Goal: Task Accomplishment & Management: Manage account settings

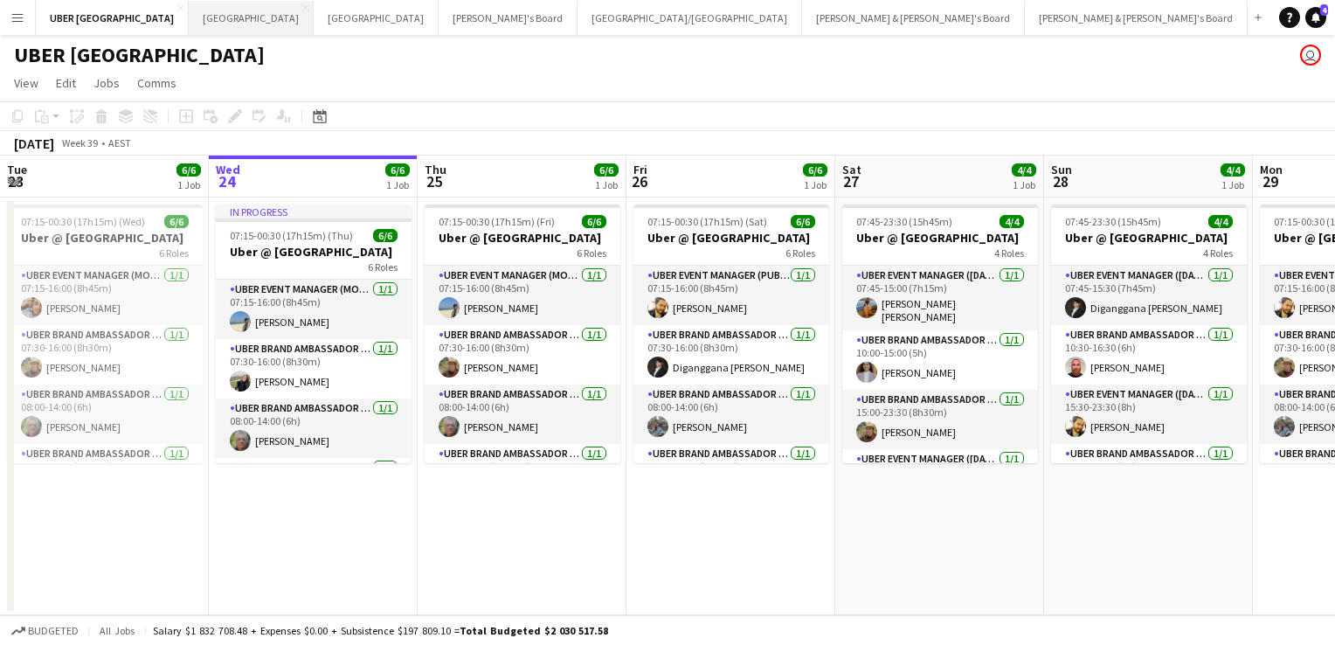
click at [189, 20] on button "Sydney Close" at bounding box center [251, 18] width 125 height 34
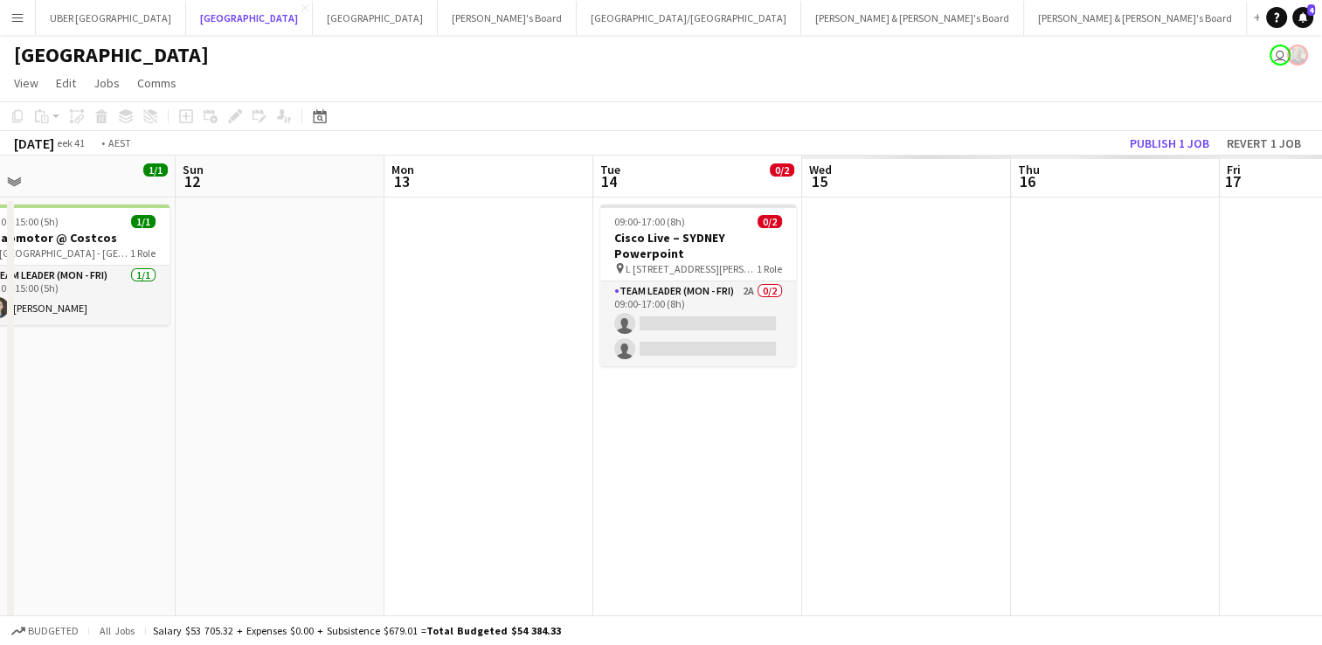
scroll to position [0, 450]
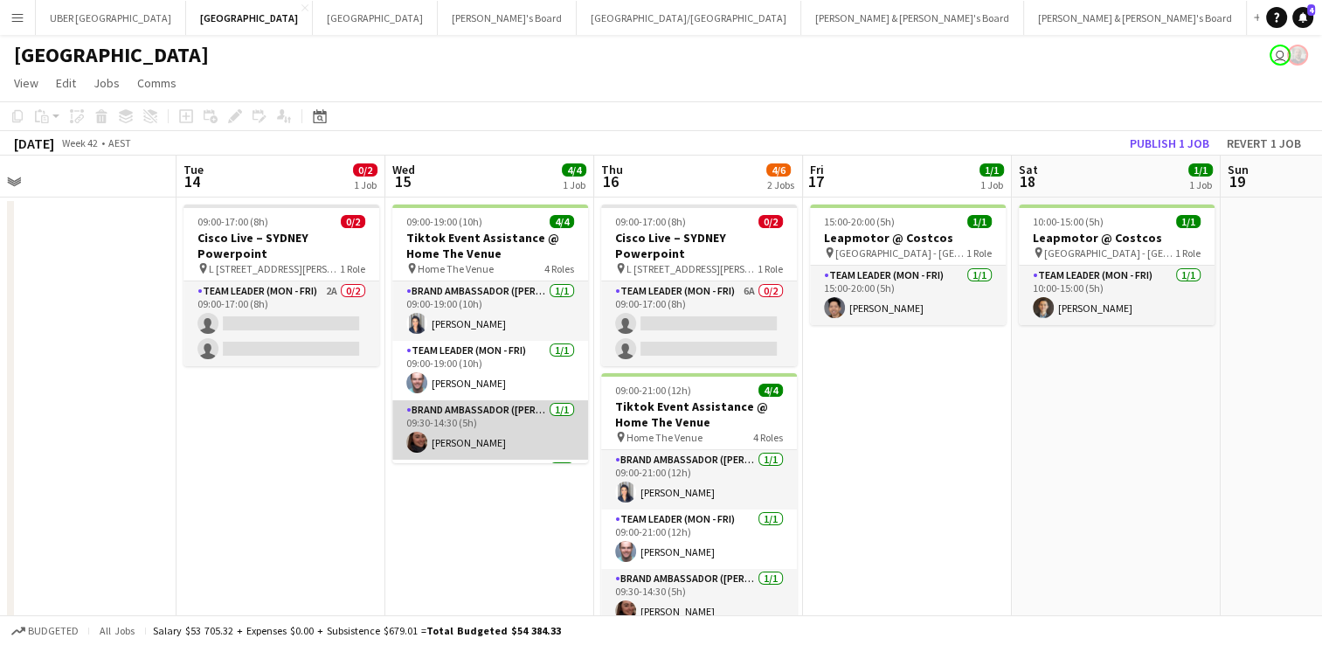
click at [462, 441] on app-card-role "Brand Ambassador (Mon - Fri) [DATE] 09:30-14:30 (5h) [PERSON_NAME]" at bounding box center [490, 429] width 196 height 59
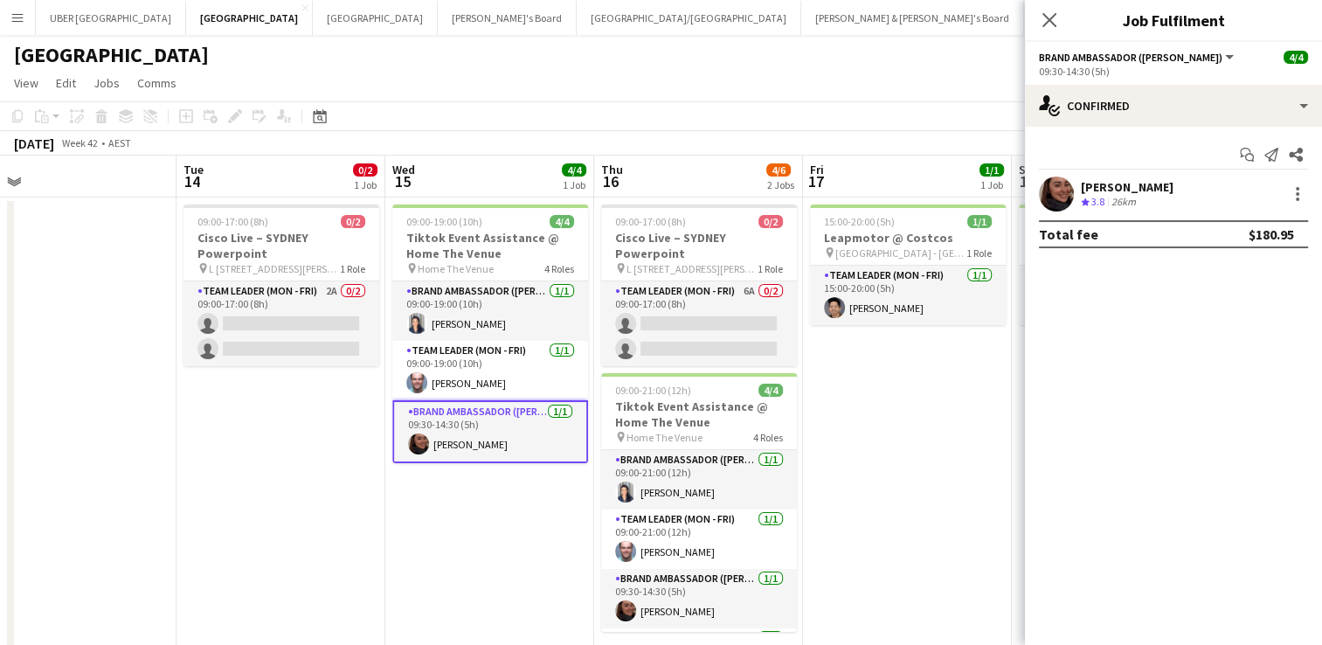
click at [1114, 186] on div "[PERSON_NAME]" at bounding box center [1127, 187] width 93 height 16
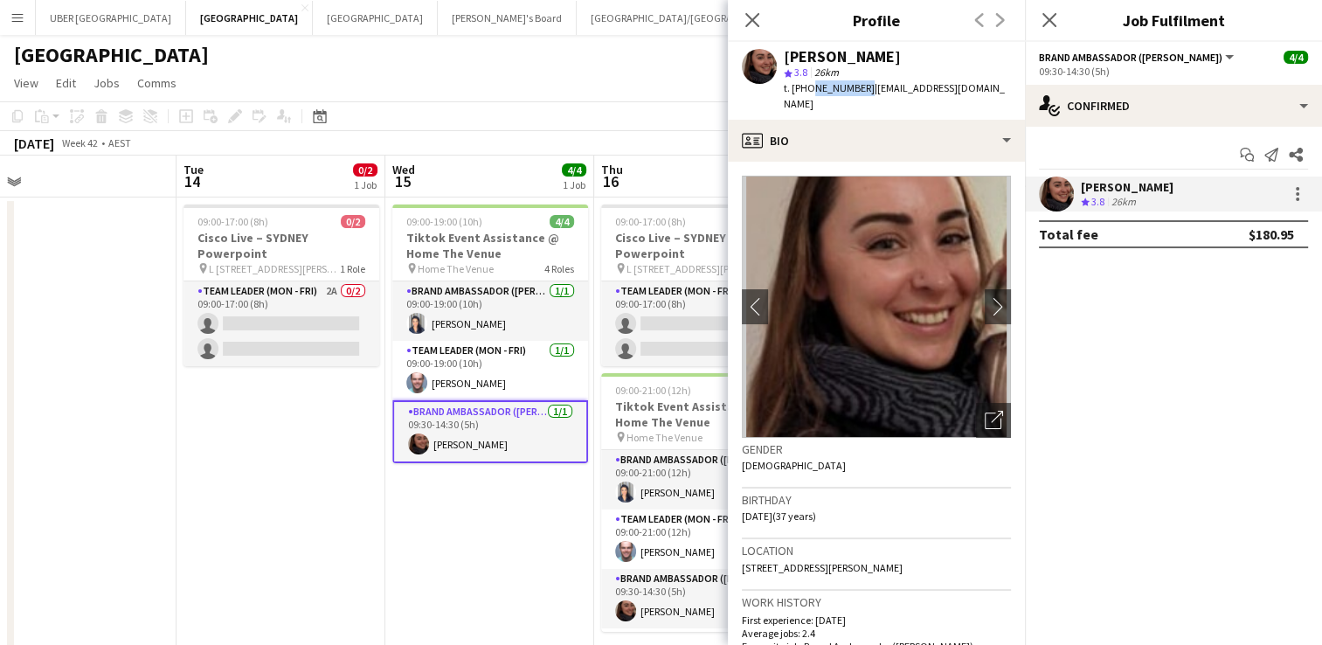
drag, startPoint x: 856, startPoint y: 87, endPoint x: 809, endPoint y: 86, distance: 47.2
click at [809, 86] on div "t. [PHONE_NUMBER] | [EMAIL_ADDRESS][DOMAIN_NAME]" at bounding box center [897, 95] width 227 height 31
copy span "419970877"
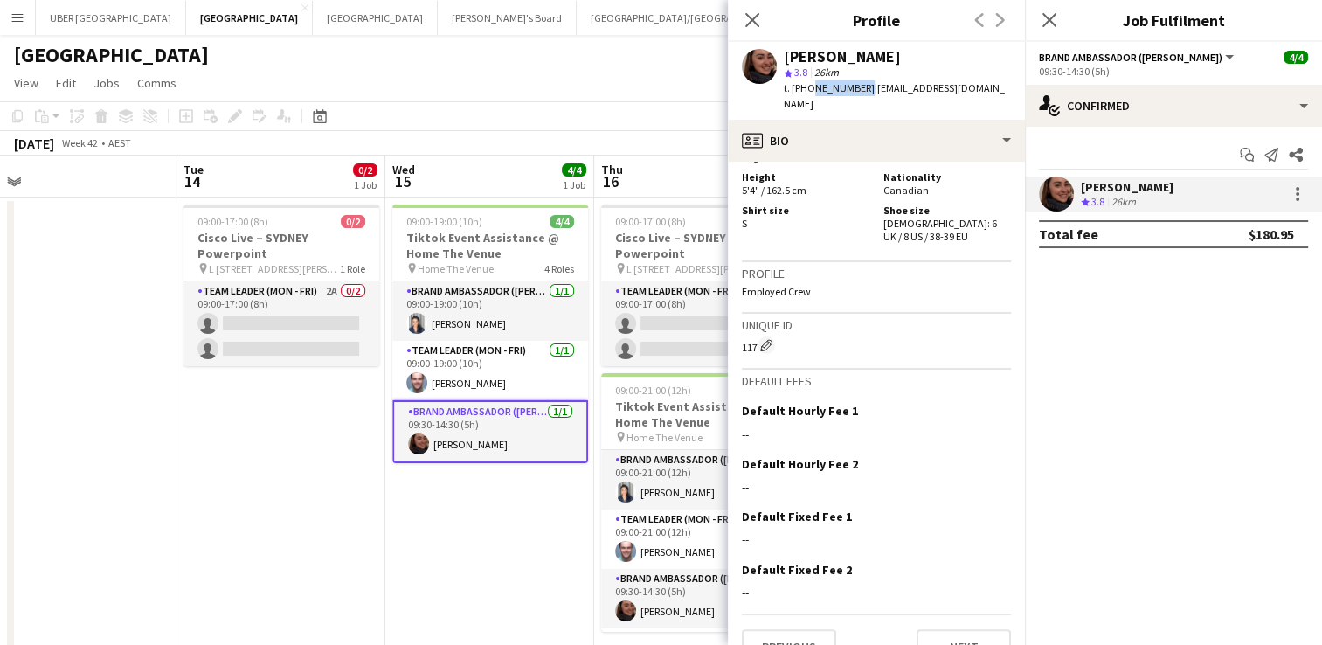
scroll to position [1138, 0]
click at [1045, 17] on icon "Close pop-in" at bounding box center [1049, 19] width 17 height 17
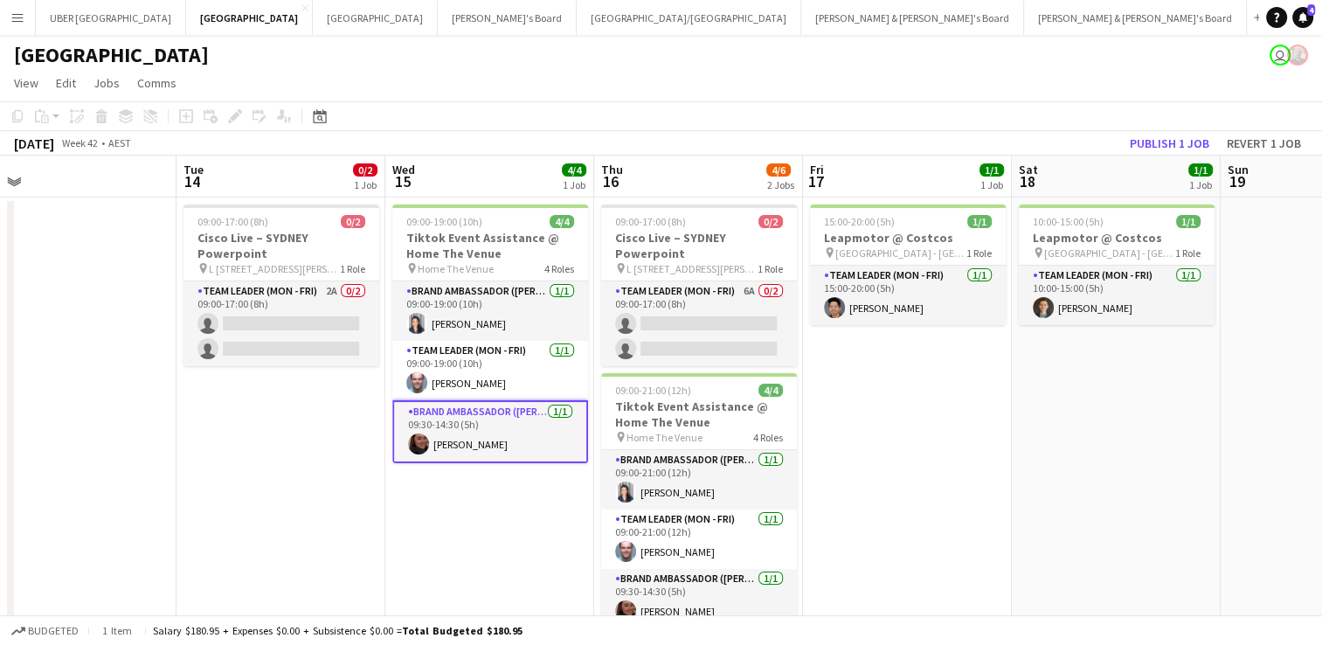
click at [491, 434] on app-card-role "Brand Ambassador (Mon - Fri) [DATE] 09:30-14:30 (5h) [PERSON_NAME]" at bounding box center [490, 431] width 196 height 63
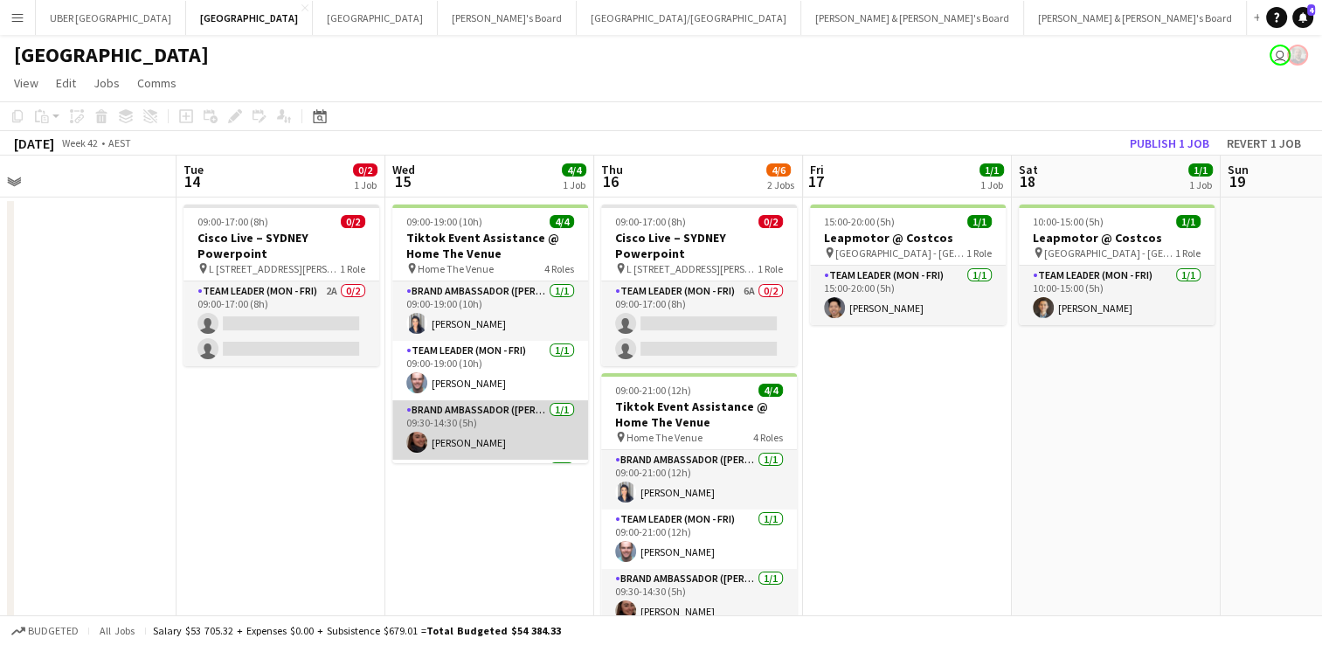
click at [491, 434] on app-card-role "Brand Ambassador (Mon - Fri) [DATE] 09:30-14:30 (5h) [PERSON_NAME]" at bounding box center [490, 429] width 196 height 59
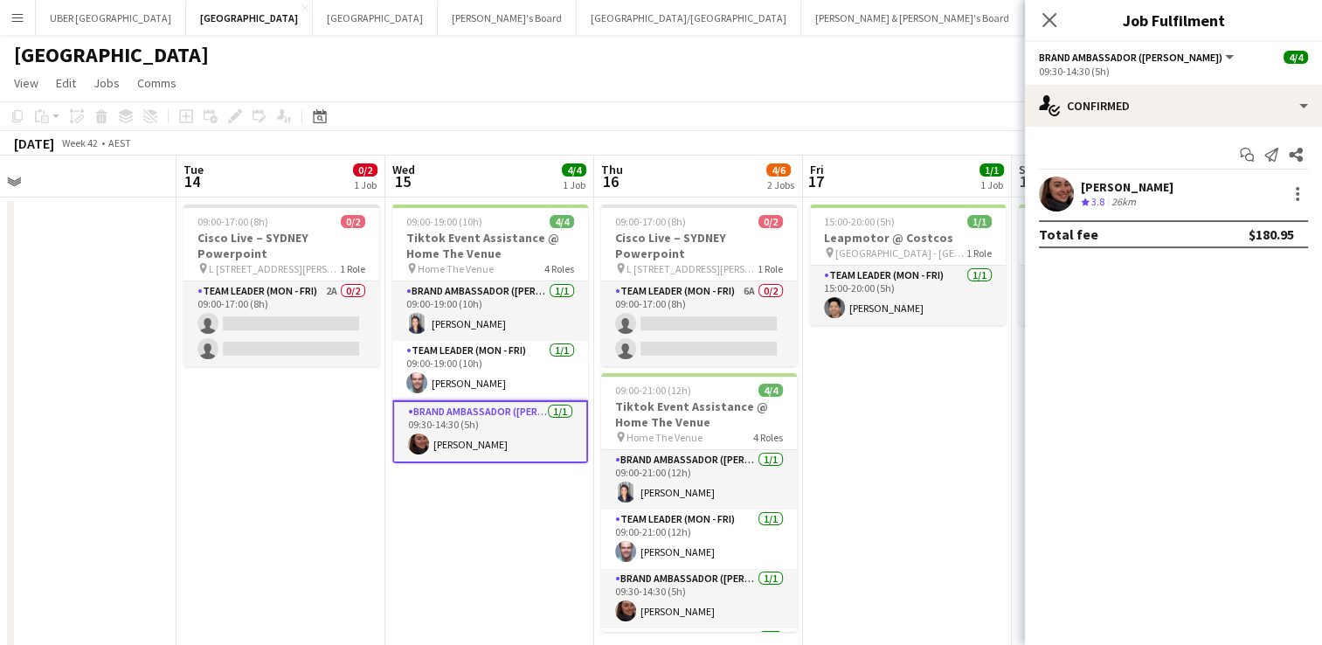
click at [1124, 185] on div "[PERSON_NAME]" at bounding box center [1127, 187] width 93 height 16
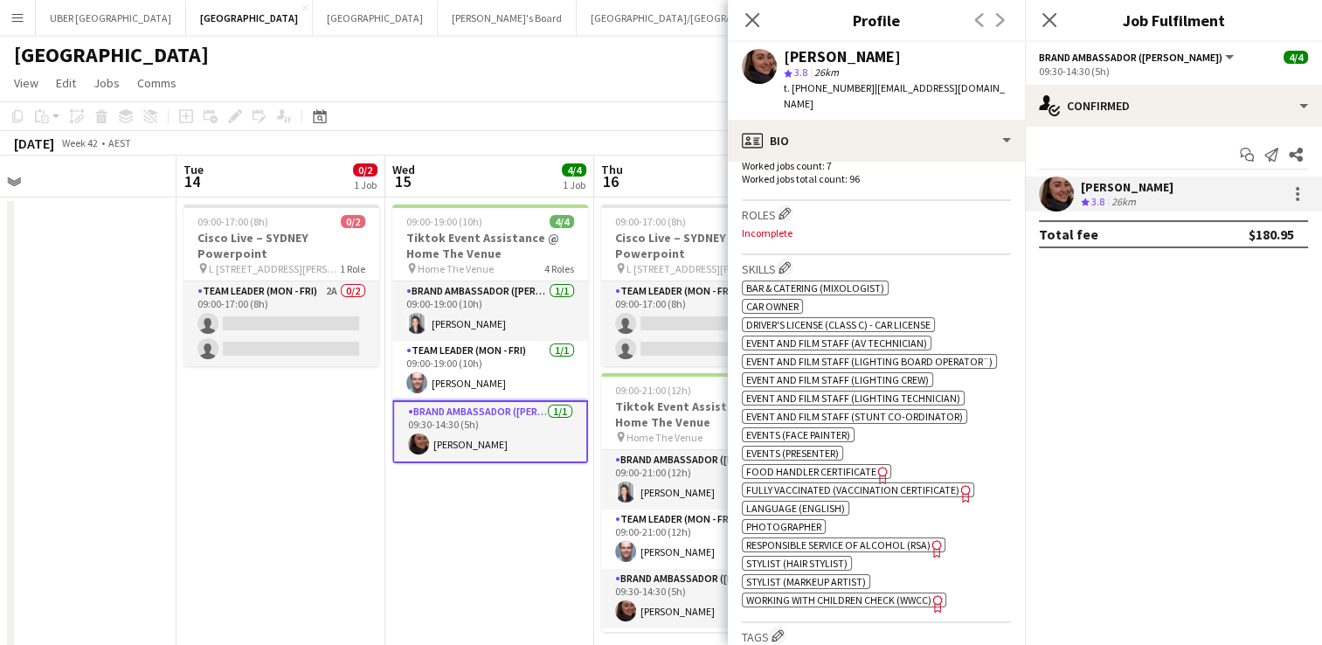
scroll to position [1071, 0]
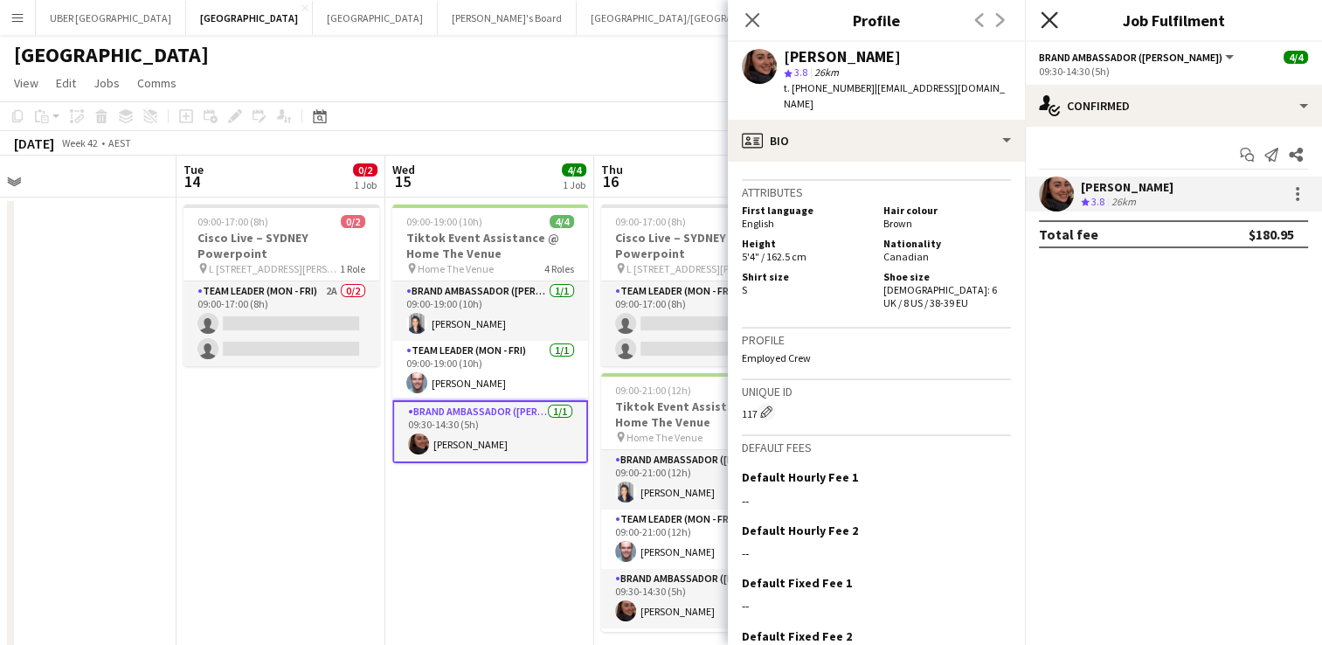
click at [1046, 24] on icon at bounding box center [1049, 19] width 17 height 17
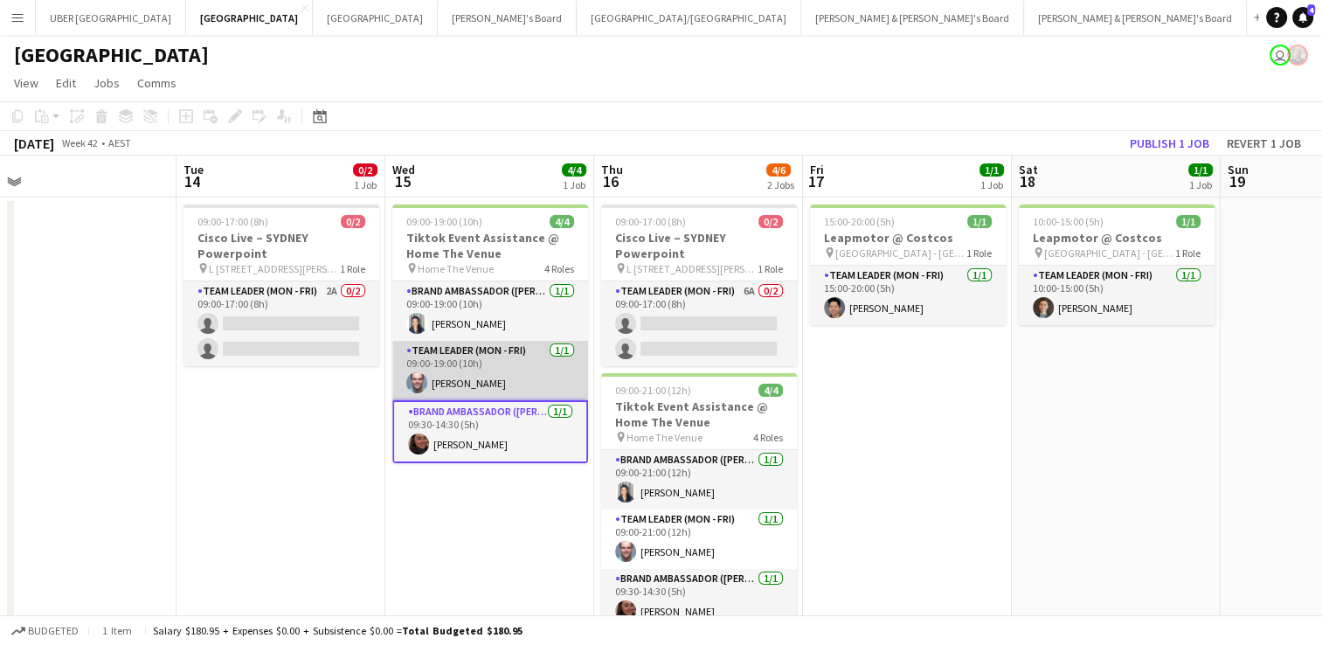
scroll to position [59, 0]
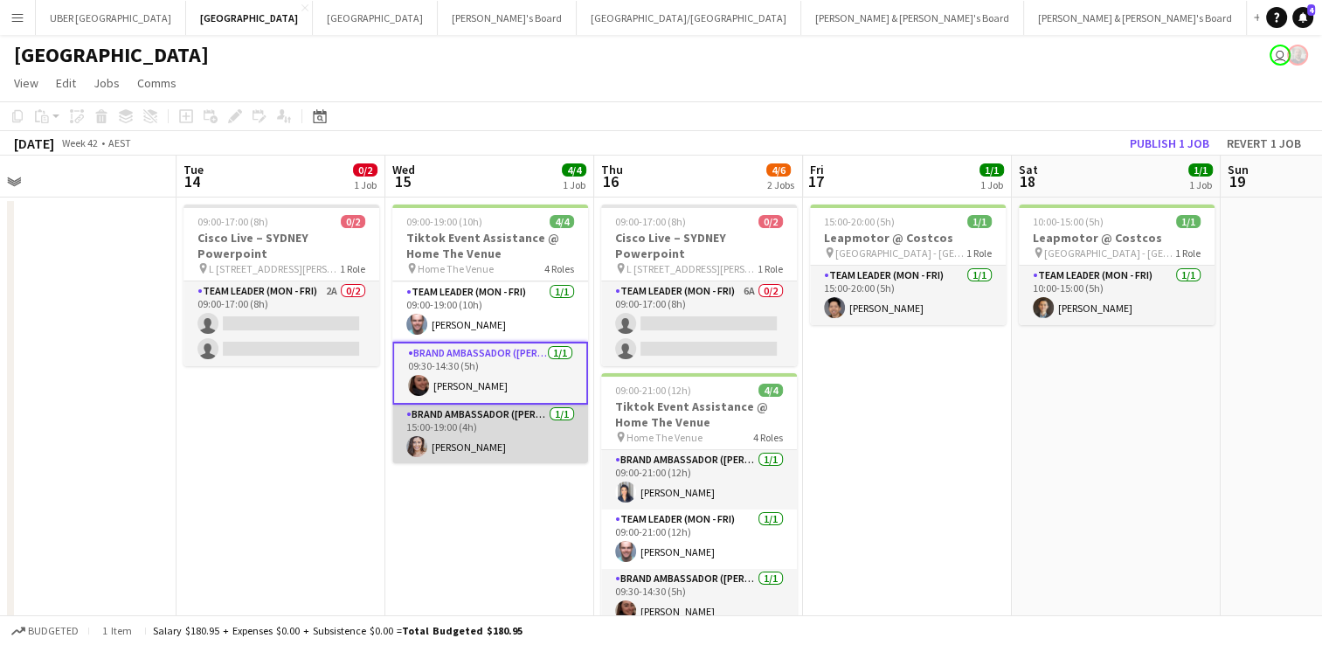
click at [467, 445] on app-card-role "Brand Ambassador (Mon - Fri) [DATE] 15:00-19:00 (4h) [PERSON_NAME]" at bounding box center [490, 434] width 196 height 59
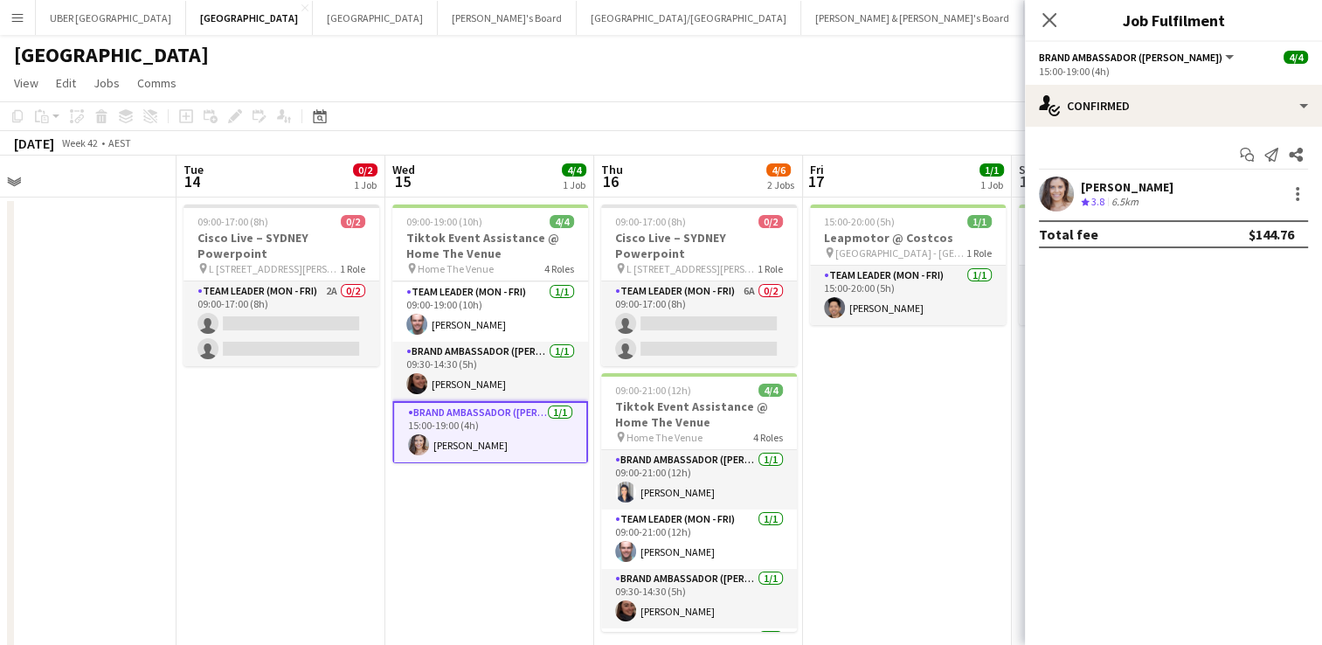
click at [1121, 179] on div "[PERSON_NAME]" at bounding box center [1127, 187] width 93 height 16
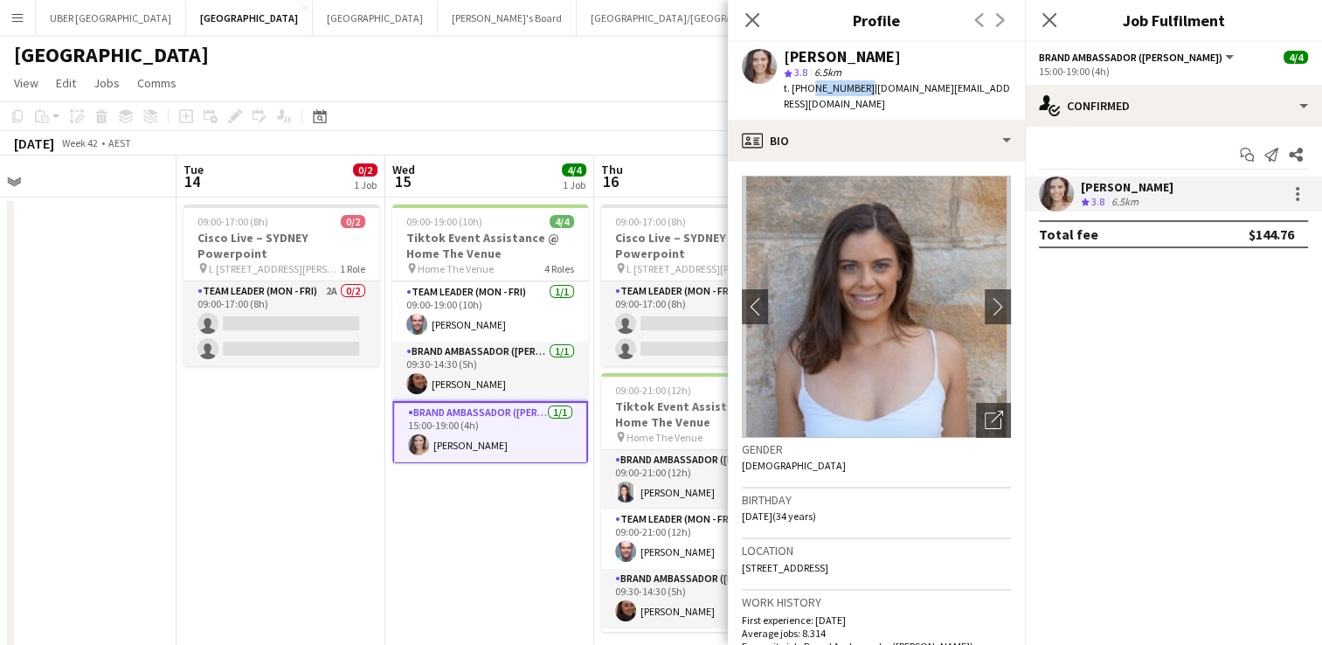
drag, startPoint x: 858, startPoint y: 91, endPoint x: 807, endPoint y: 82, distance: 51.4
click at [807, 82] on span "t. [PHONE_NUMBER]" at bounding box center [829, 87] width 91 height 13
copy span "0423691767"
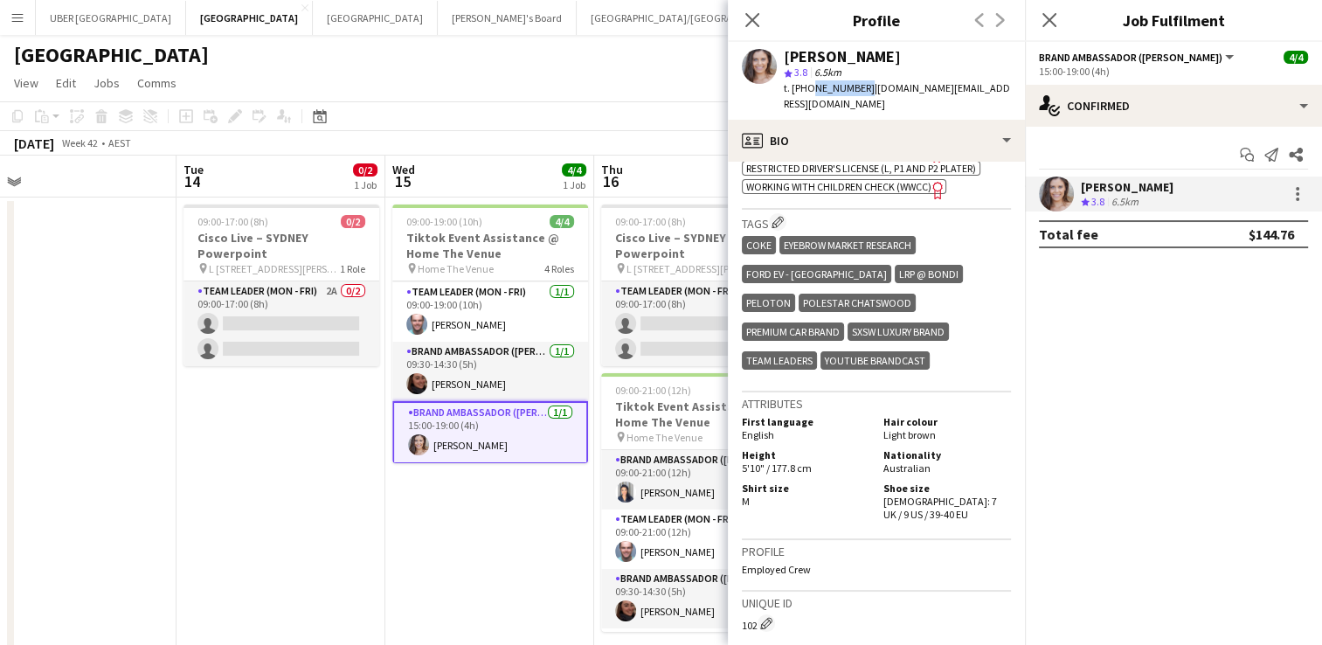
scroll to position [1040, 0]
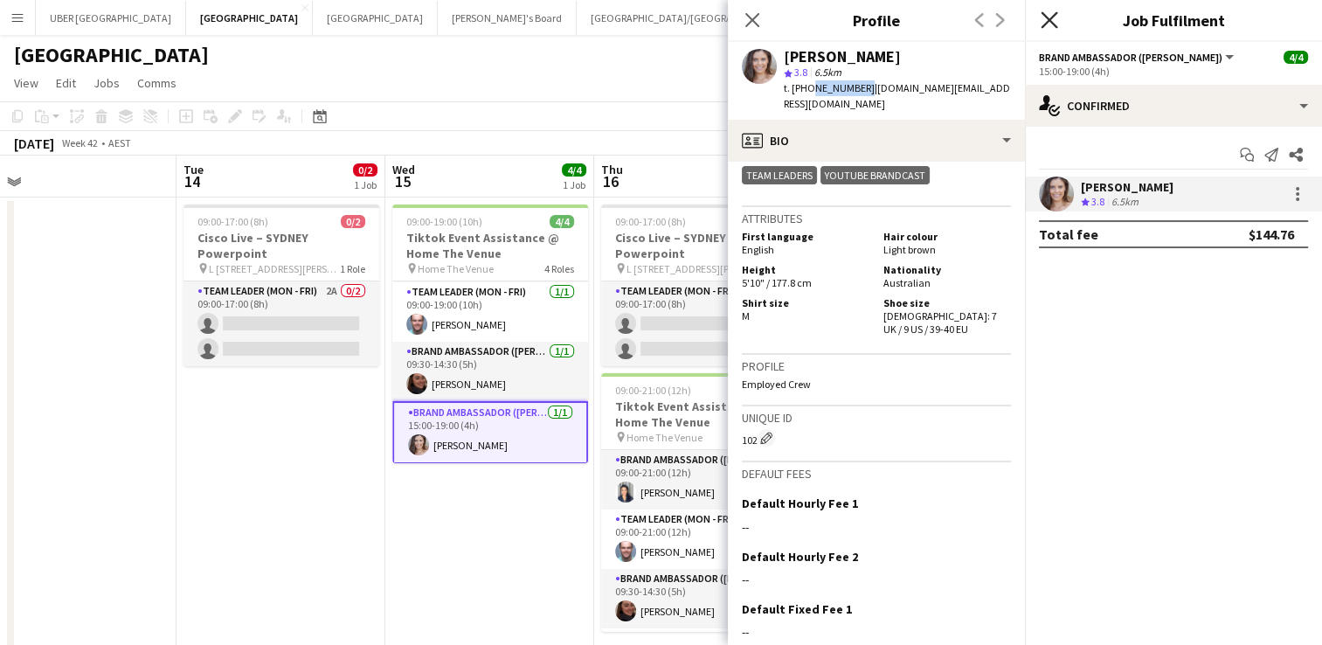
click at [1048, 17] on icon "Close pop-in" at bounding box center [1049, 19] width 17 height 17
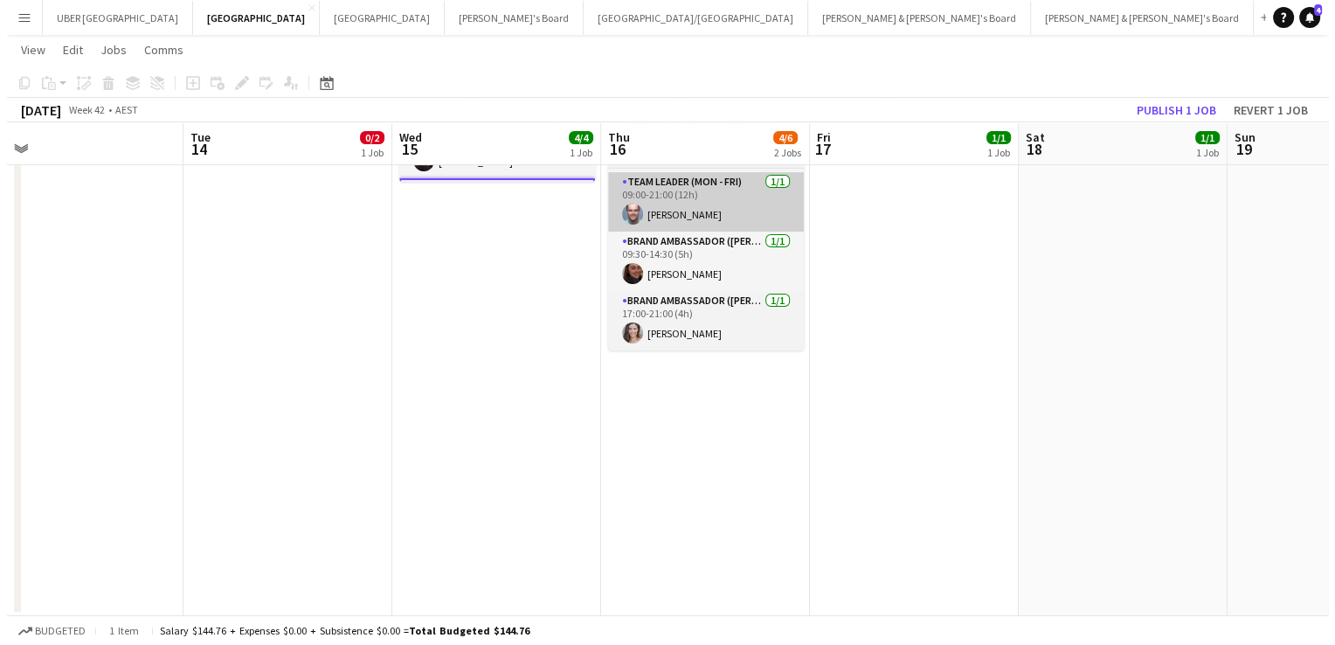
scroll to position [0, 0]
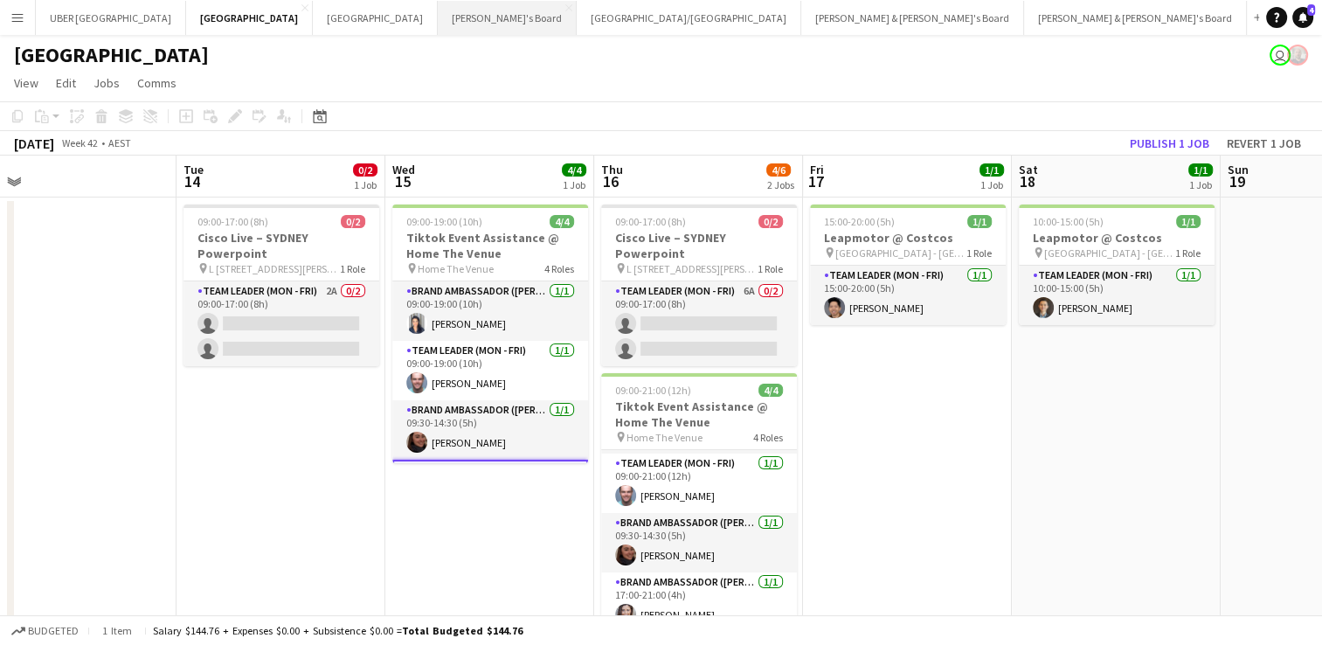
click at [438, 14] on button "Tennille's Board Close" at bounding box center [507, 18] width 139 height 34
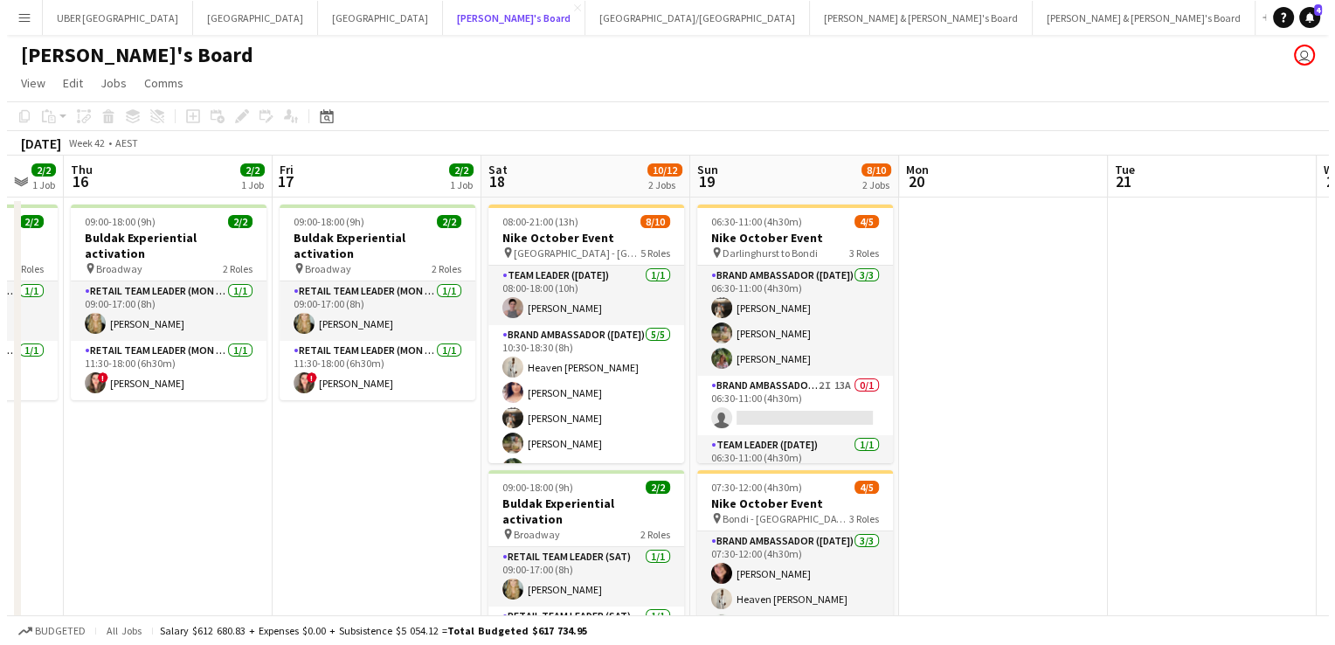
scroll to position [0, 359]
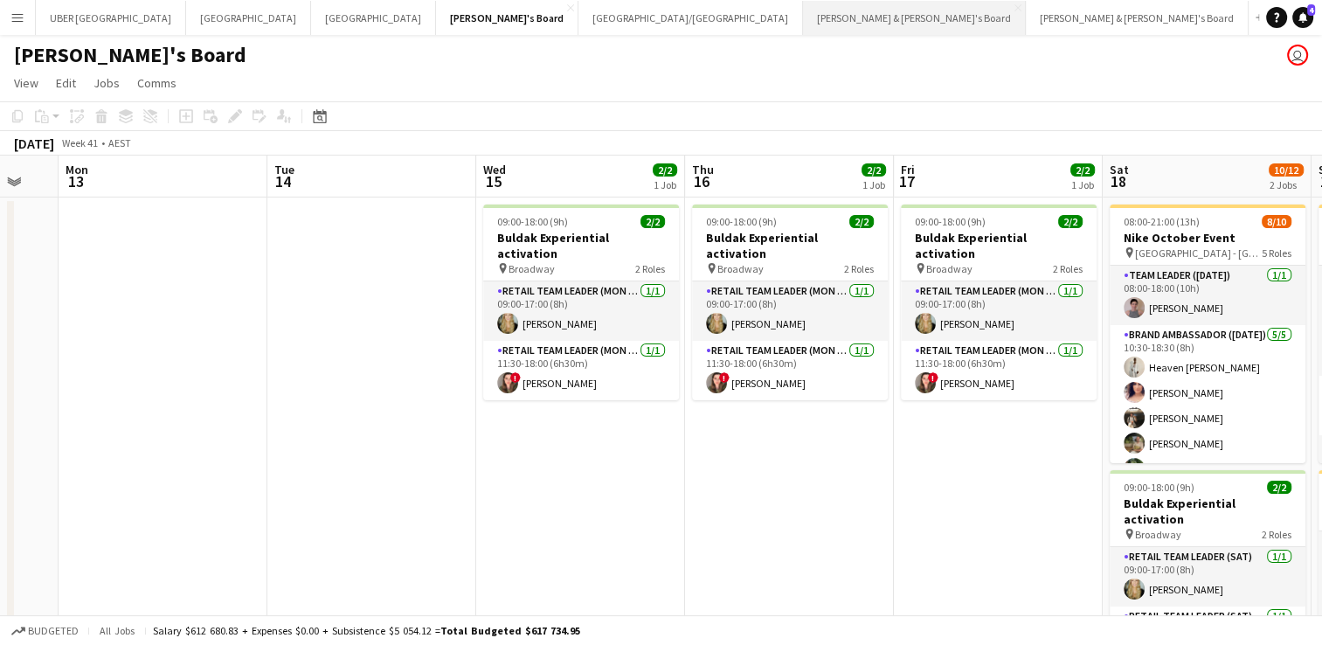
click at [803, 16] on button "[PERSON_NAME] & [PERSON_NAME]'s Board Close" at bounding box center [914, 18] width 223 height 34
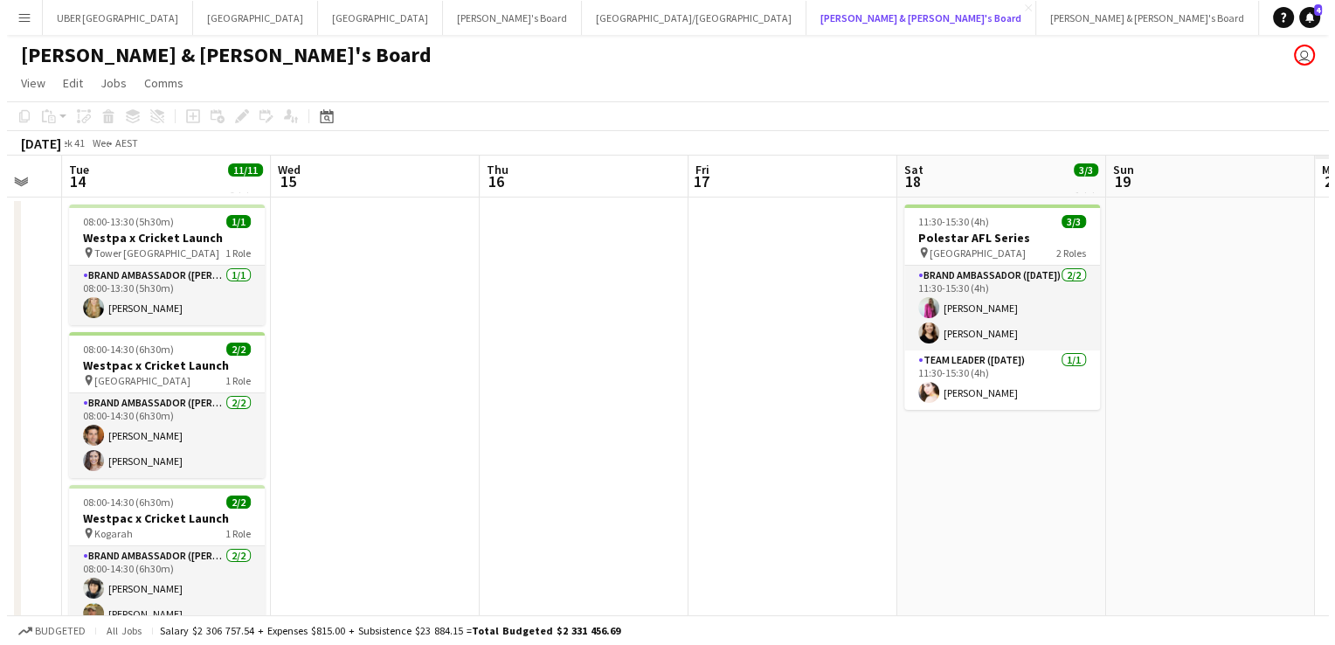
scroll to position [0, 784]
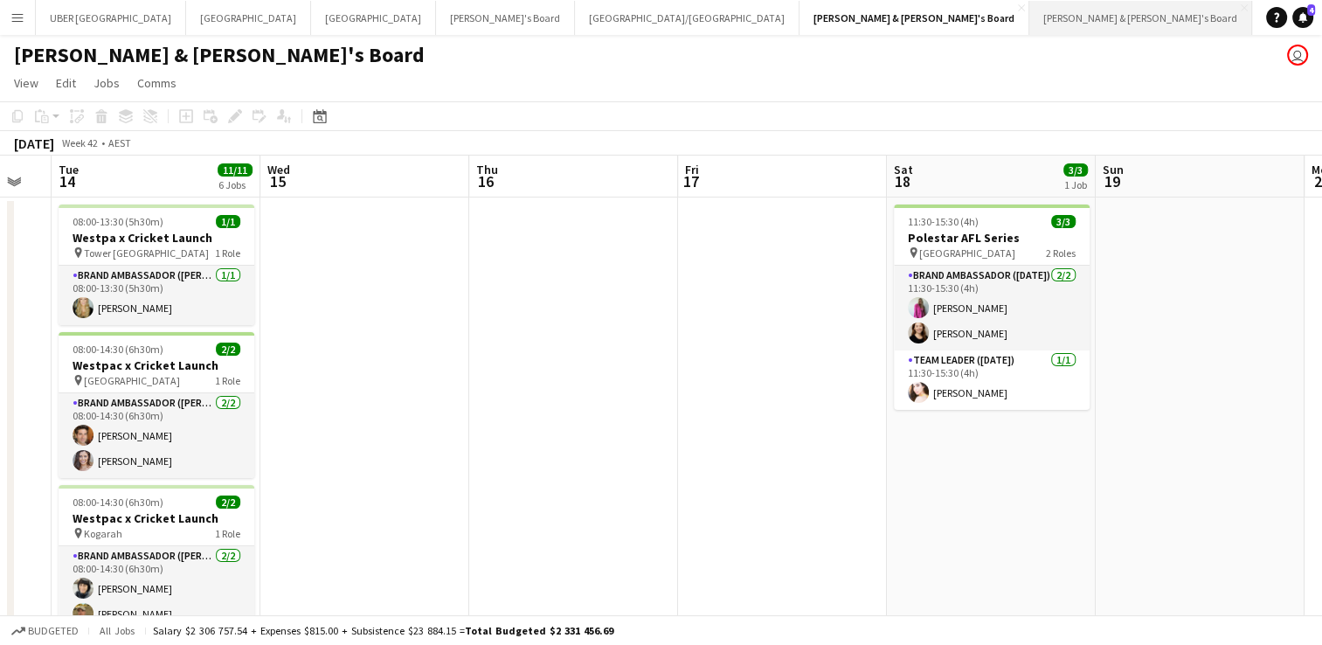
click at [1029, 26] on button "[PERSON_NAME] & [PERSON_NAME]'s Board Close" at bounding box center [1140, 18] width 223 height 34
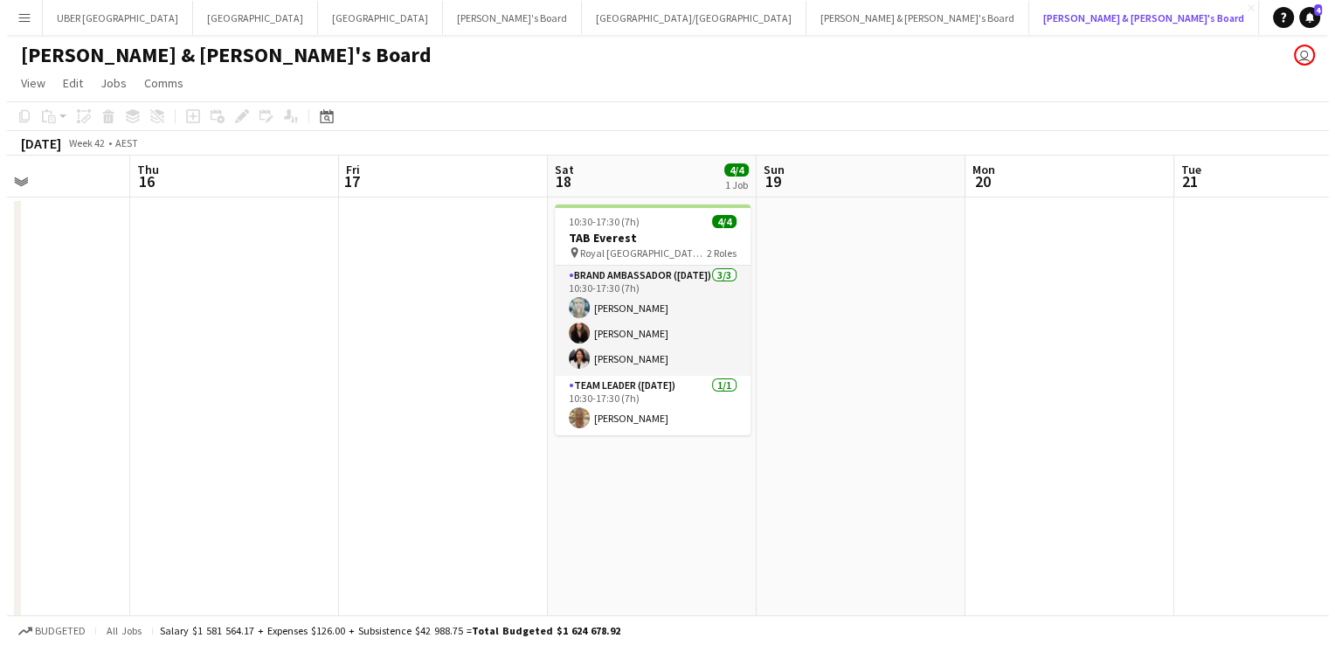
scroll to position [0, 558]
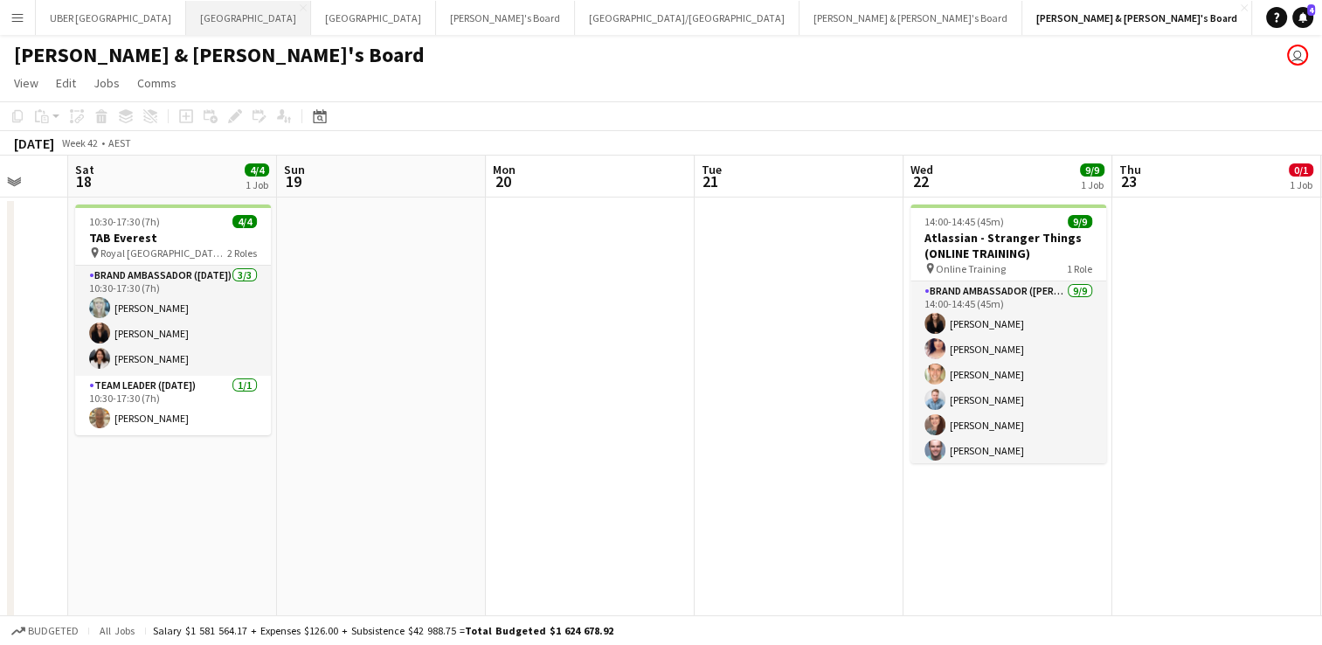
click at [186, 13] on button "Sydney Close" at bounding box center [248, 18] width 125 height 34
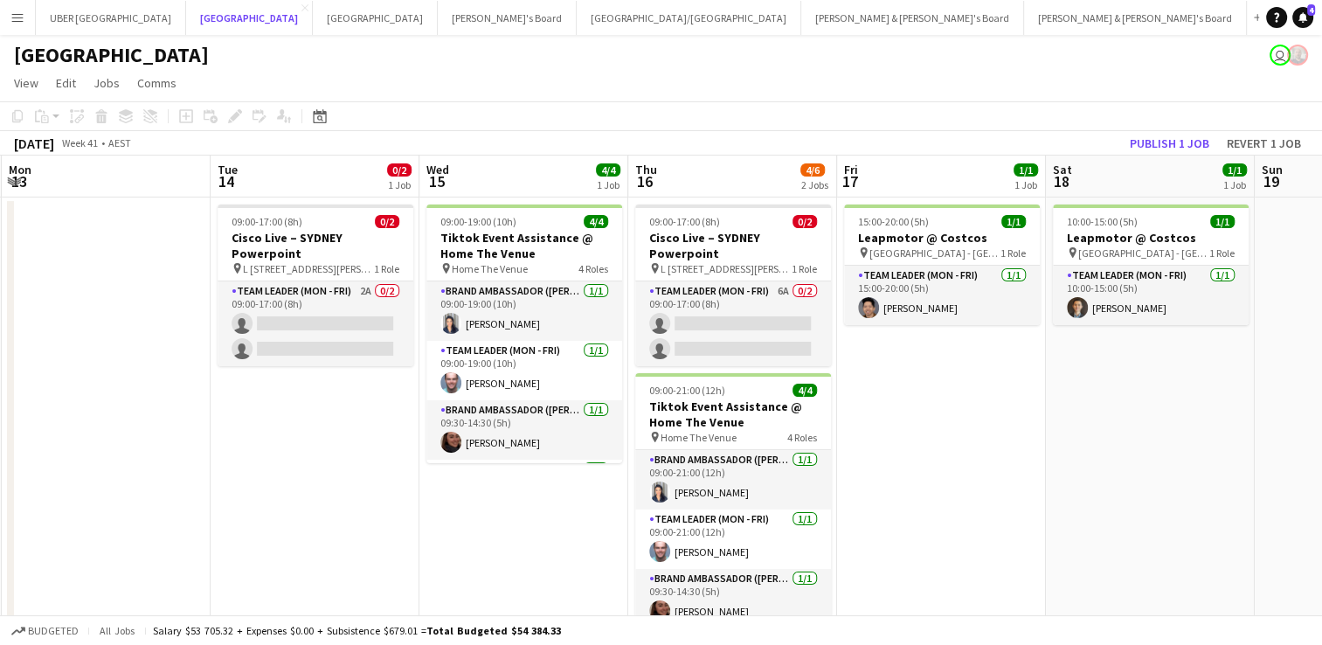
scroll to position [0, 626]
click at [252, 440] on app-date-cell "09:00-17:00 (8h) 0/2 Cisco Live – [GEOGRAPHIC_DATA] Powerpoint pin L [STREET_AD…" at bounding box center [314, 432] width 209 height 471
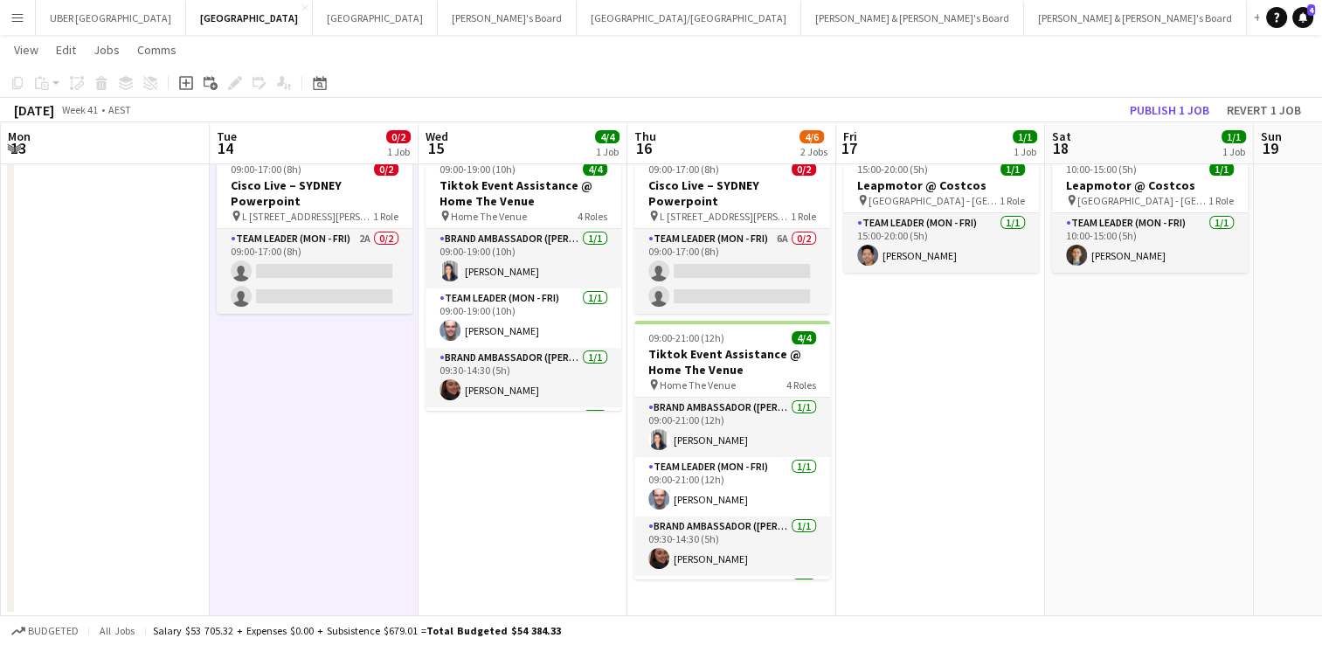
scroll to position [0, 0]
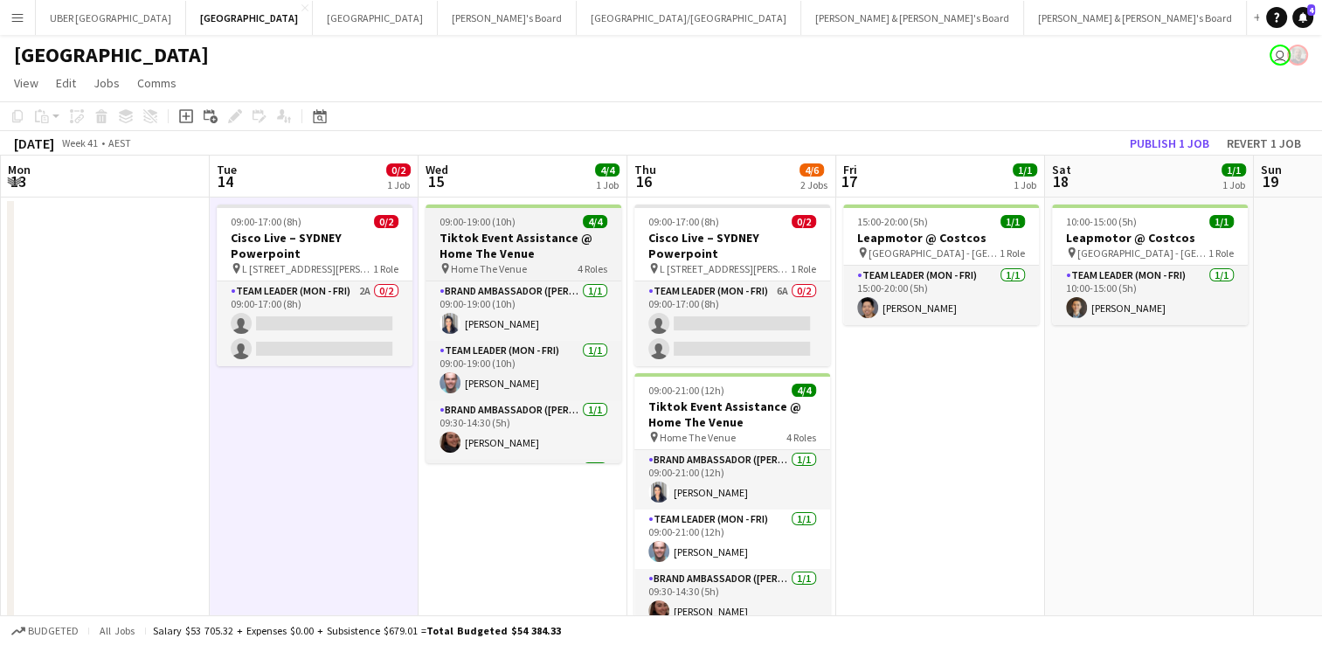
click at [513, 221] on span "09:00-19:00 (10h)" at bounding box center [477, 221] width 76 height 13
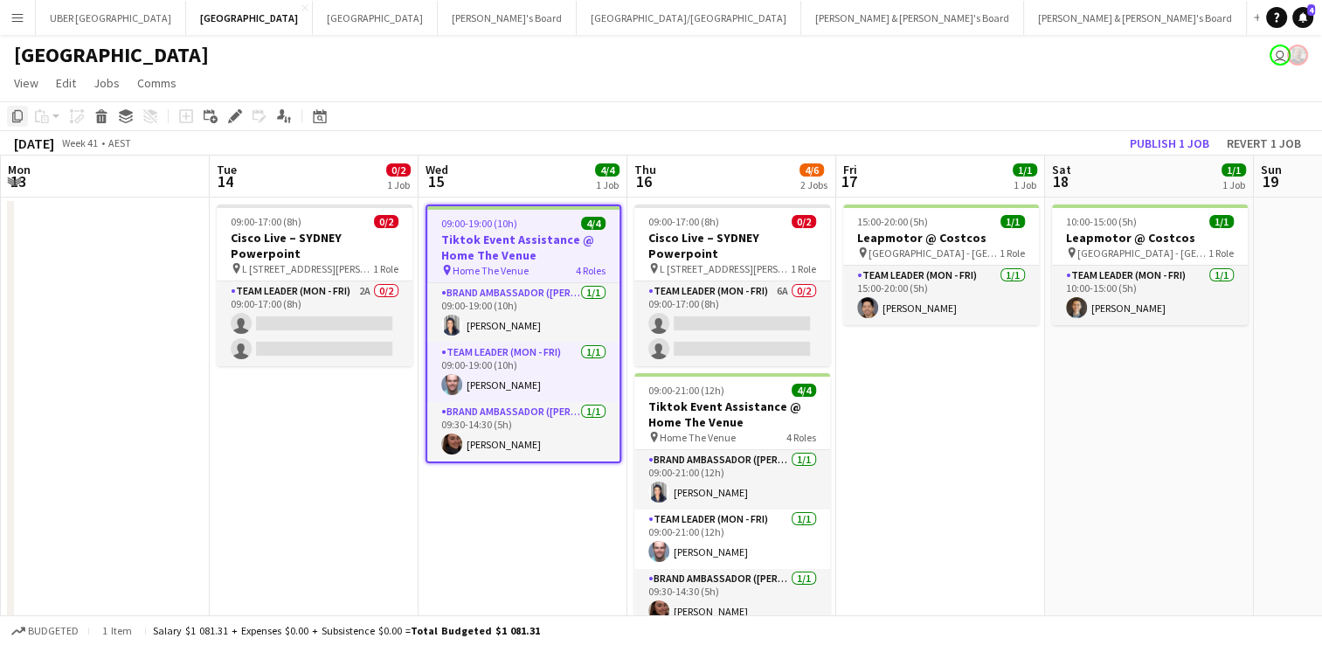
click at [19, 115] on icon "Copy" at bounding box center [17, 116] width 14 height 14
click at [317, 481] on app-date-cell "09:00-17:00 (8h) 0/2 Cisco Live – [GEOGRAPHIC_DATA] Powerpoint pin L [STREET_AD…" at bounding box center [314, 432] width 209 height 471
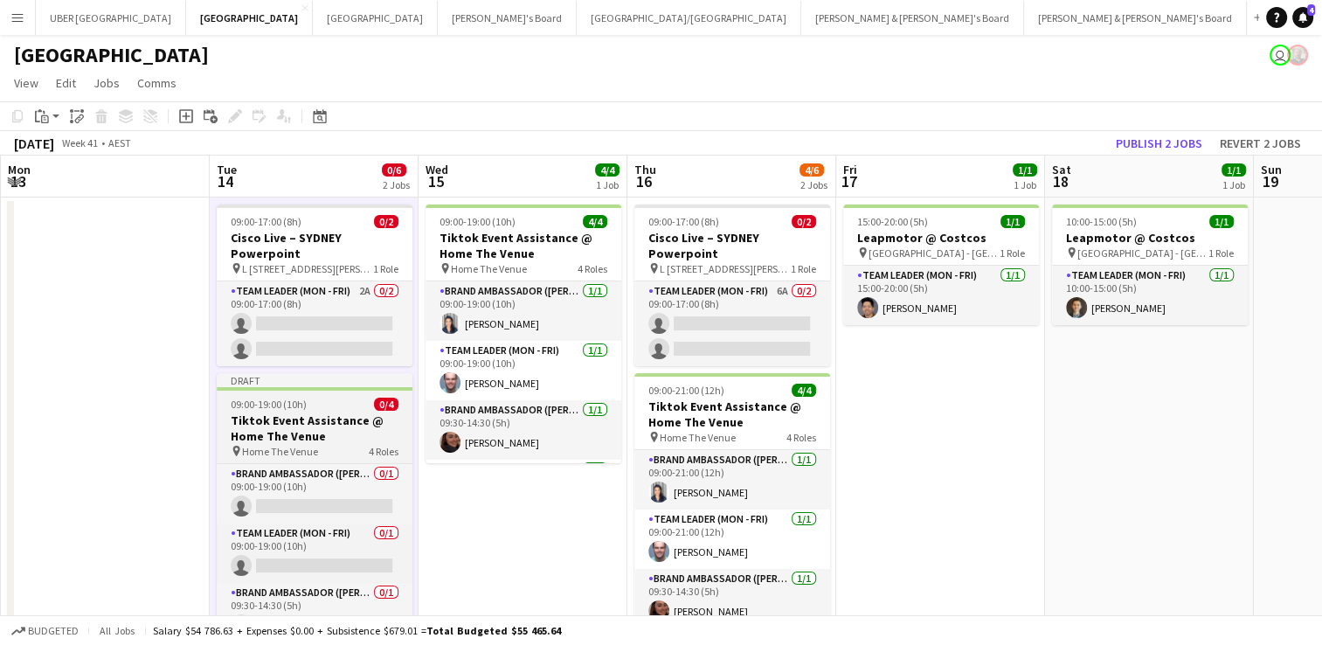
click at [330, 408] on div "09:00-19:00 (10h) 0/4" at bounding box center [315, 404] width 196 height 13
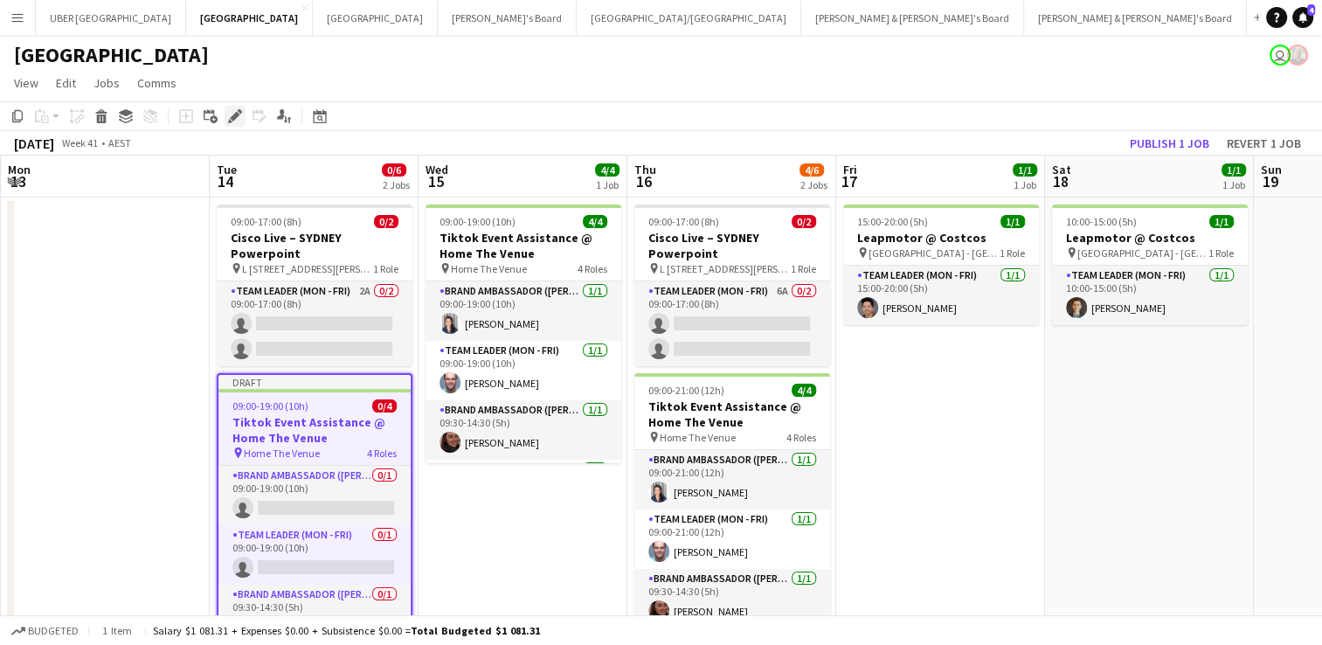
click at [235, 121] on icon "Edit" at bounding box center [235, 116] width 14 height 14
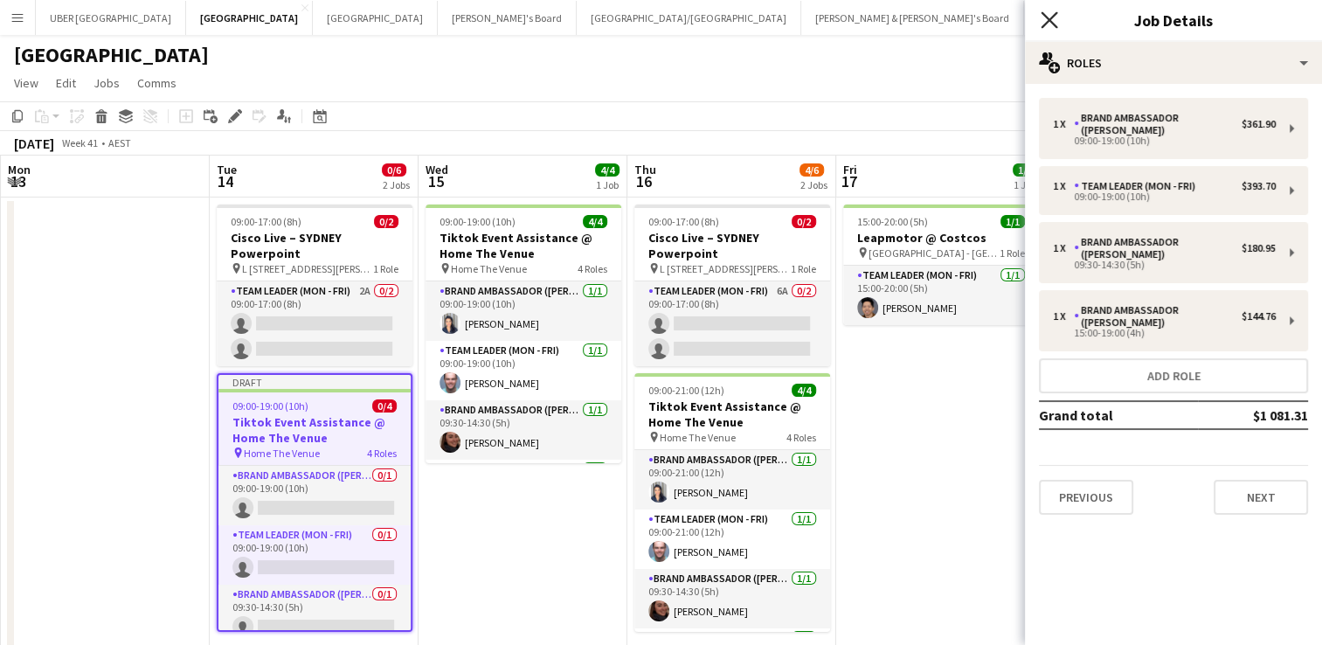
click at [1045, 19] on icon "Close pop-in" at bounding box center [1049, 19] width 17 height 17
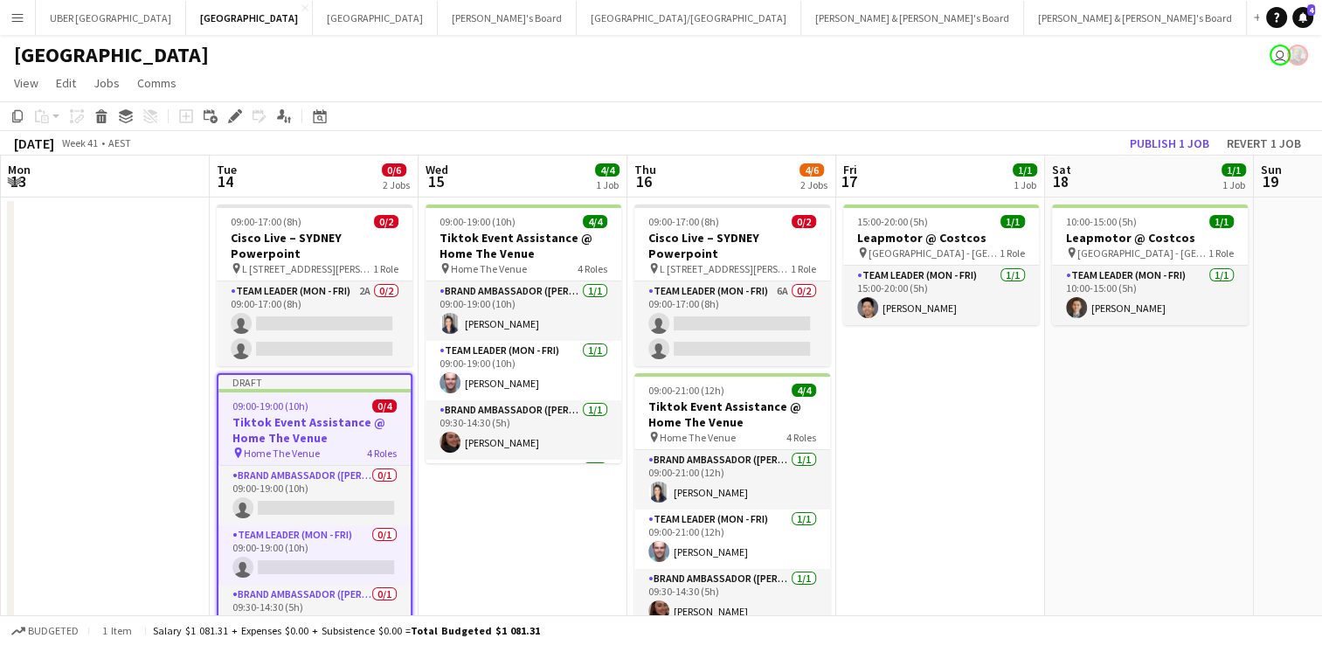
click at [380, 111] on app-toolbar "Copy Paste Paste Ctrl+V Paste with crew Ctrl+Shift+V Paste linked Job [GEOGRAPH…" at bounding box center [661, 116] width 1322 height 30
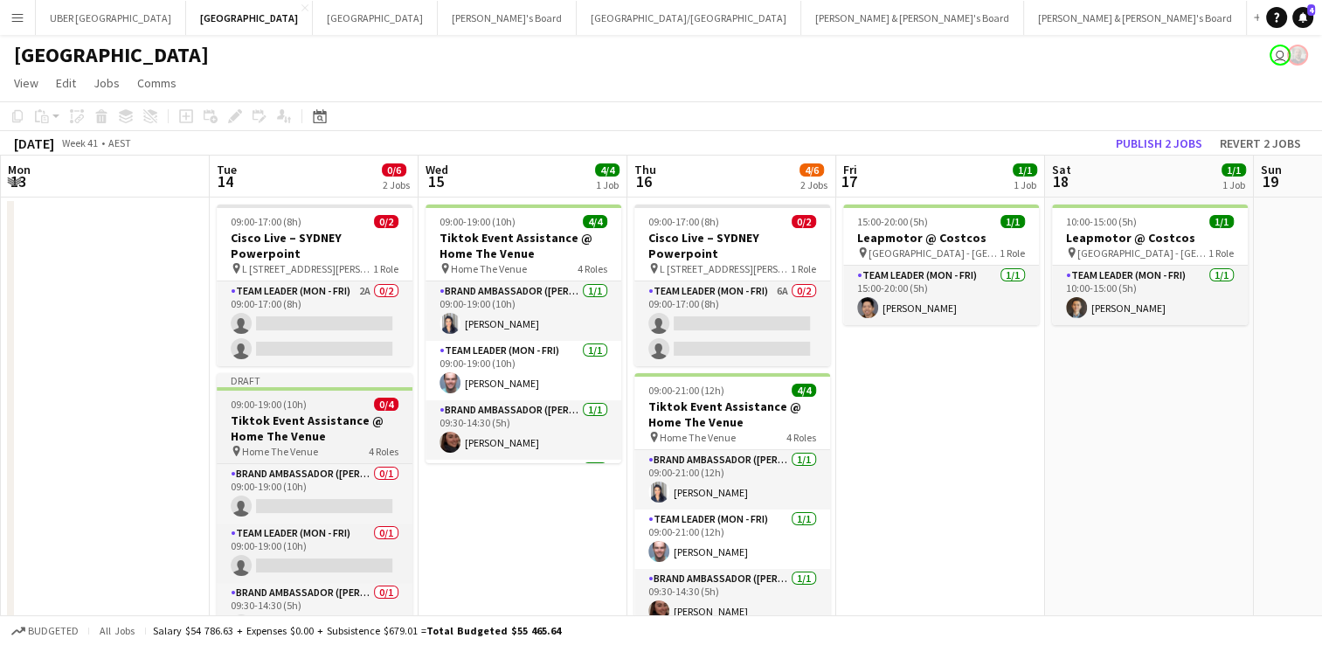
click at [315, 398] on div "09:00-19:00 (10h) 0/4" at bounding box center [315, 404] width 196 height 13
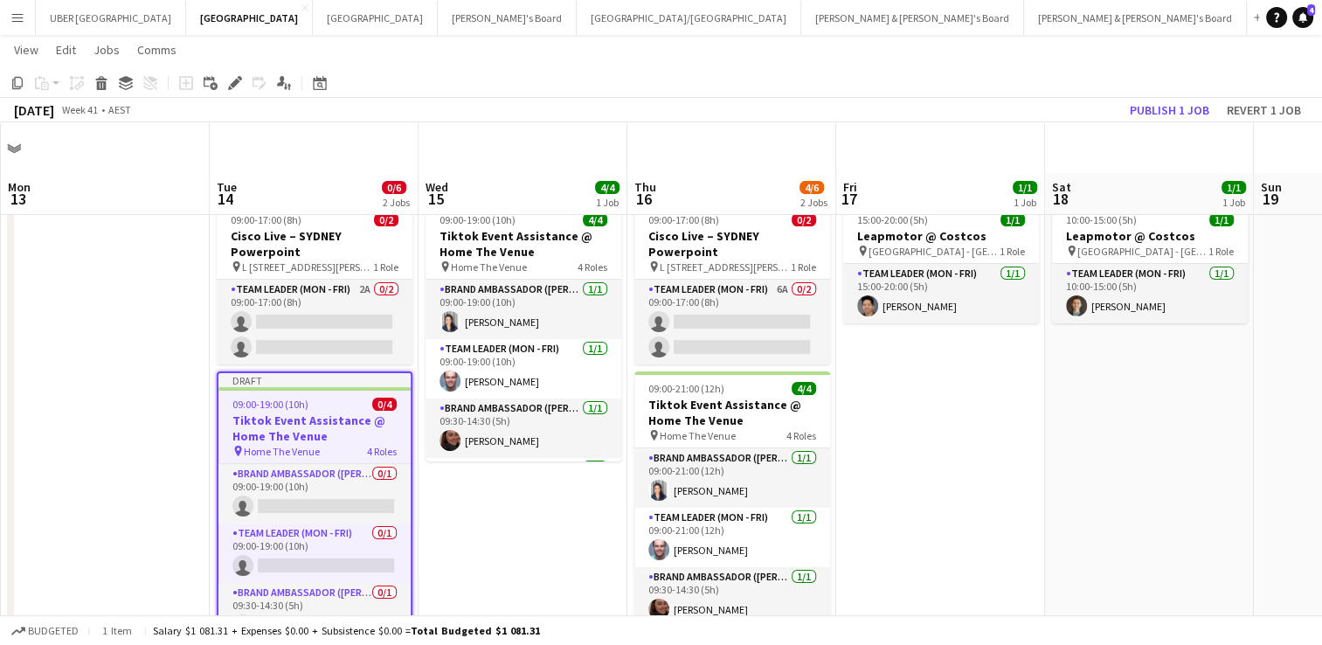
scroll to position [51, 0]
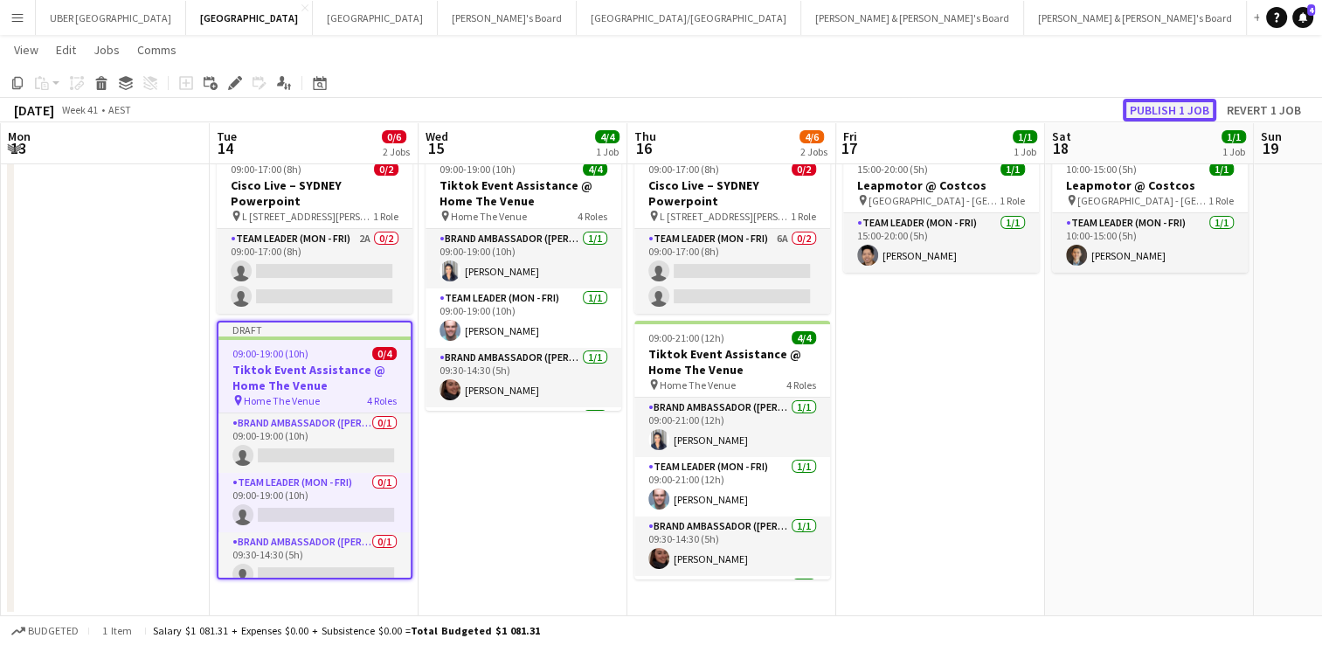
click at [1157, 106] on button "Publish 1 job" at bounding box center [1169, 110] width 93 height 23
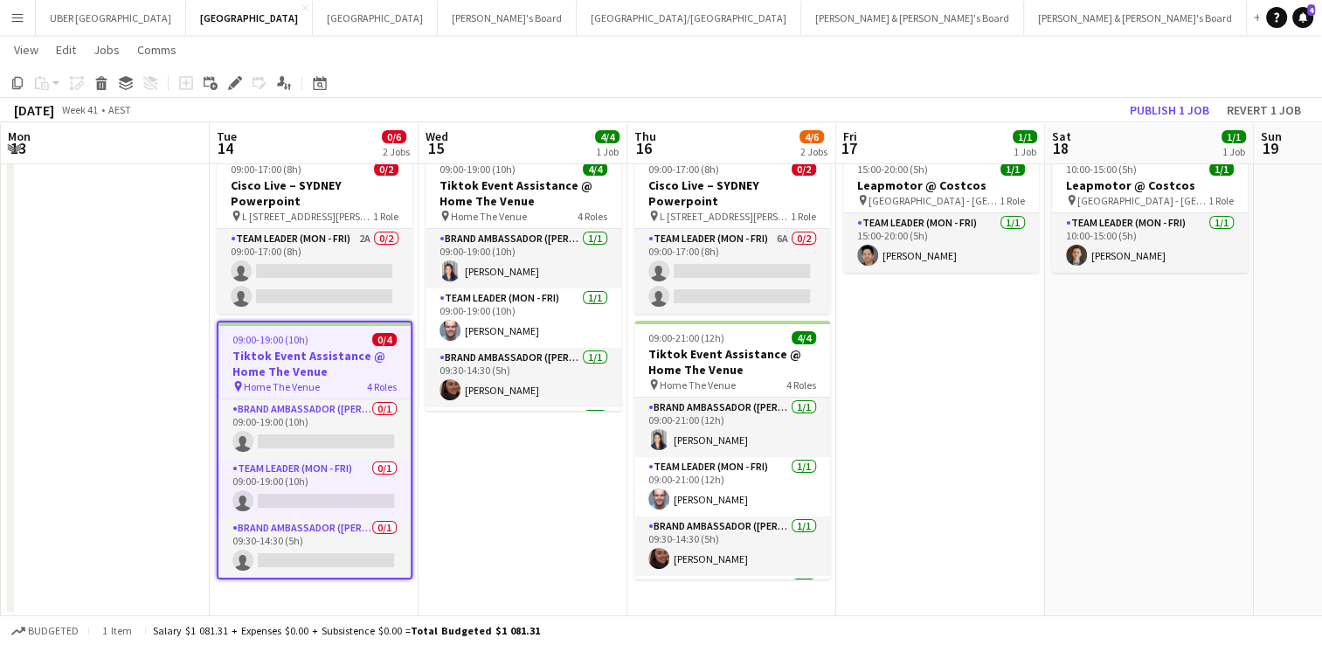
click at [545, 515] on app-date-cell "09:00-19:00 (10h) 4/4 Tiktok Event Assistance @ Home The Venue pin Home The Ven…" at bounding box center [522, 380] width 209 height 471
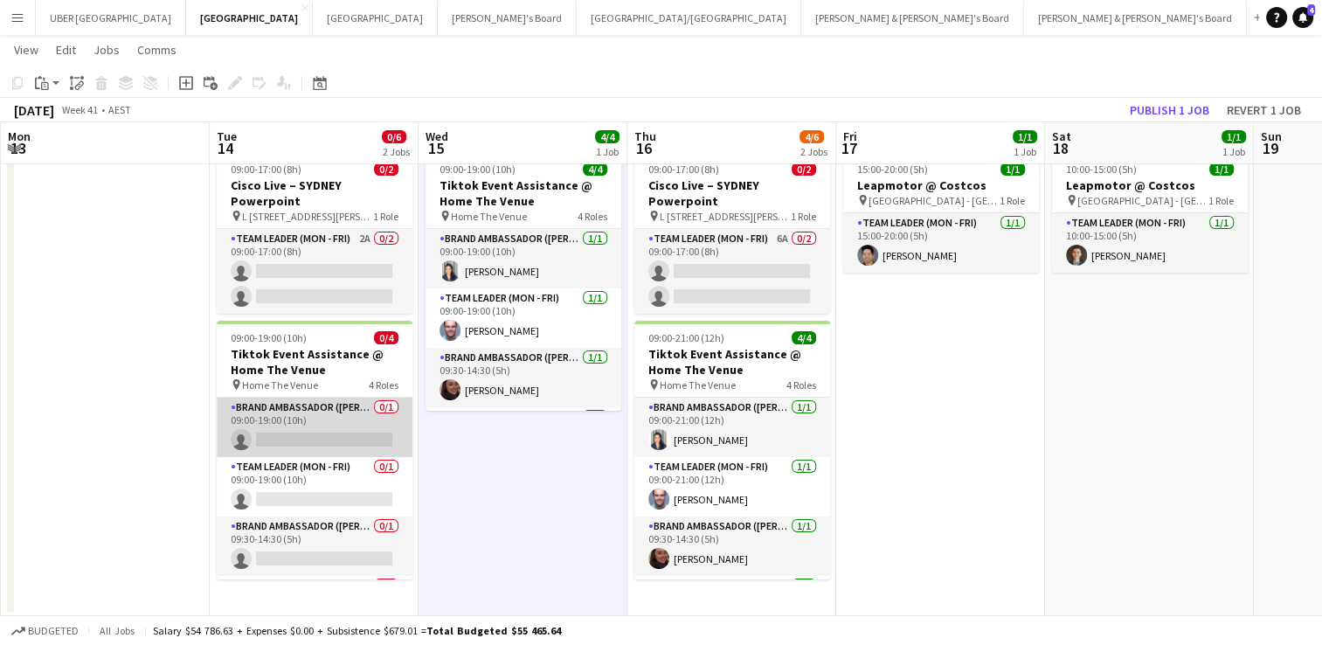
click at [322, 439] on app-card-role "Brand Ambassador (Mon - Fri) 0/1 09:00-19:00 (10h) single-neutral-actions" at bounding box center [315, 427] width 196 height 59
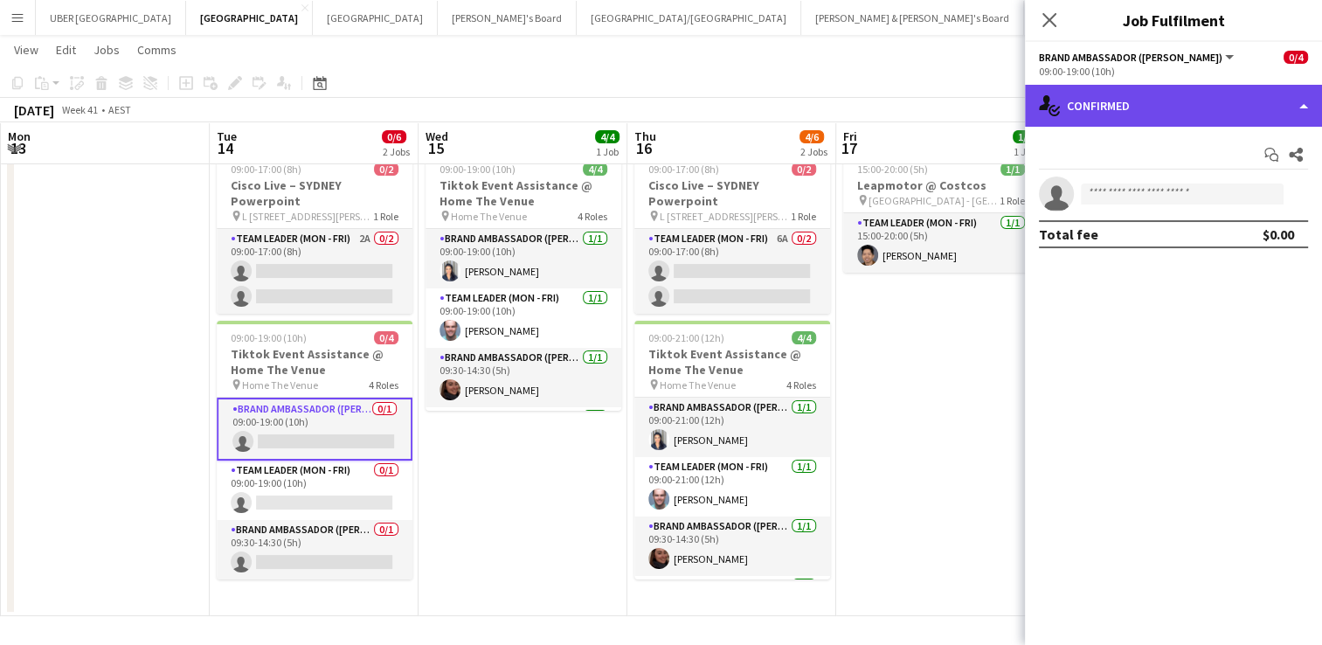
click at [1110, 116] on div "single-neutral-actions-check-2 Confirmed" at bounding box center [1173, 106] width 297 height 42
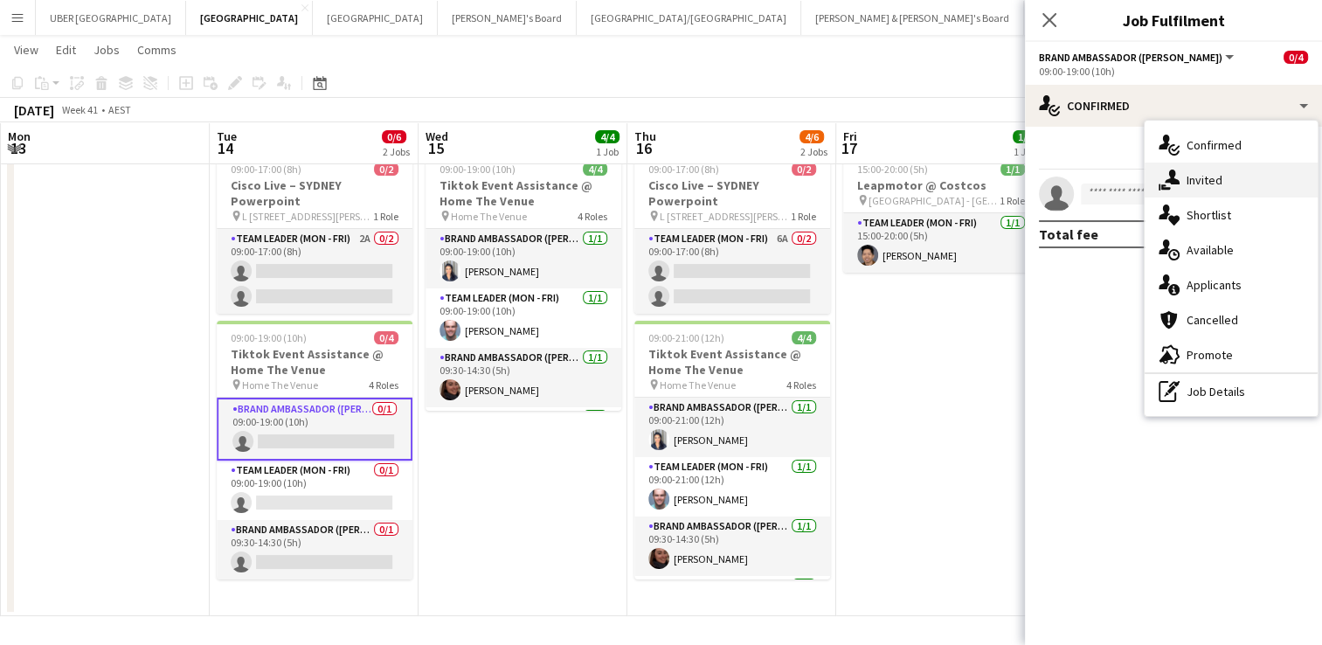
click at [1203, 173] on span "Invited" at bounding box center [1204, 180] width 36 height 16
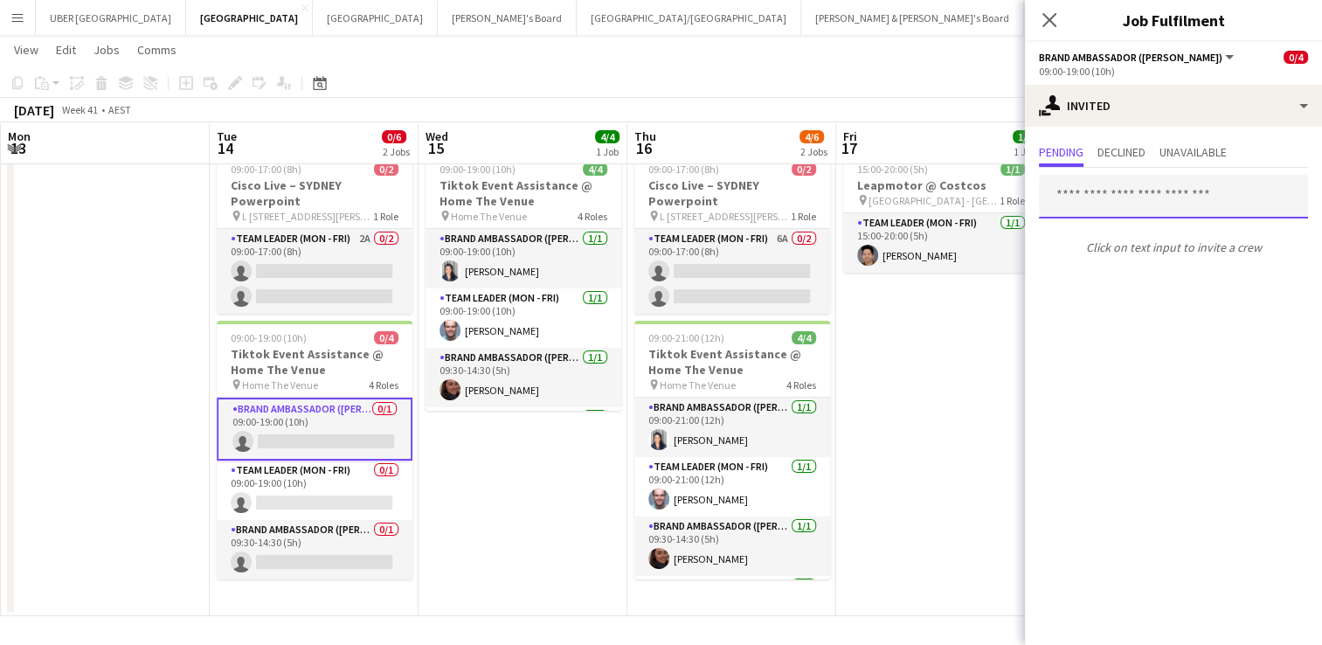
click at [1117, 204] on input "text" at bounding box center [1173, 197] width 269 height 44
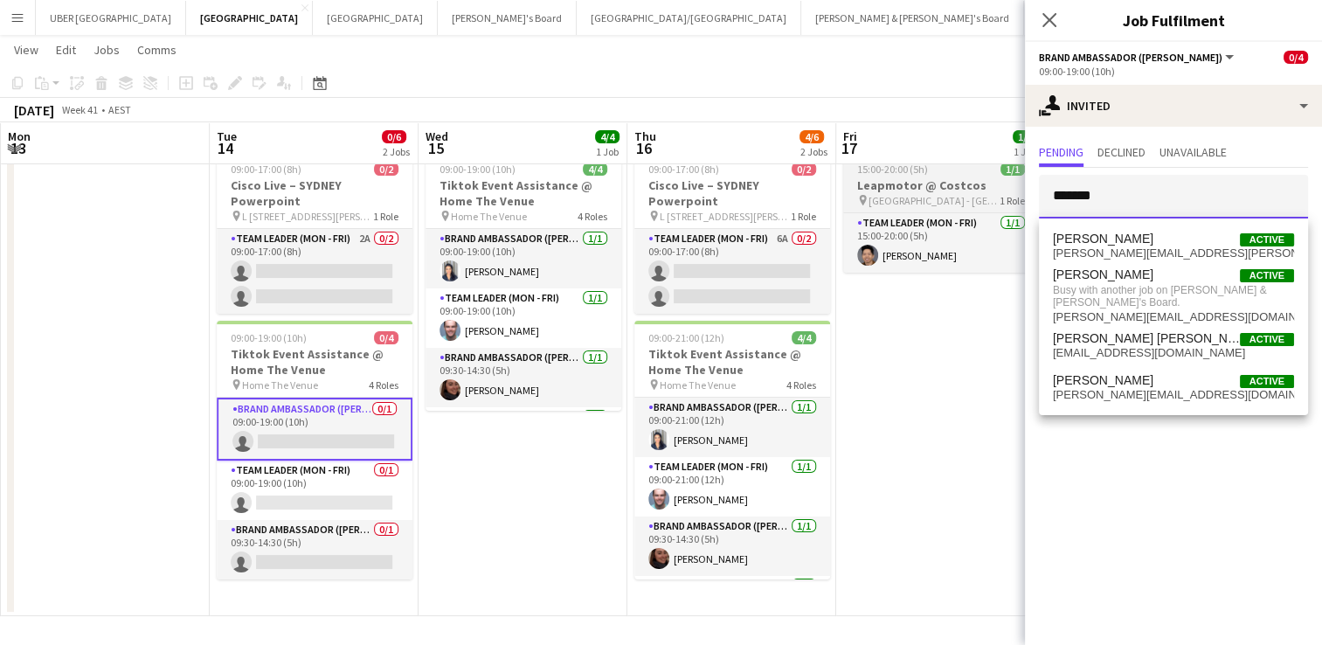
drag, startPoint x: 1110, startPoint y: 199, endPoint x: 1015, endPoint y: 198, distance: 94.4
click at [1015, 198] on body "Menu Boards Boards Boards All jobs Status Workforce Workforce My Workforce Recr…" at bounding box center [661, 297] width 1322 height 696
type input "*******"
click at [1041, 30] on app-icon "Close pop-in" at bounding box center [1049, 20] width 25 height 25
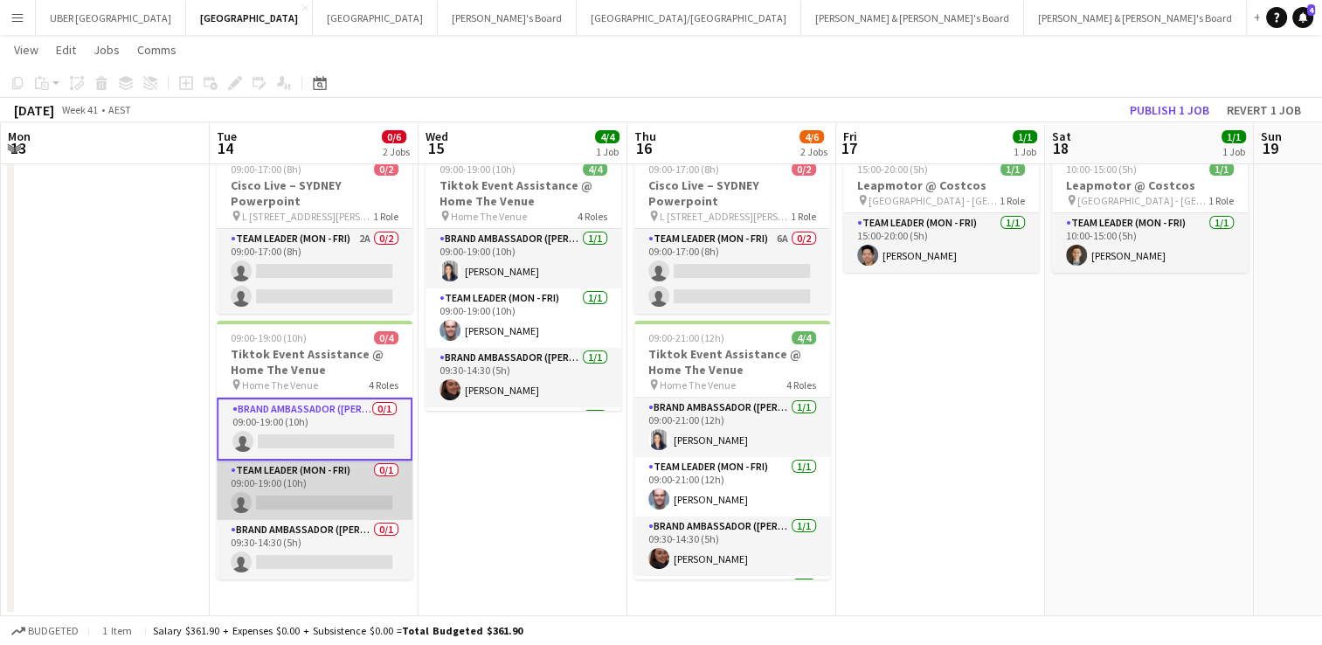
click at [308, 498] on app-card-role "Team Leader (Mon - Fri) 0/1 09:00-19:00 (10h) single-neutral-actions" at bounding box center [315, 489] width 196 height 59
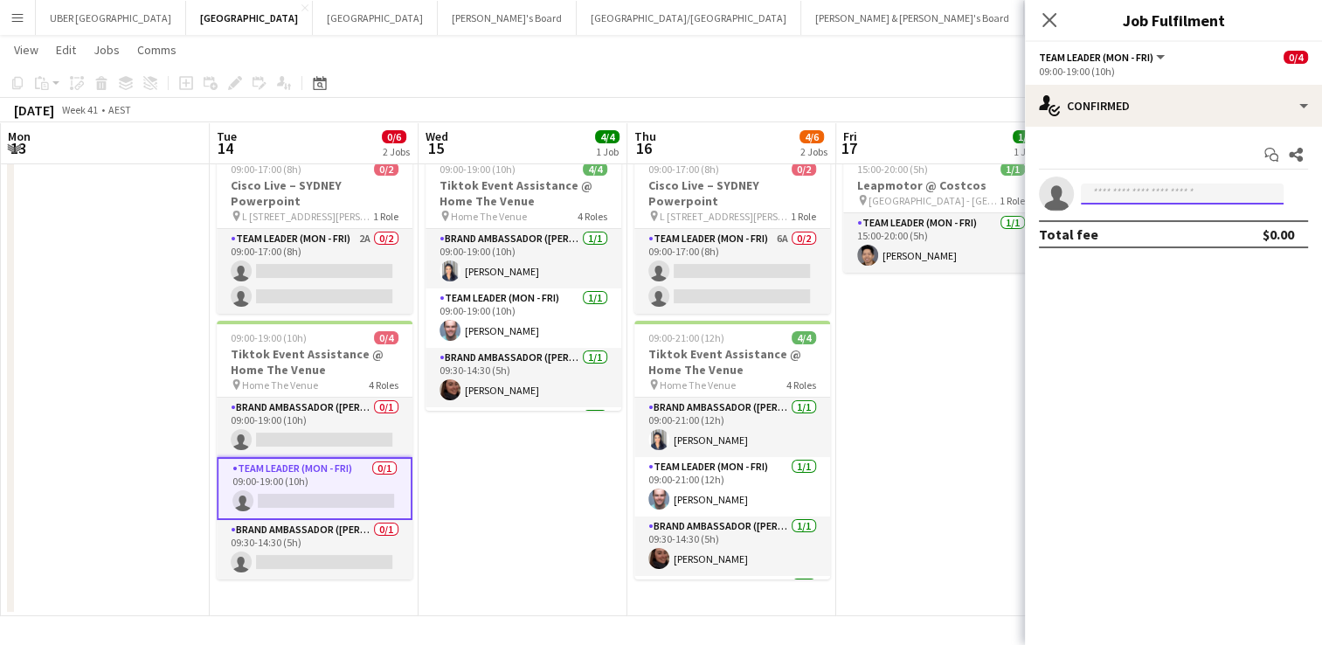
click at [1138, 190] on input at bounding box center [1182, 193] width 203 height 21
type input "****"
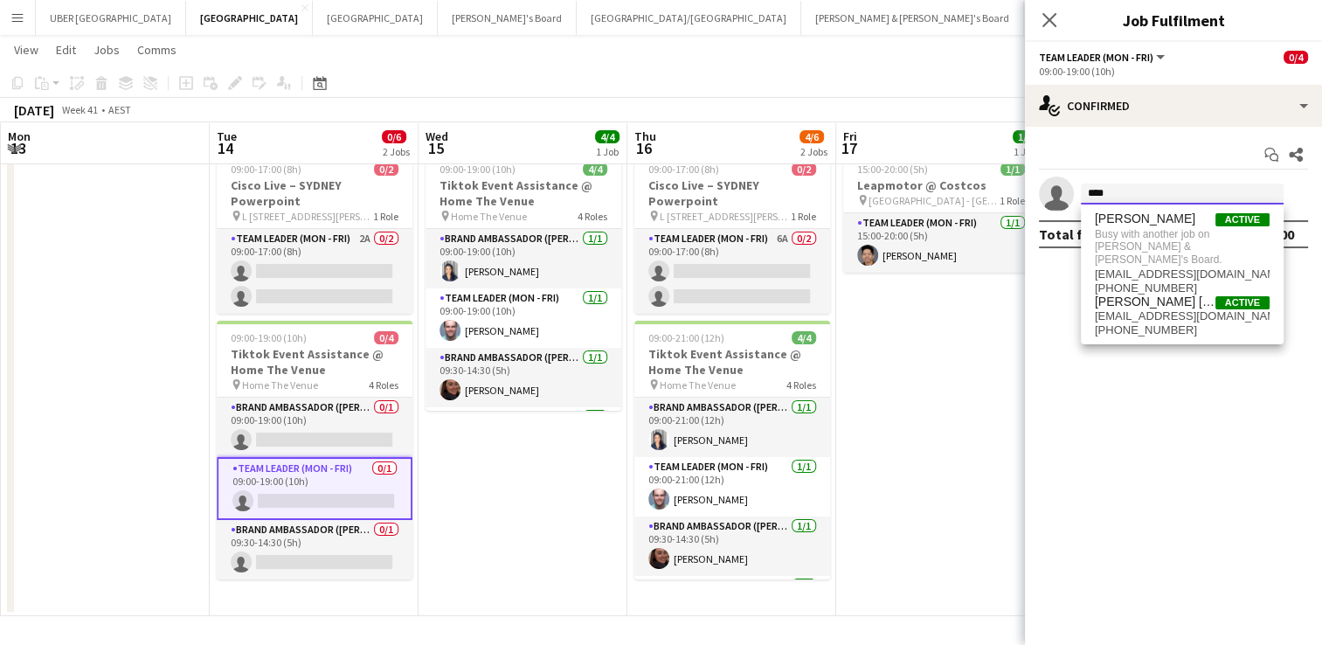
drag, startPoint x: 1137, startPoint y: 187, endPoint x: 1055, endPoint y: 194, distance: 81.6
click at [1055, 194] on app-invite-slot "single-neutral-actions ****" at bounding box center [1173, 193] width 297 height 35
click at [1053, 21] on icon "Close pop-in" at bounding box center [1049, 19] width 17 height 17
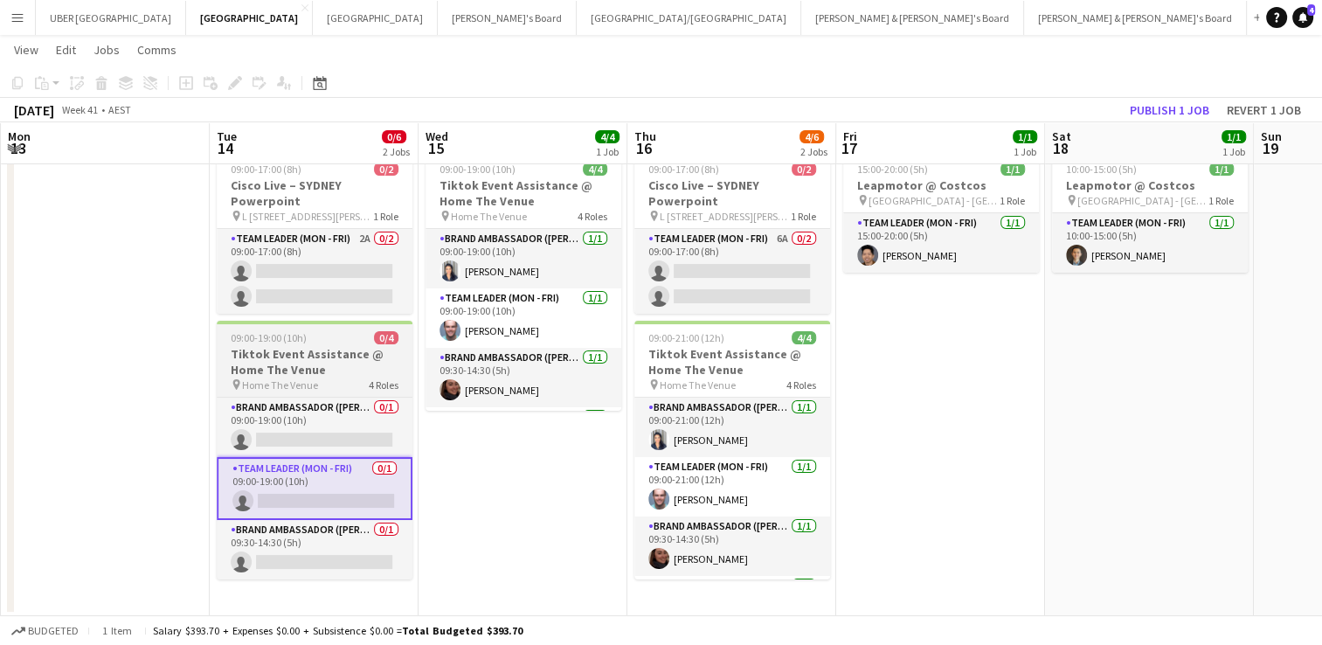
click at [314, 329] on app-job-card "09:00-19:00 (10h) 0/4 Tiktok Event Assistance @ Home The Venue pin Home The Ven…" at bounding box center [315, 450] width 196 height 259
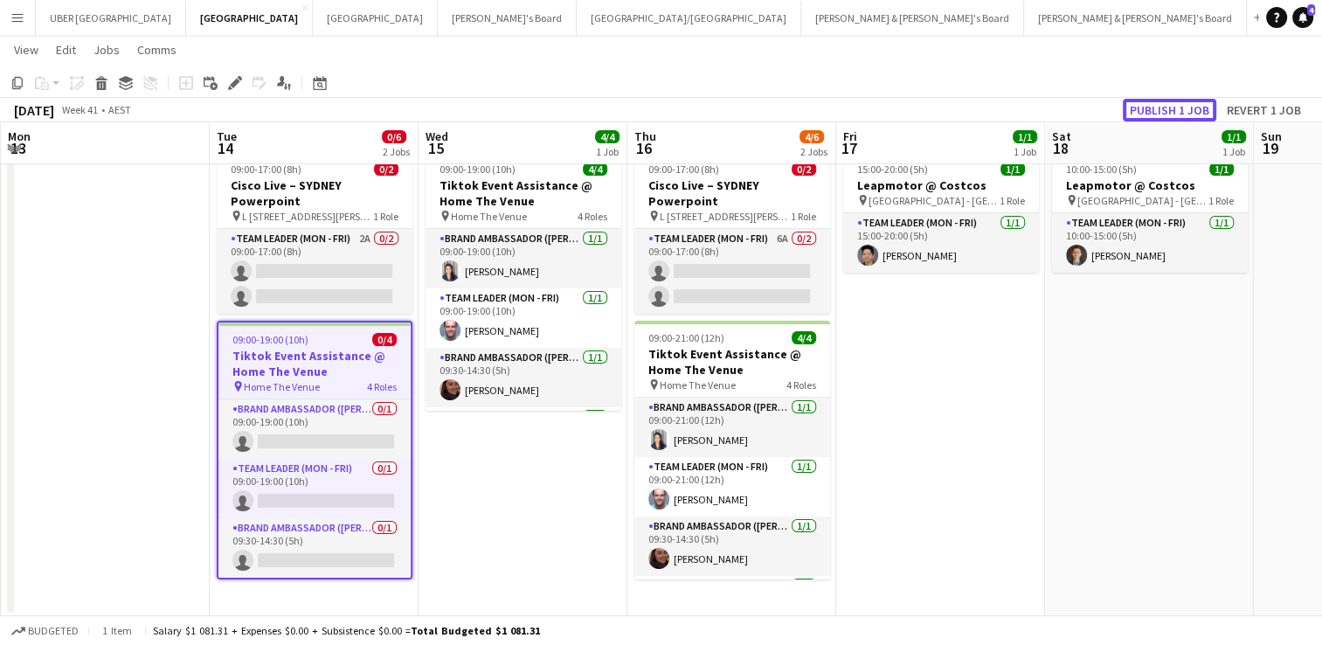
drag, startPoint x: 1160, startPoint y: 103, endPoint x: 854, endPoint y: 145, distance: 309.5
click at [854, 145] on app-calendar "Copy Paste Paste Ctrl+V Paste with crew Ctrl+Shift+V Paste linked Job [GEOGRAPH…" at bounding box center [661, 316] width 1322 height 598
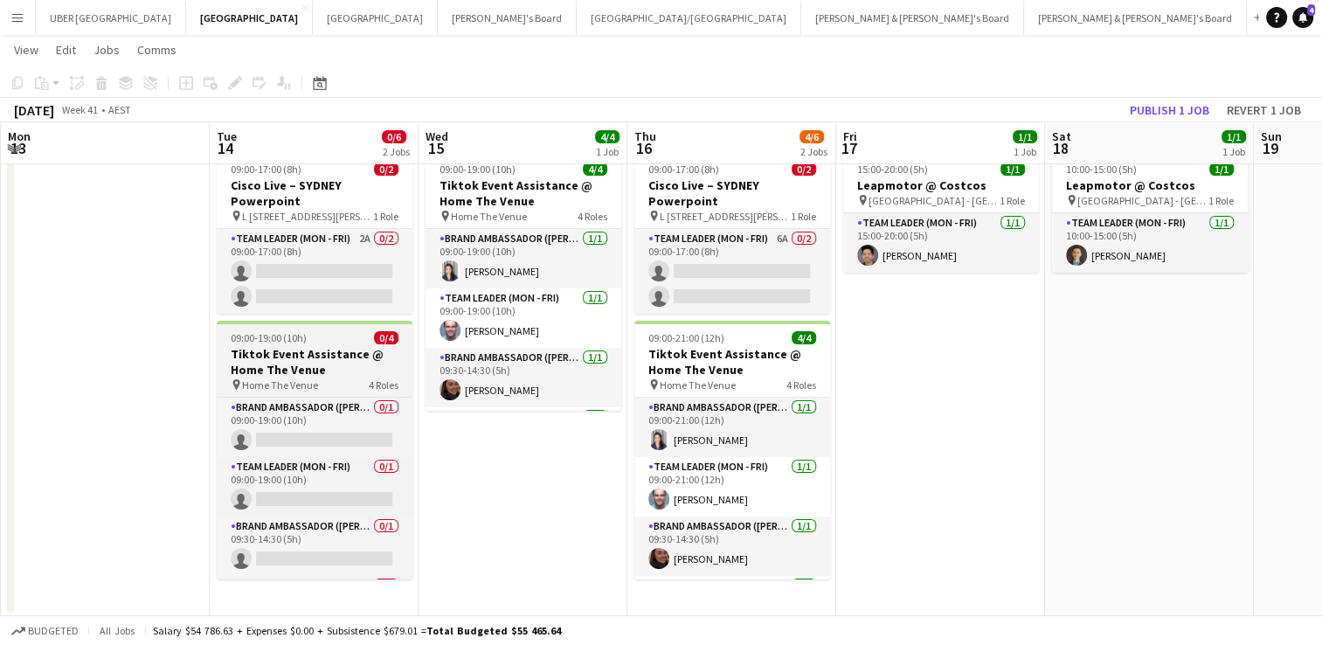
click at [294, 341] on span "09:00-19:00 (10h)" at bounding box center [269, 337] width 76 height 13
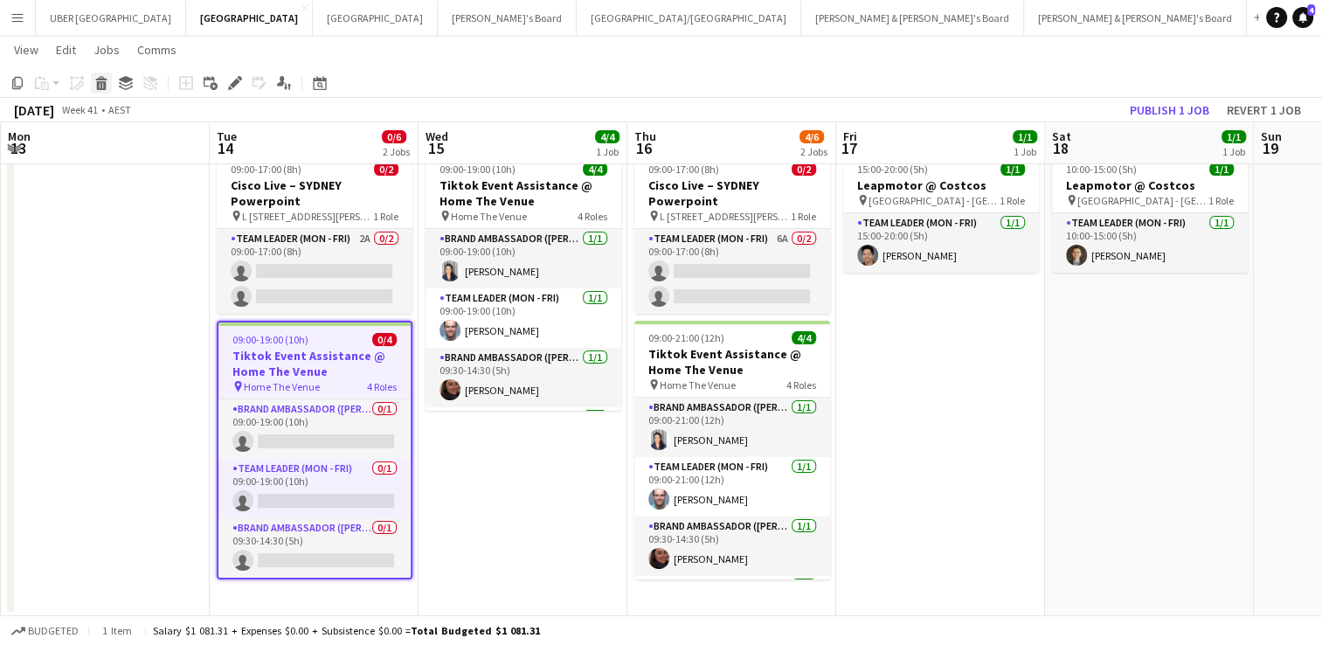
click at [103, 79] on icon at bounding box center [100, 78] width 11 height 4
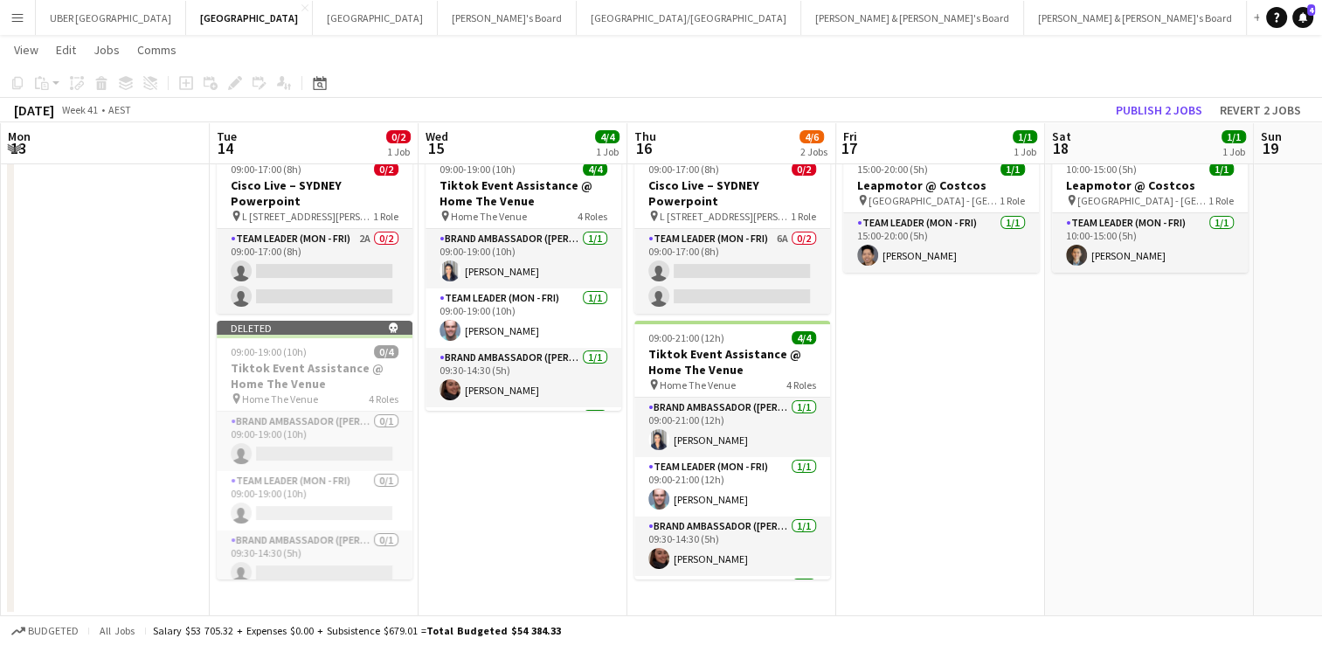
click at [943, 86] on app-toolbar "Copy Paste Paste Ctrl+V Paste with crew Ctrl+Shift+V Paste linked Job [GEOGRAPH…" at bounding box center [661, 83] width 1322 height 30
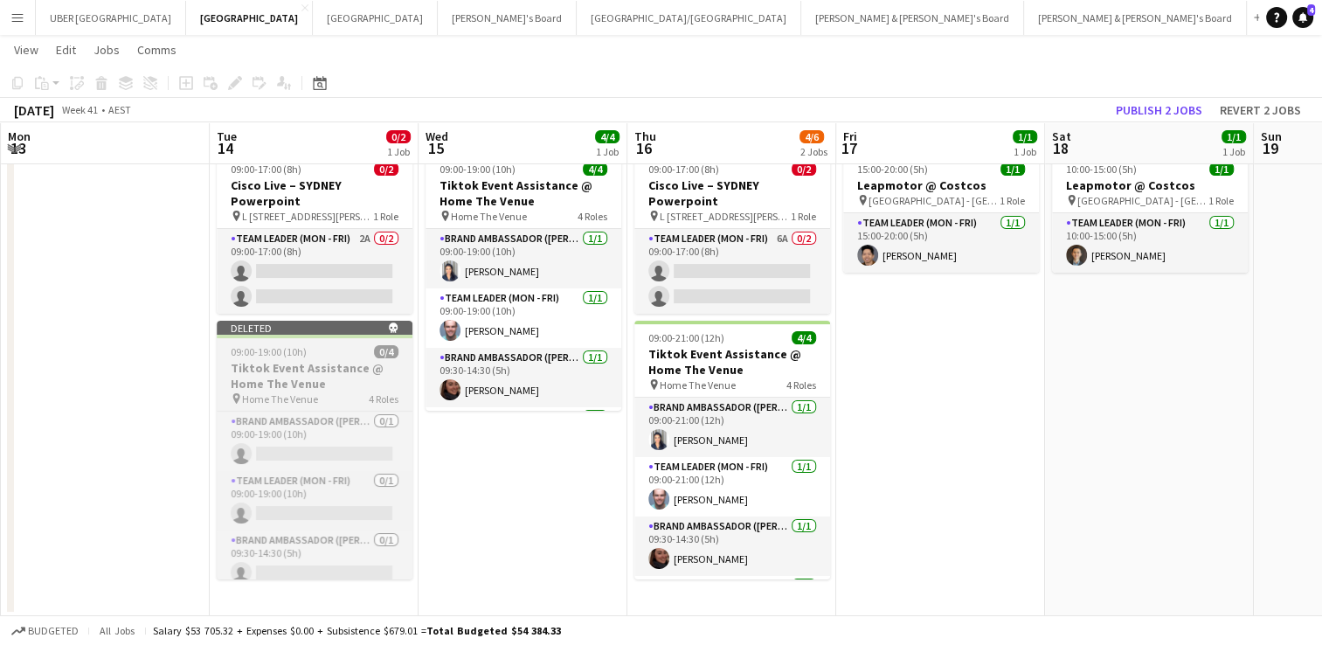
click at [311, 365] on h3 "Tiktok Event Assistance @ Home The Venue" at bounding box center [315, 375] width 196 height 31
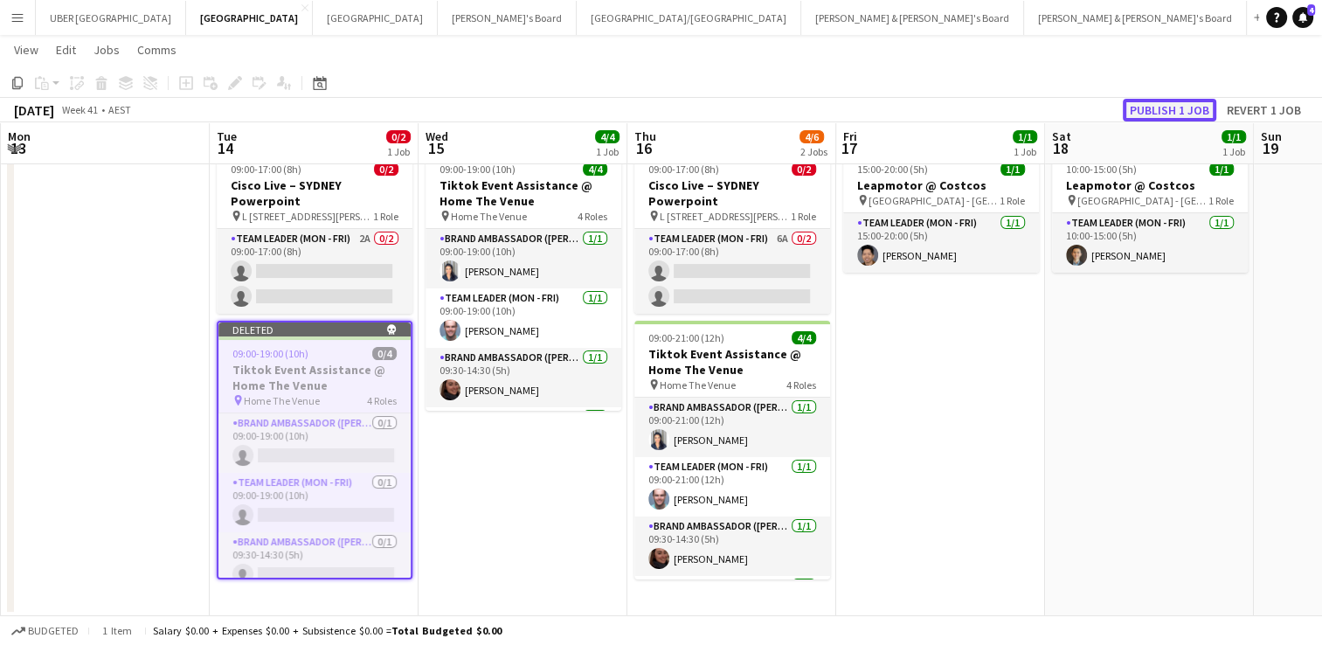
click at [1159, 101] on button "Publish 1 job" at bounding box center [1169, 110] width 93 height 23
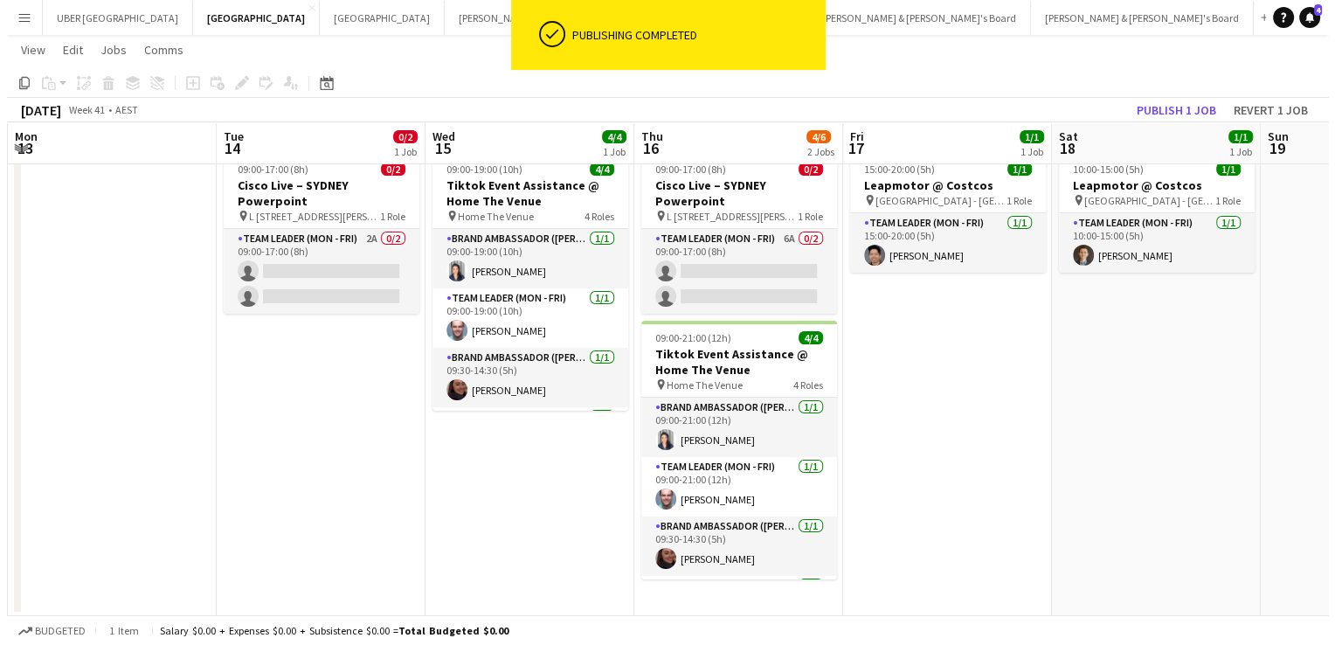
scroll to position [0, 0]
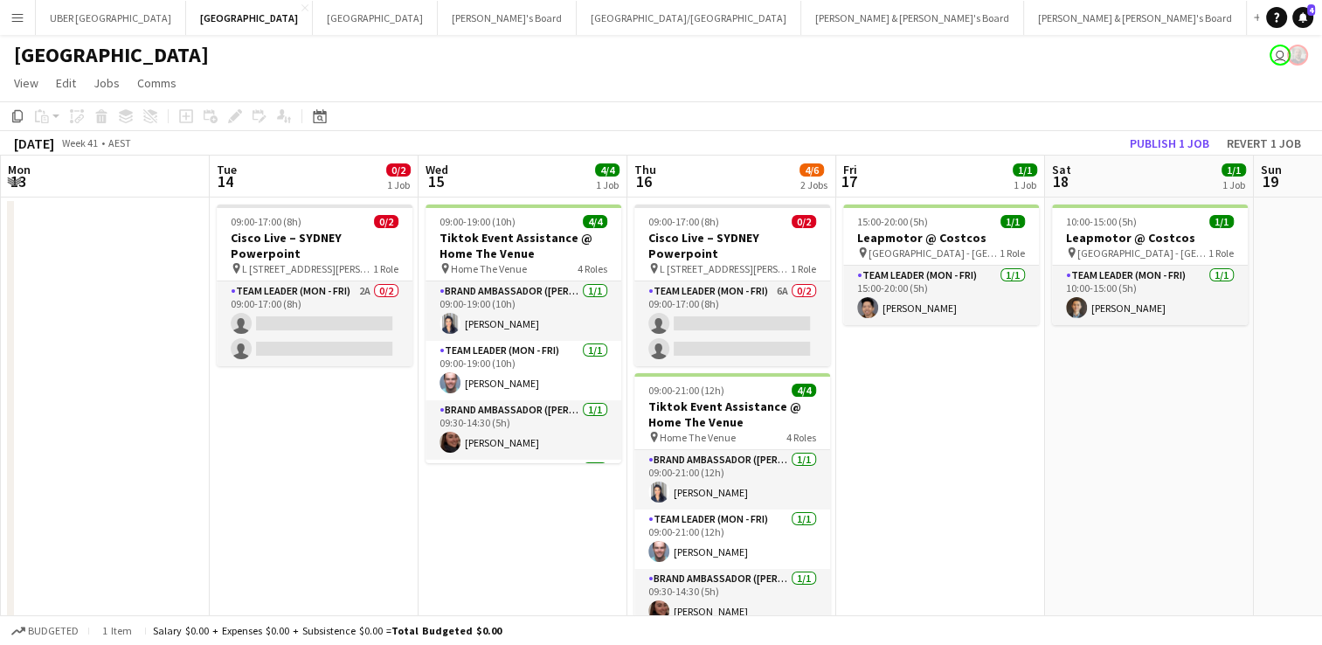
click at [329, 481] on app-date-cell "09:00-17:00 (8h) 0/2 Cisco Live – [GEOGRAPHIC_DATA] Powerpoint pin L [STREET_AD…" at bounding box center [314, 432] width 209 height 471
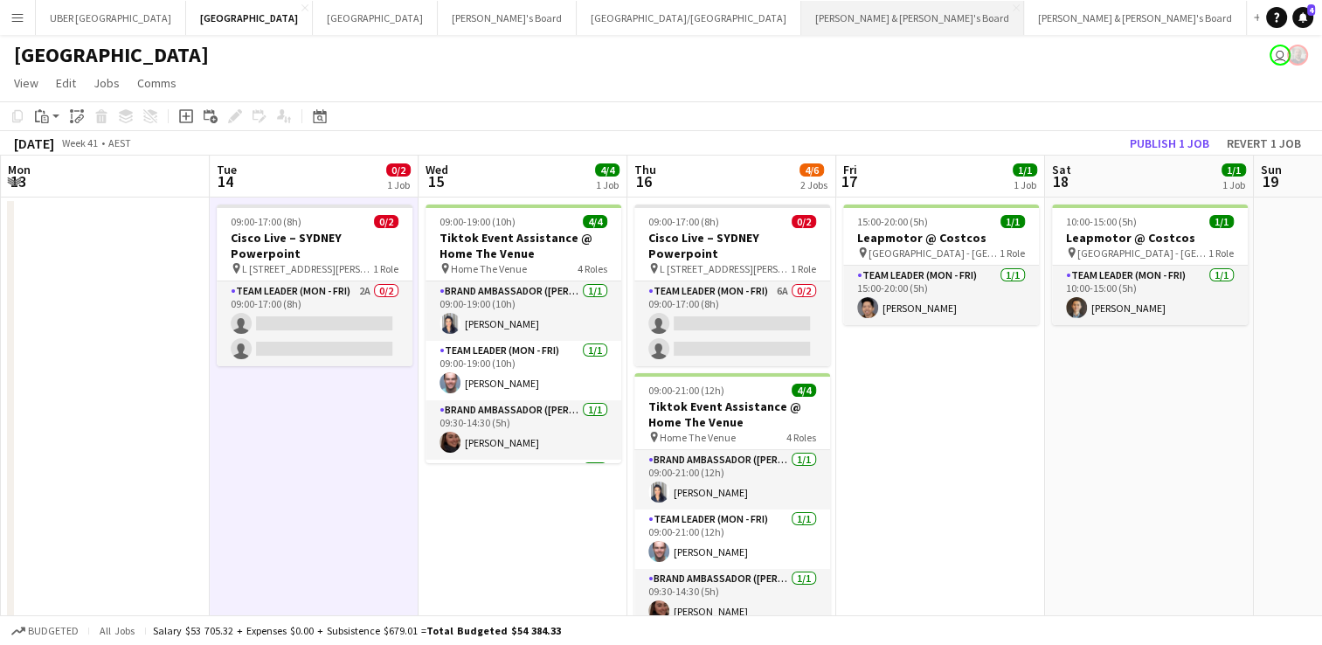
click at [801, 15] on button "[PERSON_NAME] & [PERSON_NAME]'s Board Close" at bounding box center [912, 18] width 223 height 34
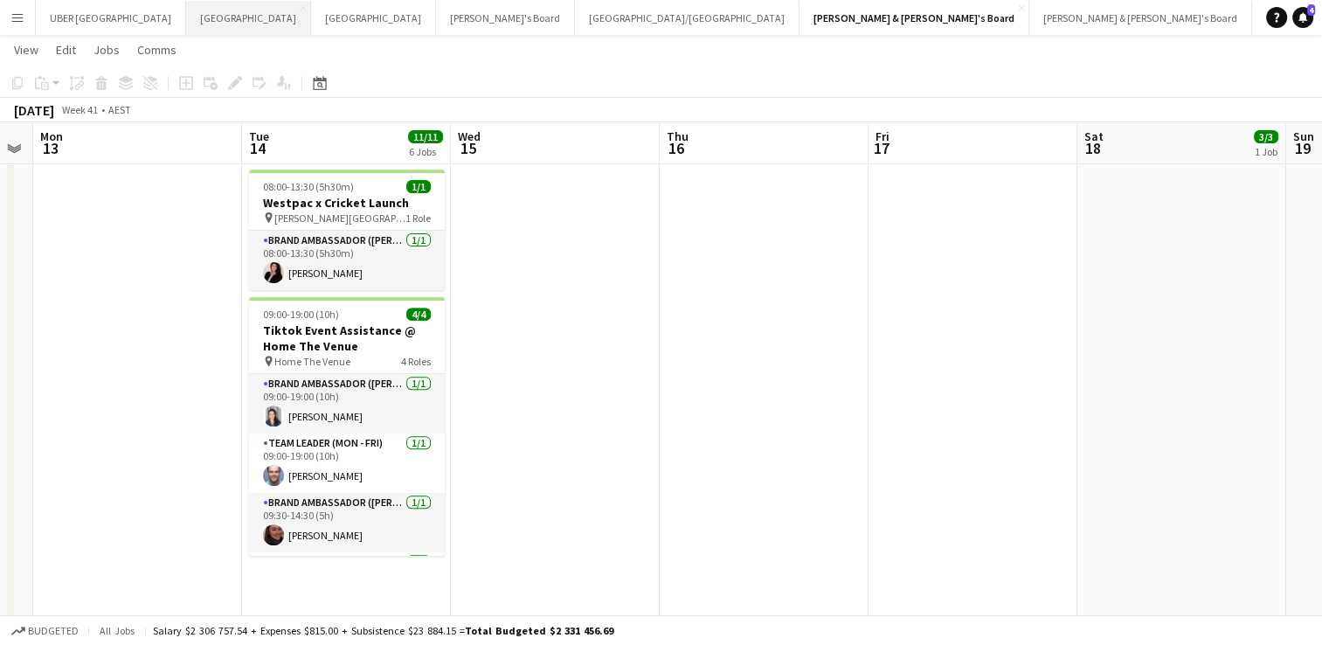
click at [186, 15] on button "Sydney Close" at bounding box center [248, 18] width 125 height 34
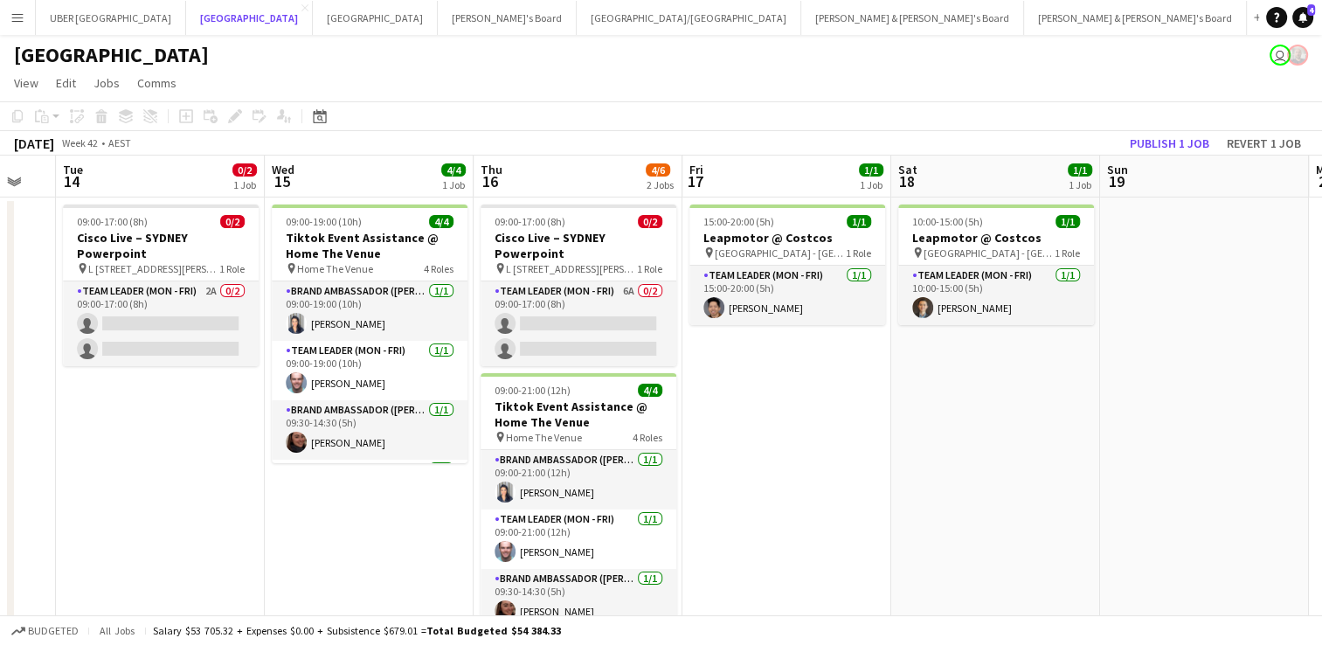
scroll to position [0, 789]
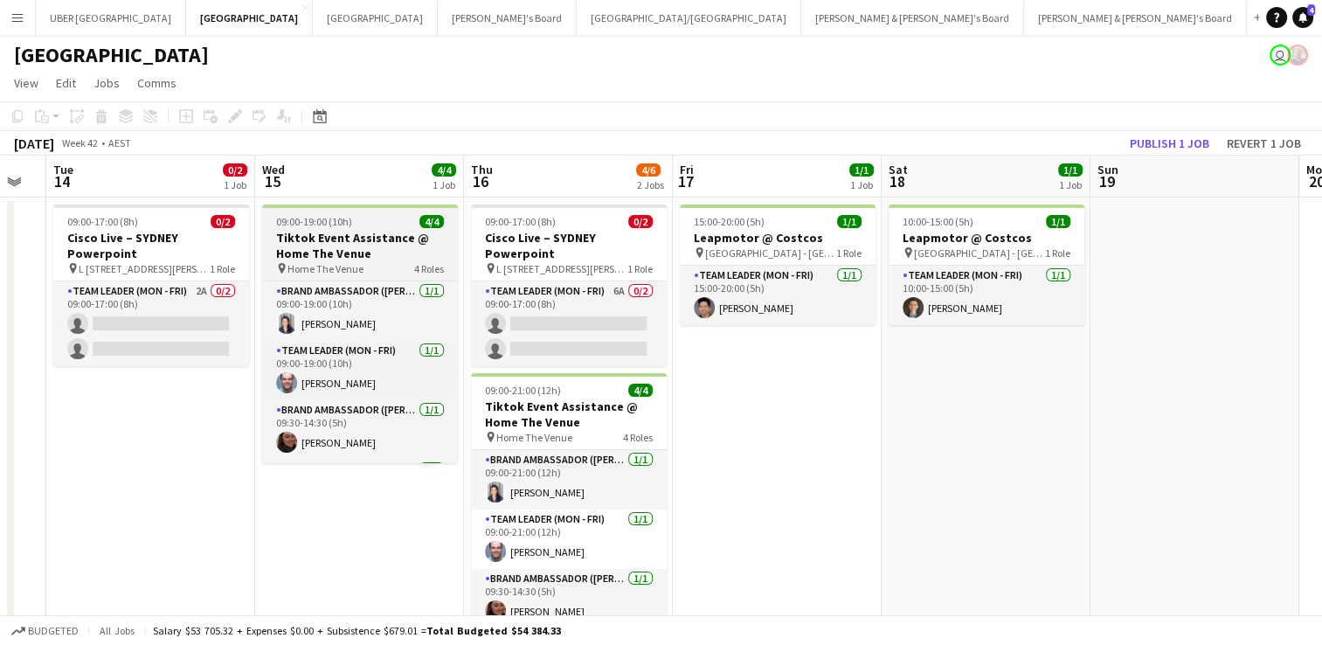
click at [365, 224] on div "09:00-19:00 (10h) 4/4" at bounding box center [360, 221] width 196 height 13
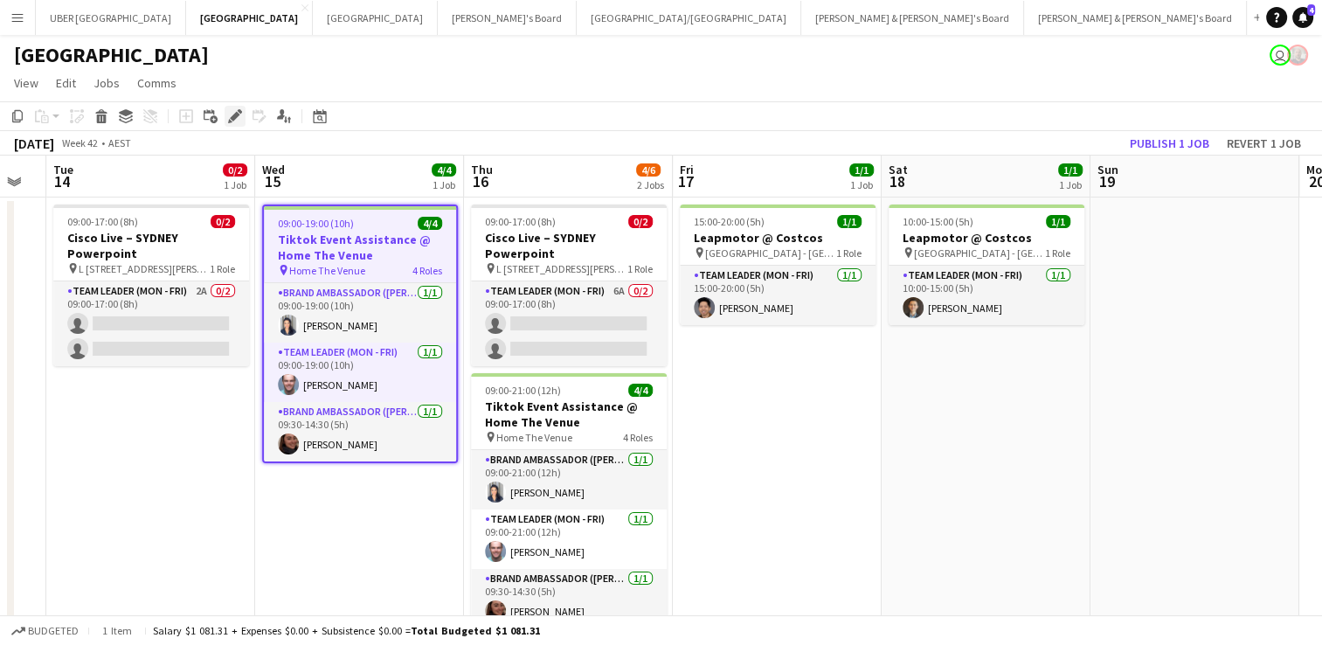
click at [235, 118] on icon at bounding box center [235, 117] width 10 height 10
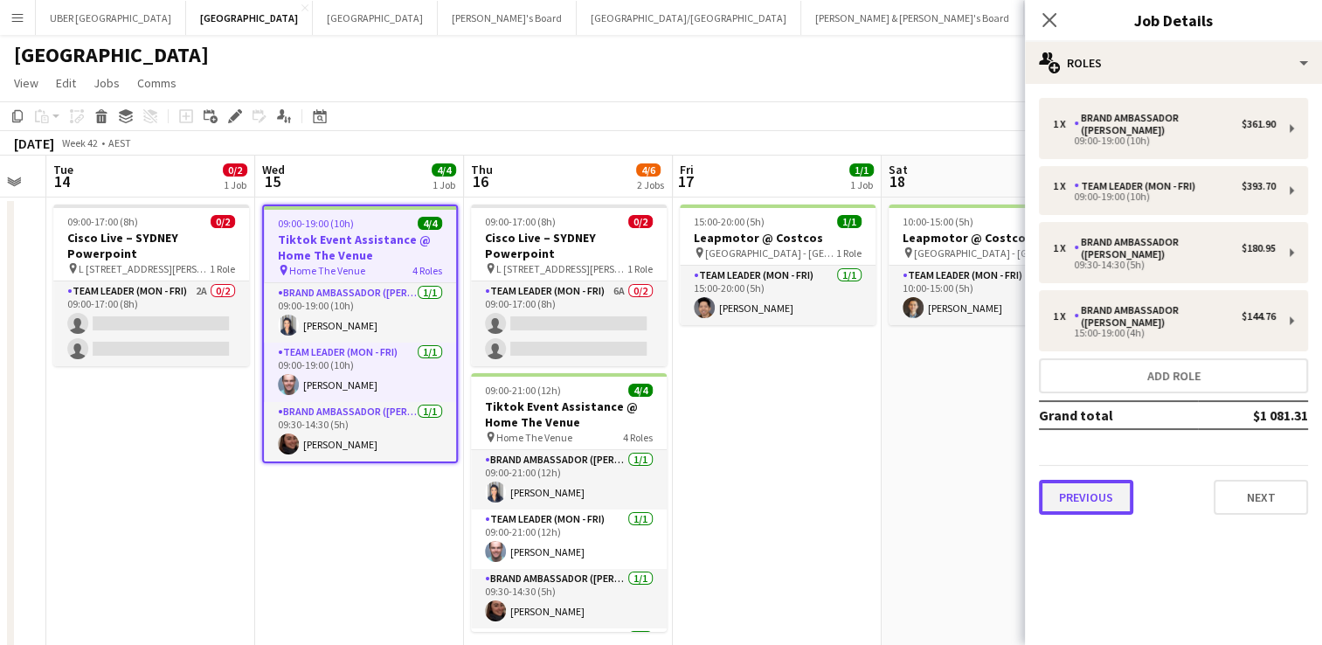
click at [1087, 480] on button "Previous" at bounding box center [1086, 497] width 94 height 35
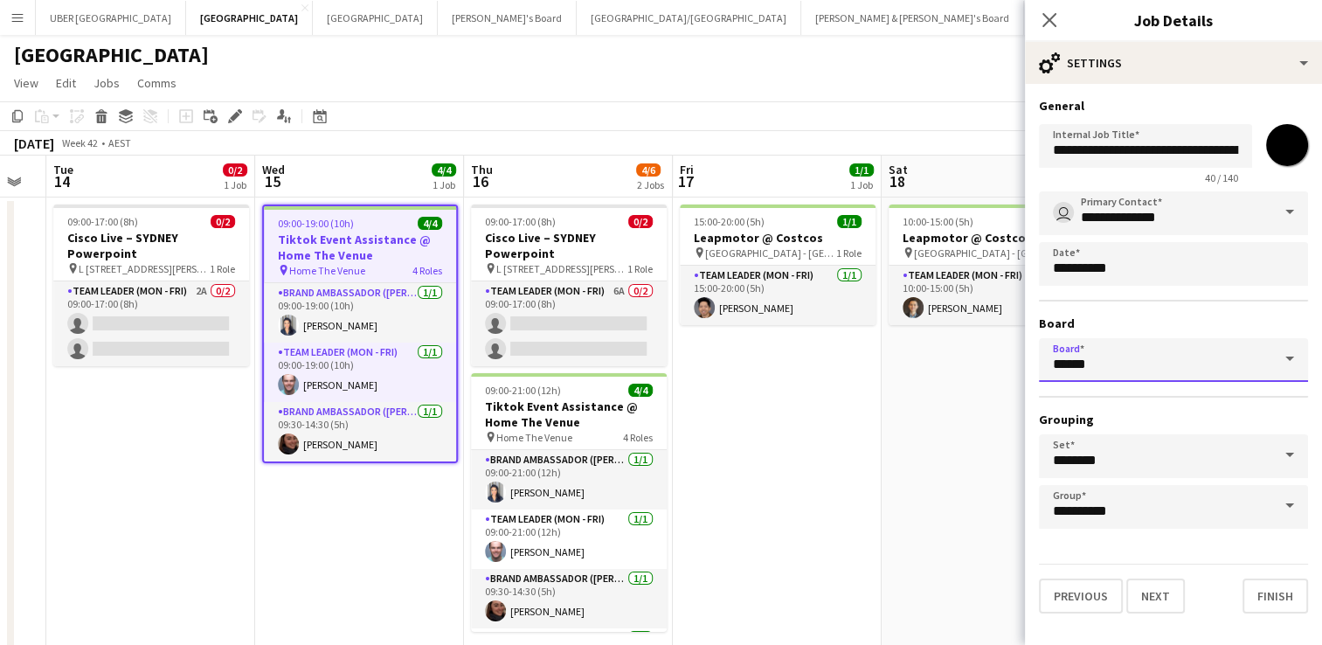
click at [1138, 360] on input "******" at bounding box center [1173, 360] width 269 height 44
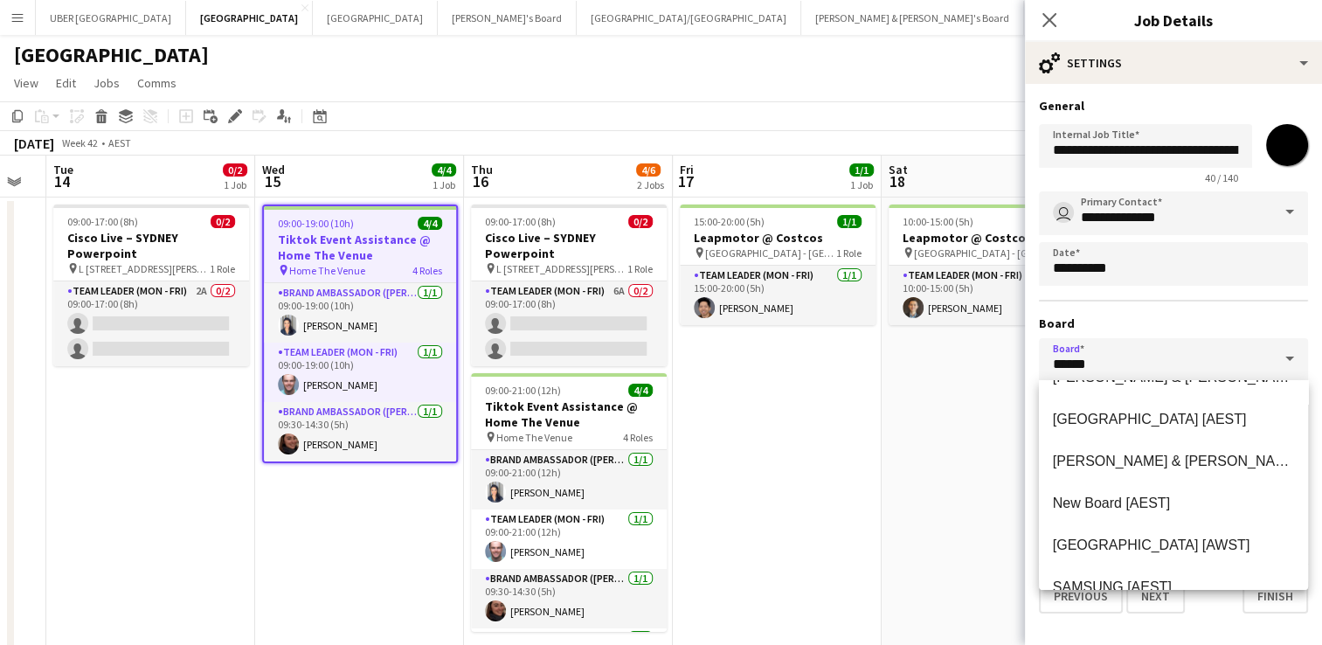
scroll to position [199, 0]
click at [1135, 463] on span "[PERSON_NAME] & [PERSON_NAME]'s Board [AEST]" at bounding box center [1226, 460] width 346 height 15
type input "**********"
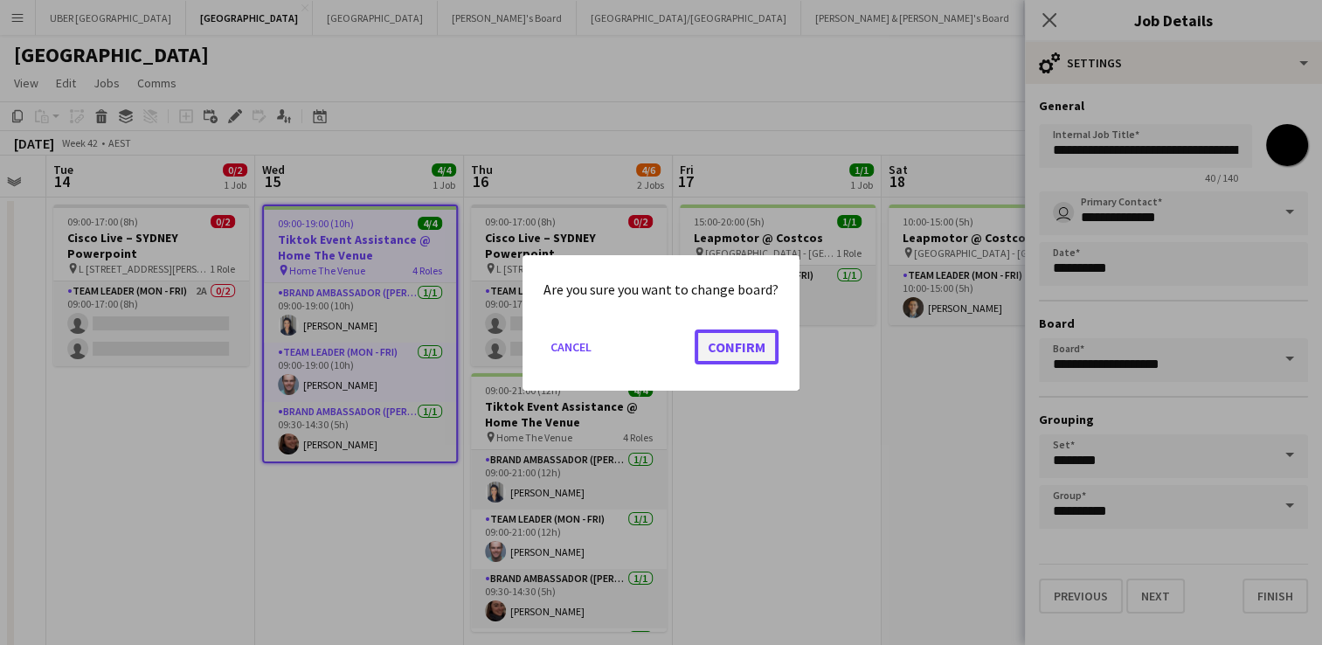
click at [739, 344] on button "Confirm" at bounding box center [737, 346] width 84 height 35
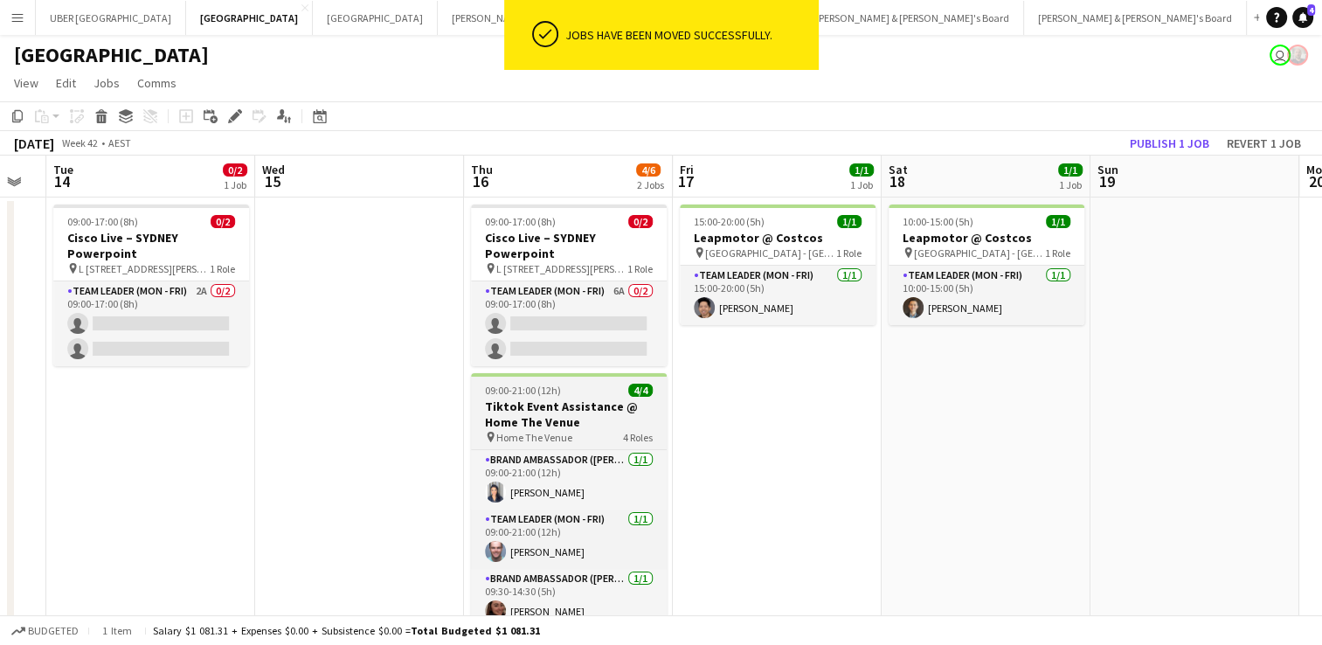
click at [542, 386] on span "09:00-21:00 (12h)" at bounding box center [523, 390] width 76 height 13
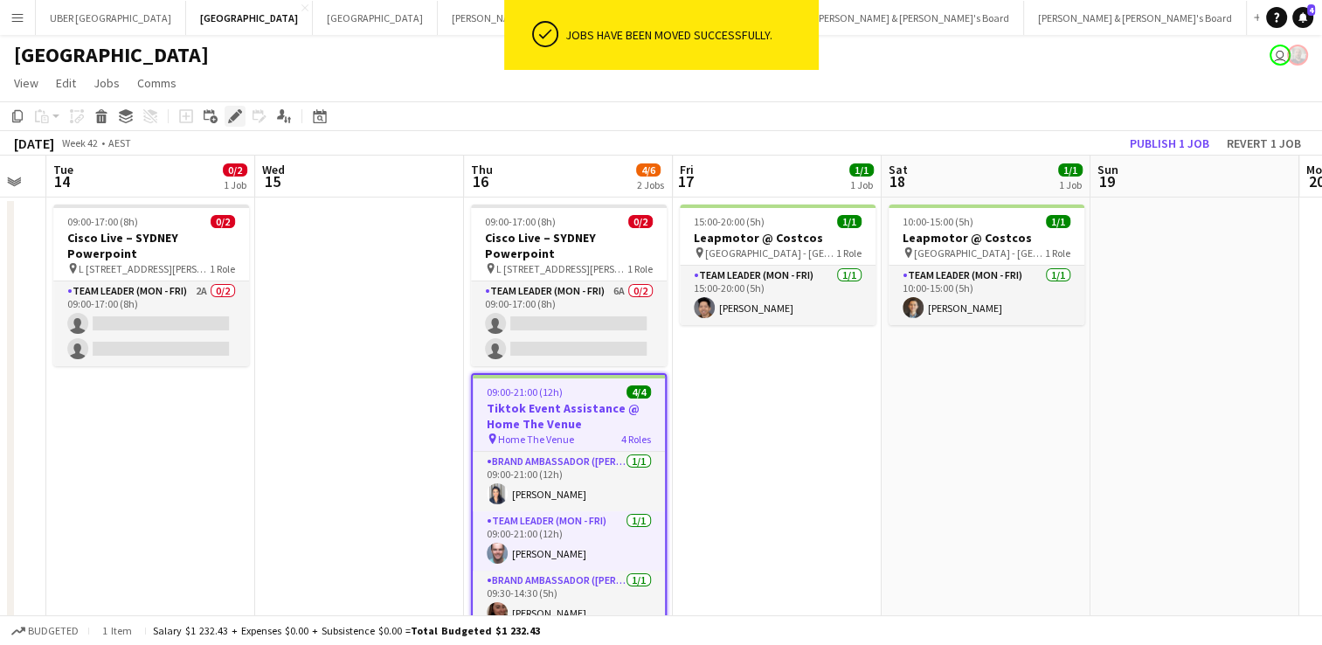
click at [229, 117] on icon "Edit" at bounding box center [235, 116] width 14 height 14
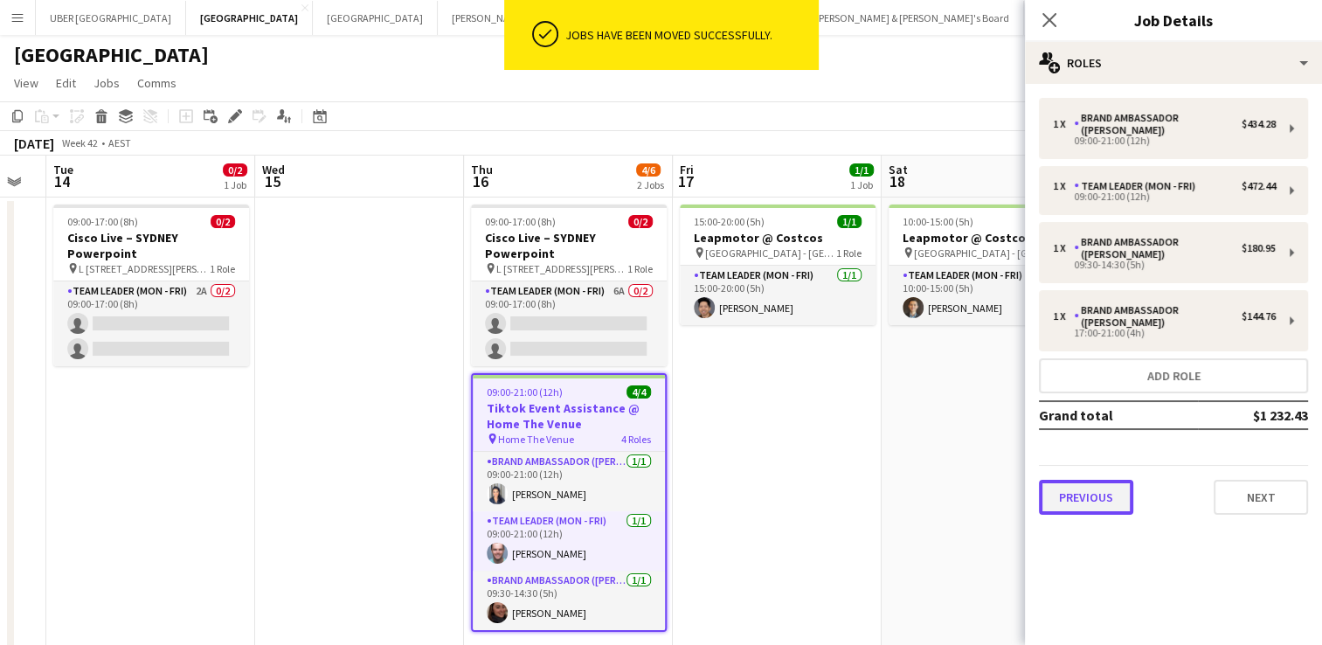
click at [1085, 480] on button "Previous" at bounding box center [1086, 497] width 94 height 35
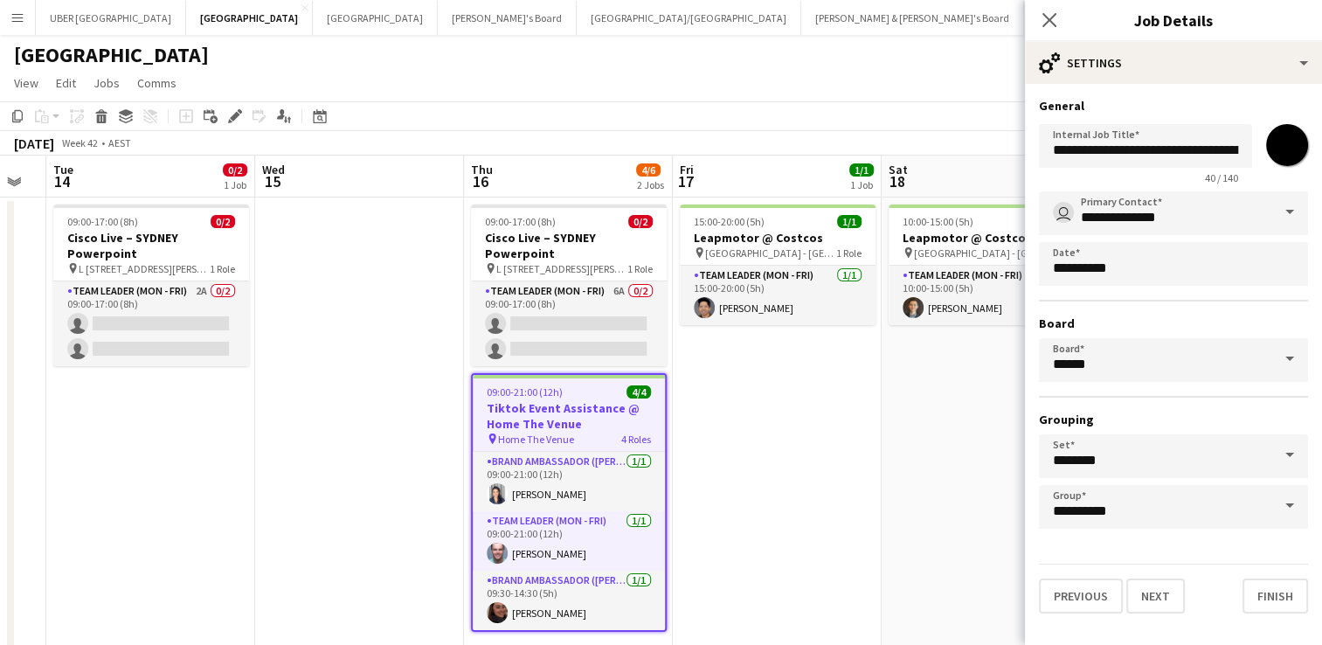
click at [1282, 353] on span at bounding box center [1289, 359] width 37 height 42
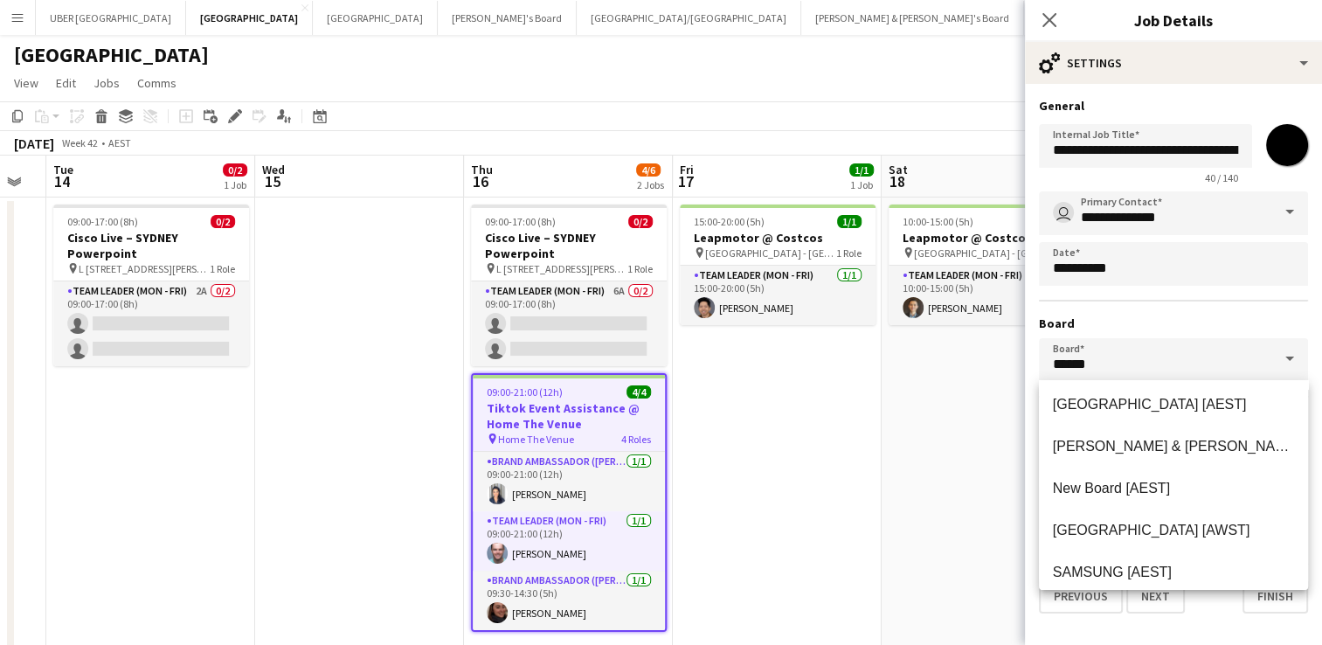
scroll to position [220, 0]
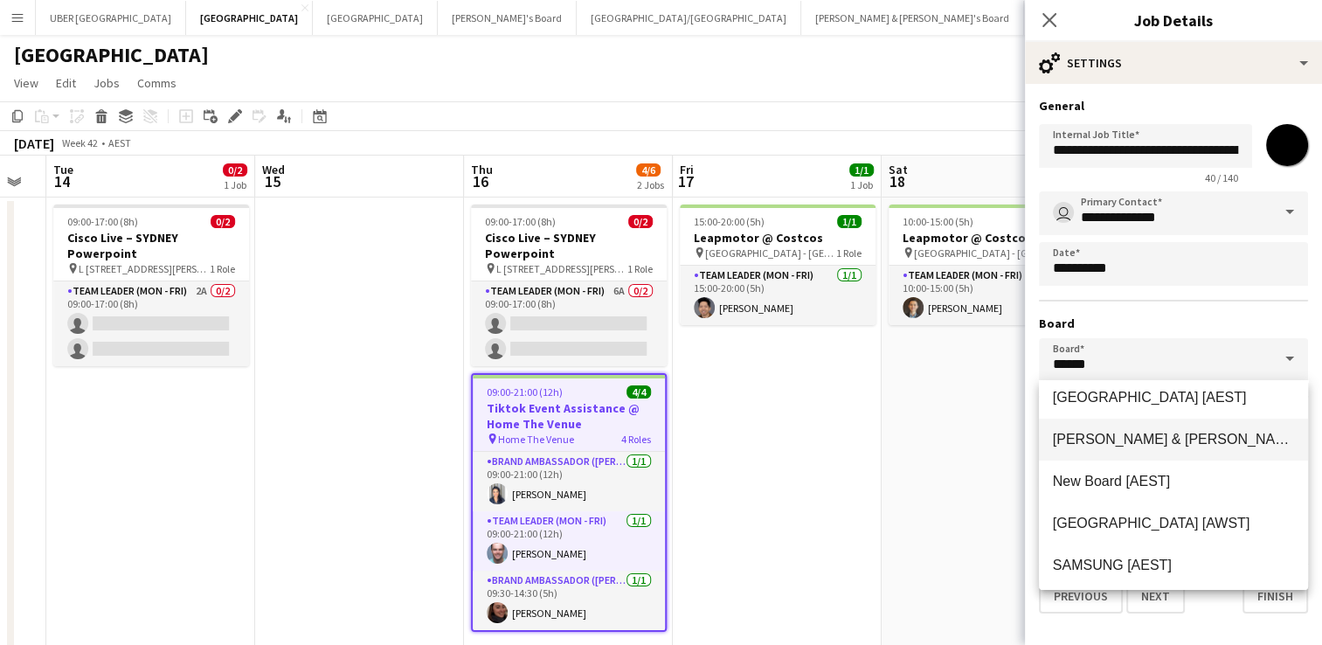
click at [1153, 439] on span "[PERSON_NAME] & [PERSON_NAME]'s Board [AEST]" at bounding box center [1226, 439] width 346 height 15
type input "**********"
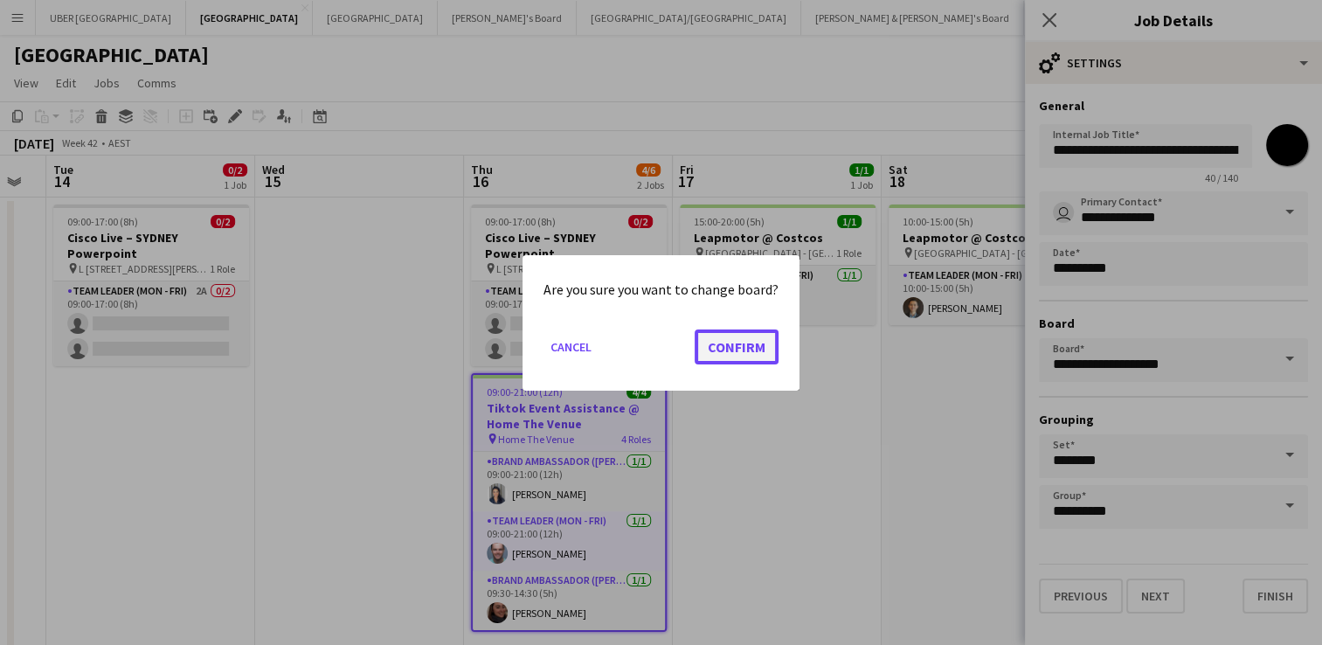
click at [706, 348] on button "Confirm" at bounding box center [737, 346] width 84 height 35
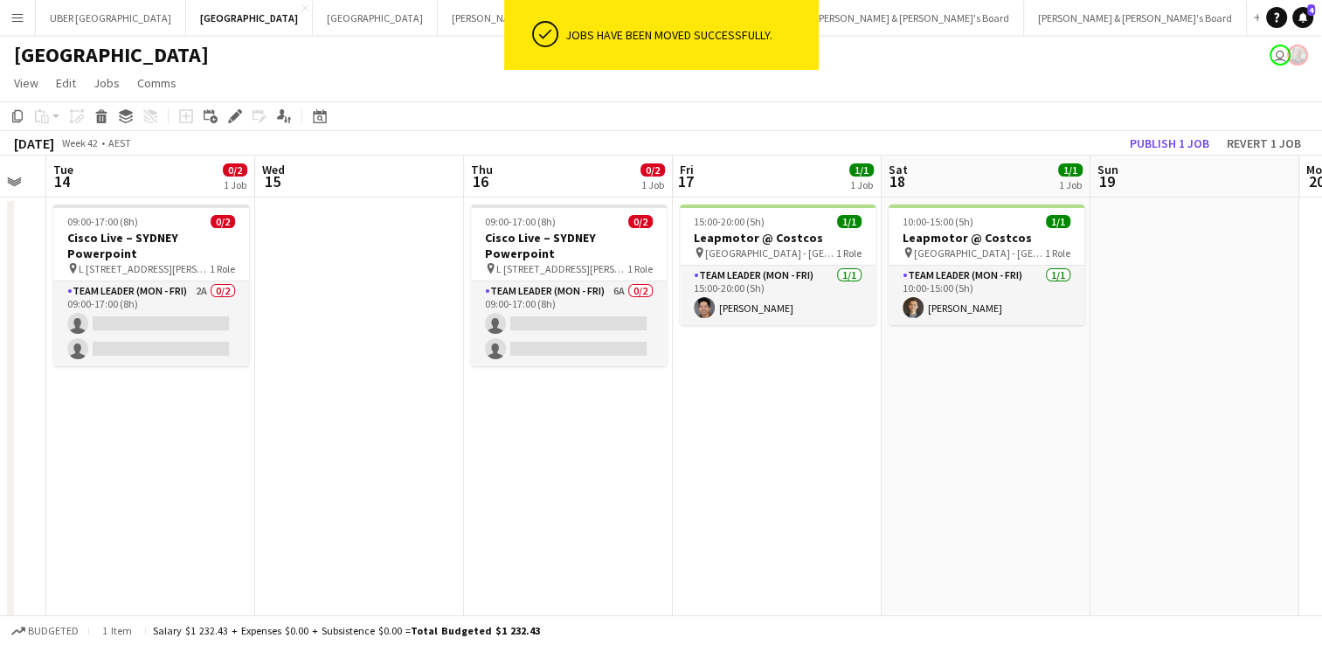
click at [336, 395] on app-date-cell at bounding box center [359, 432] width 209 height 471
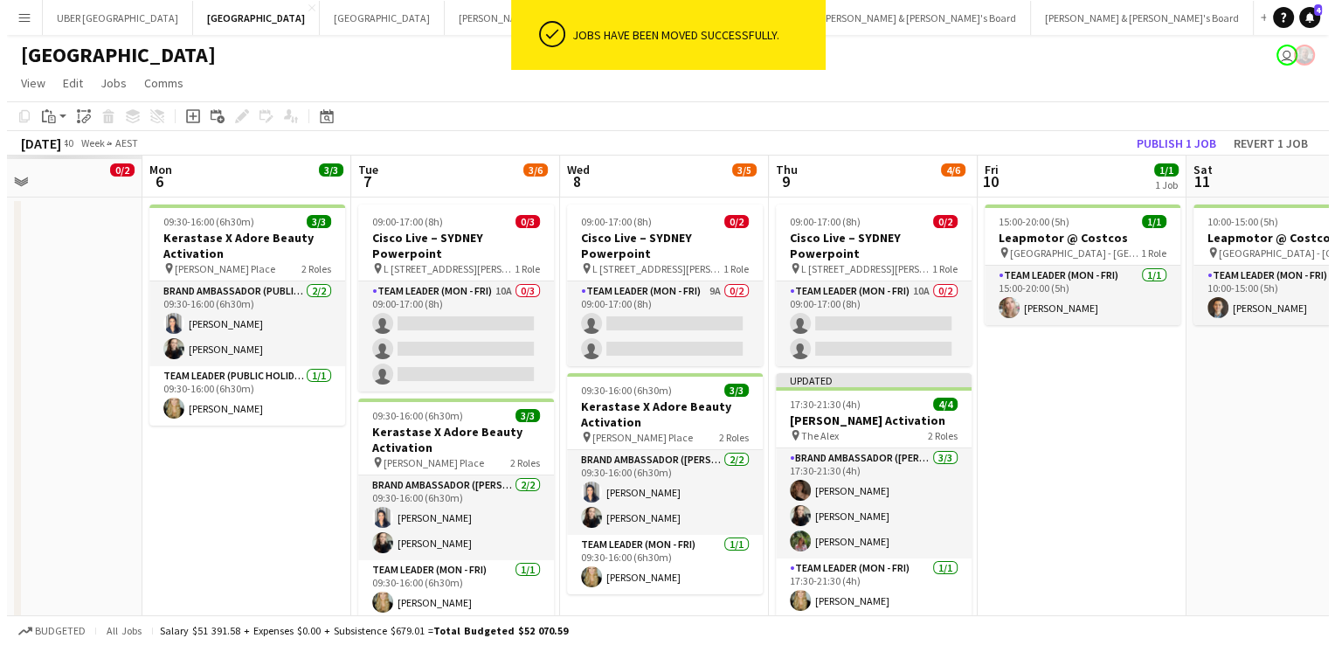
scroll to position [0, 398]
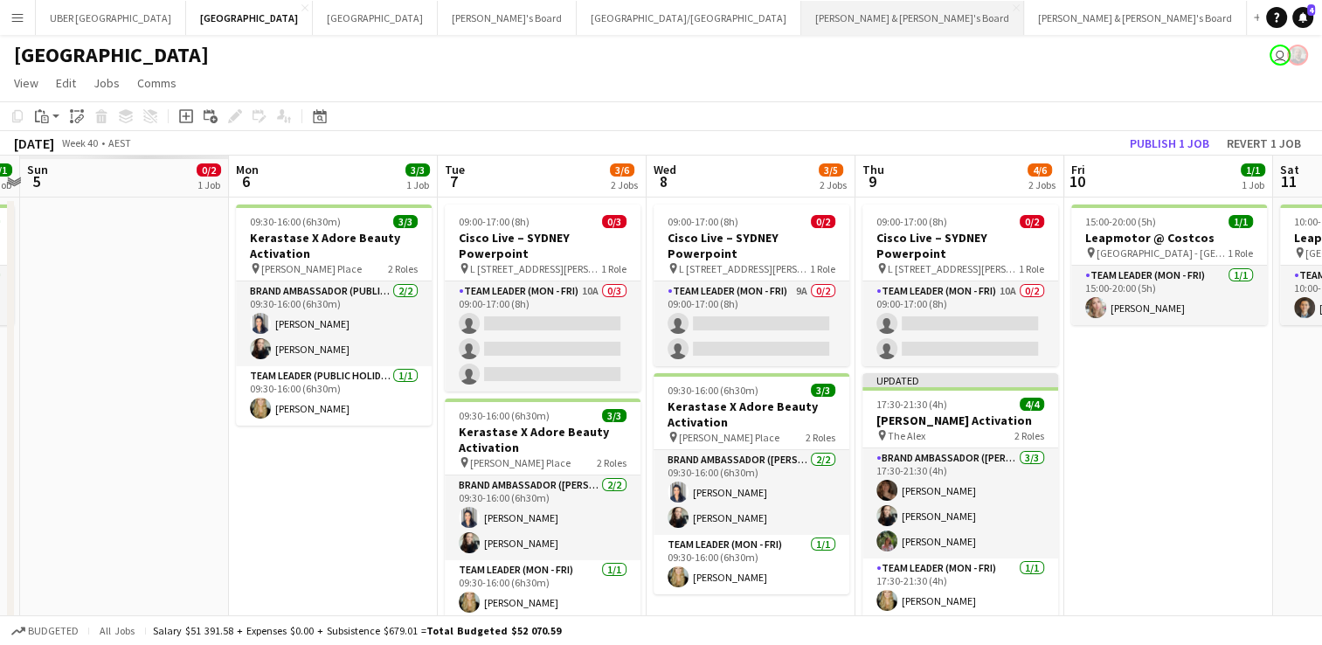
click at [801, 14] on button "[PERSON_NAME] & [PERSON_NAME]'s Board Close" at bounding box center [912, 18] width 223 height 34
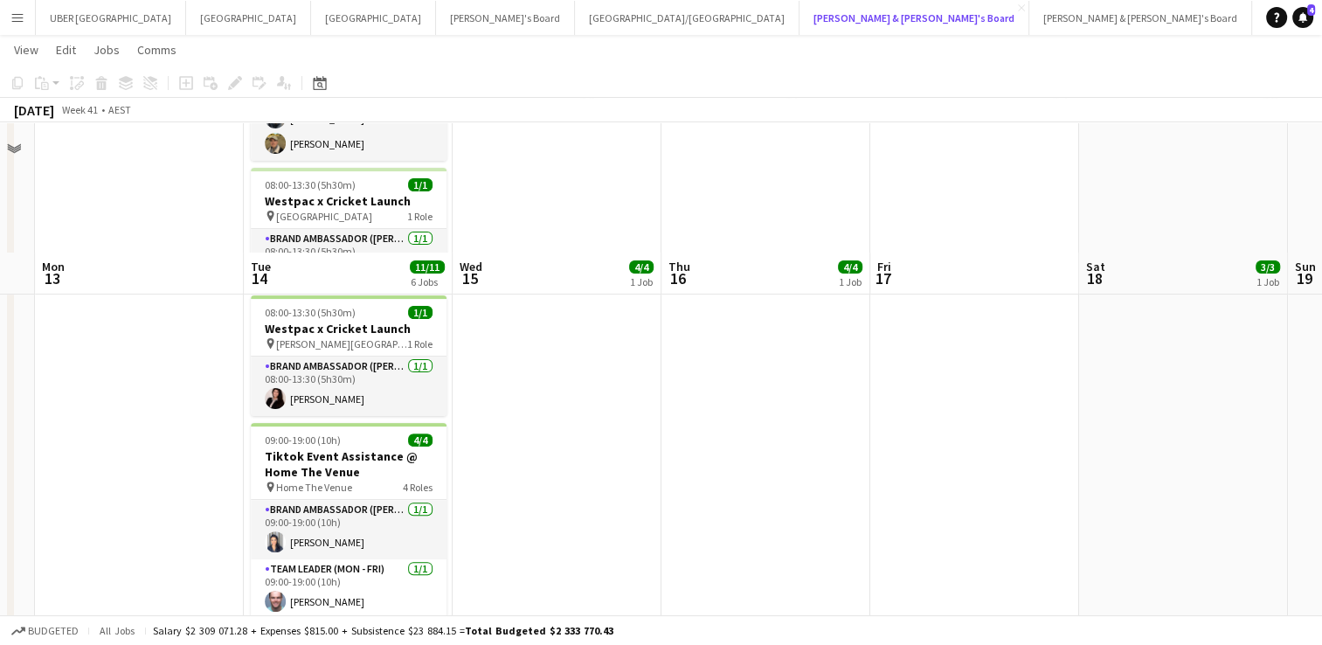
scroll to position [598, 0]
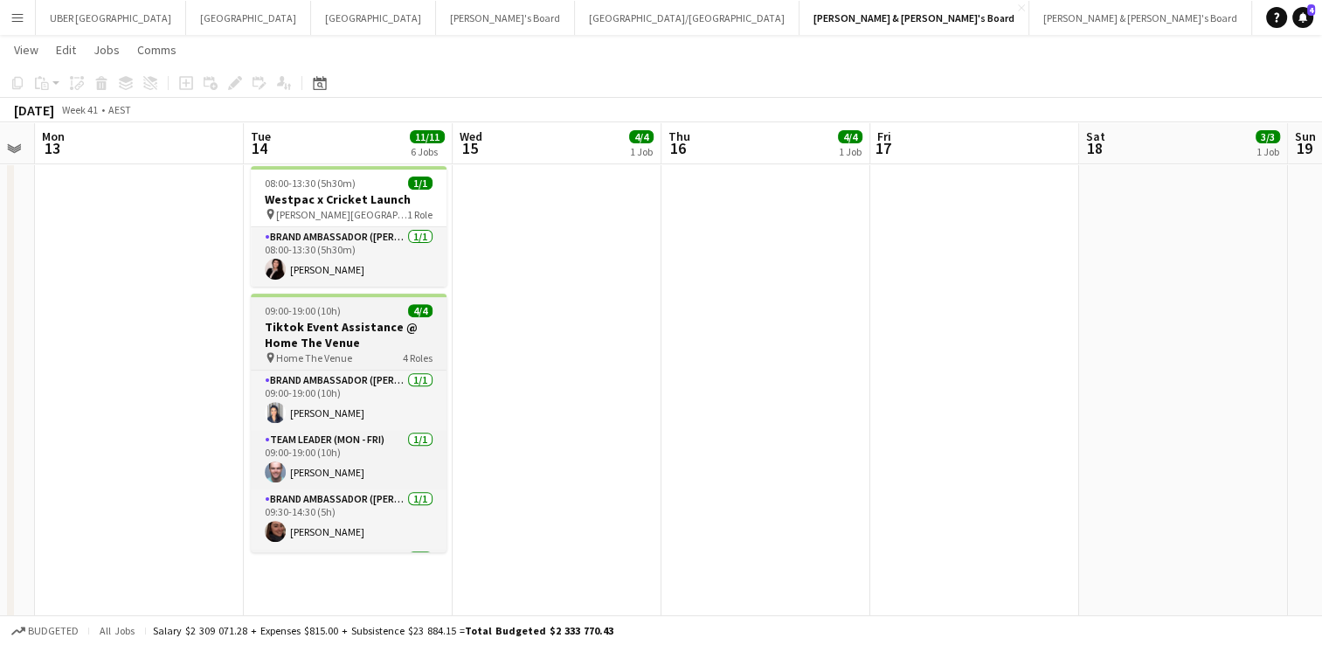
click at [348, 315] on div "09:00-19:00 (10h) 4/4" at bounding box center [349, 310] width 196 height 13
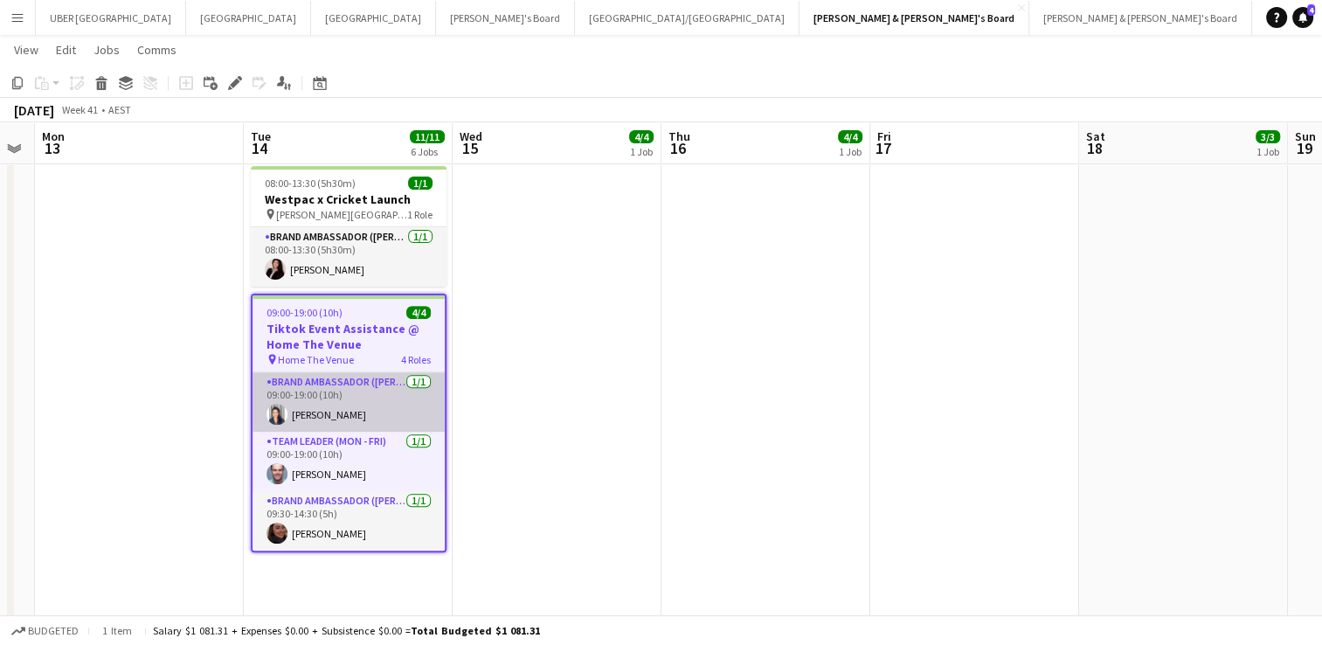
click at [367, 404] on app-card-role "Brand Ambassador (Mon - Fri) [DATE] 09:00-19:00 (10h) [PERSON_NAME]" at bounding box center [348, 401] width 192 height 59
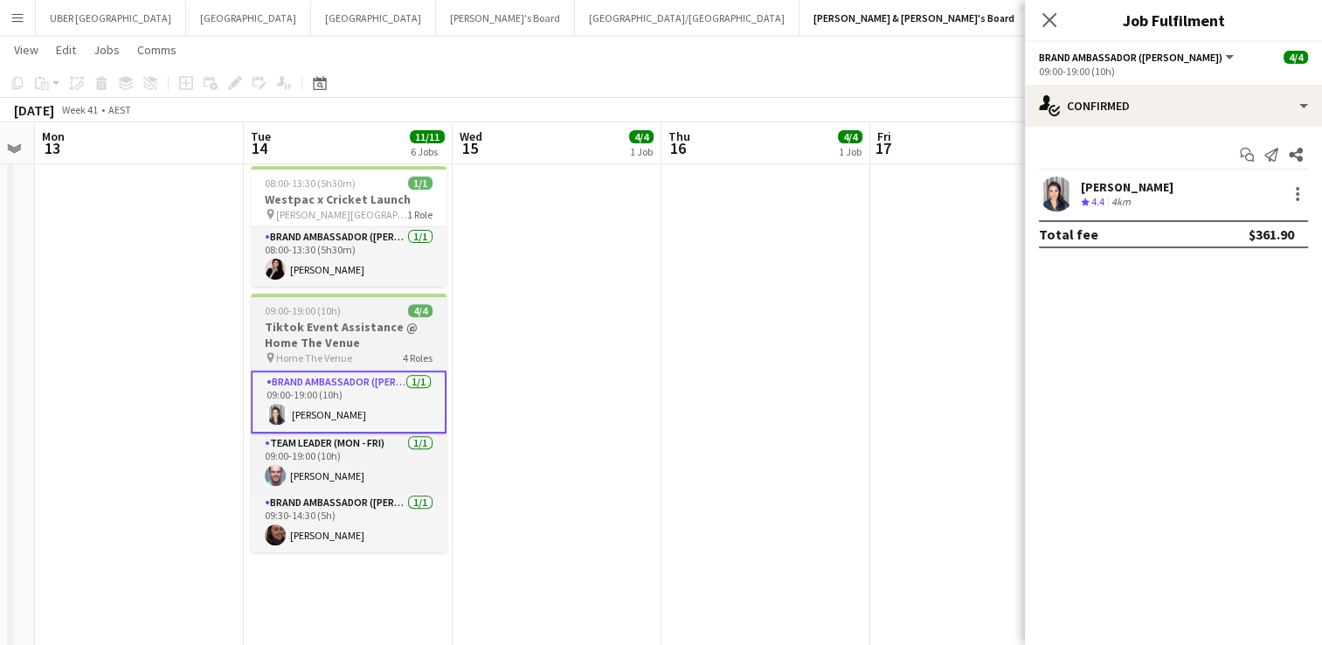
click at [377, 337] on h3 "Tiktok Event Assistance @ Home The Venue" at bounding box center [349, 334] width 196 height 31
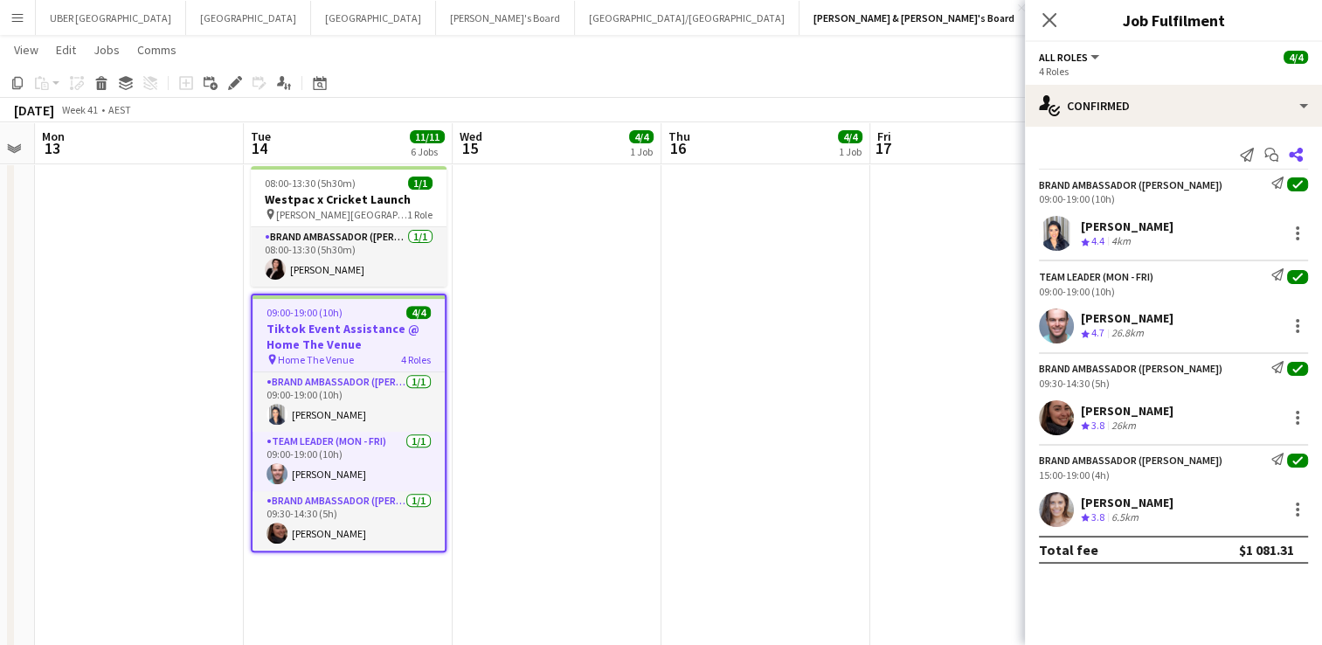
click at [1295, 153] on icon at bounding box center [1296, 155] width 14 height 14
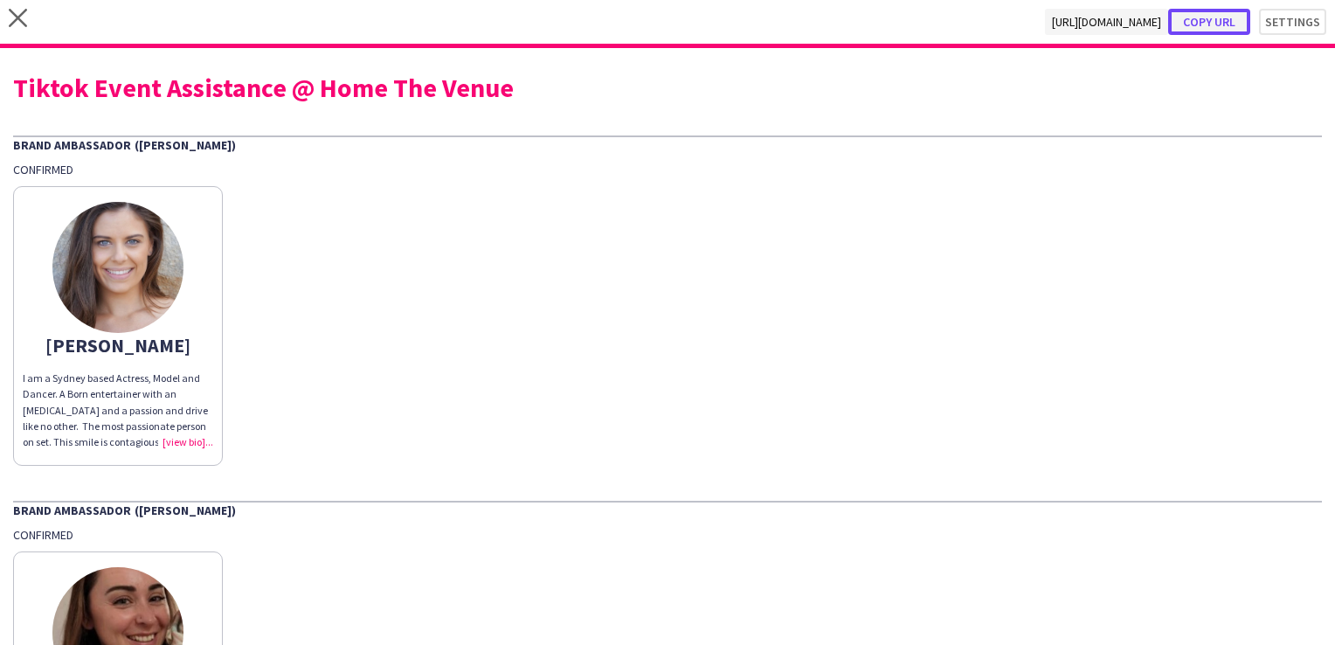
click at [1201, 23] on button "Copy url" at bounding box center [1209, 22] width 82 height 26
click at [7, 36] on div "close [URL][DOMAIN_NAME] Copy url Settings" at bounding box center [667, 24] width 1335 height 48
click at [10, 23] on icon at bounding box center [18, 18] width 18 height 18
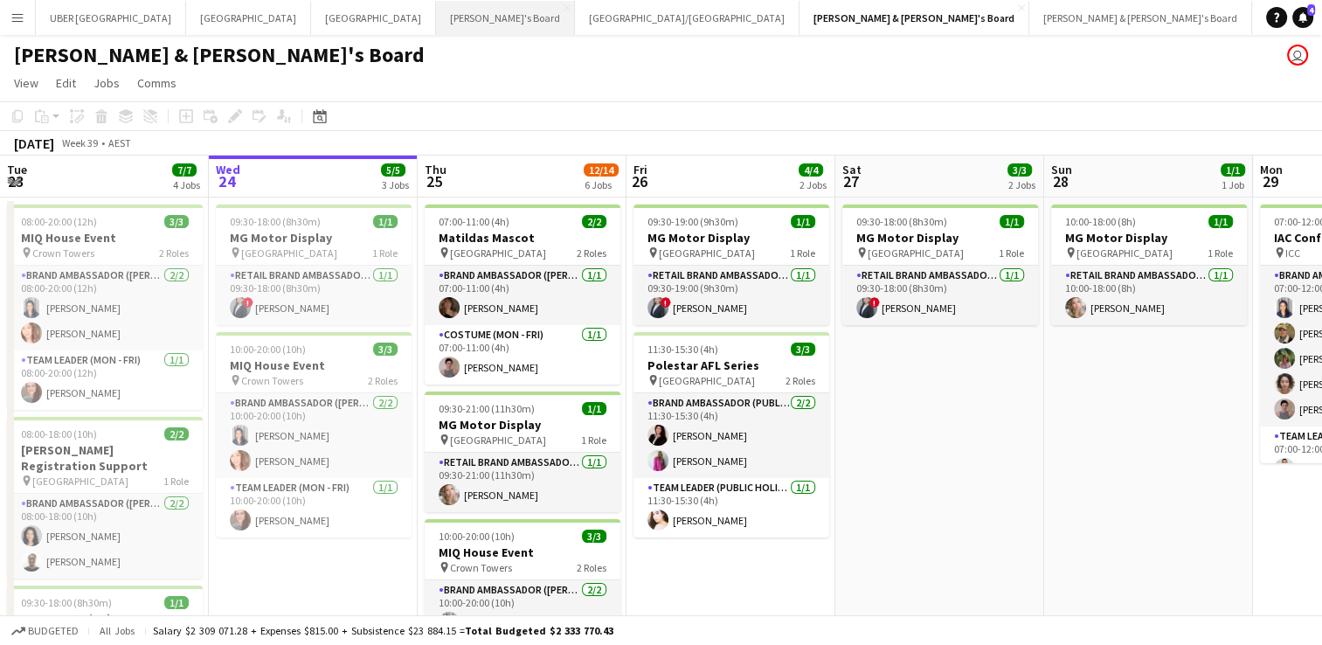
click at [436, 16] on button "Tennille's Board Close" at bounding box center [505, 18] width 139 height 34
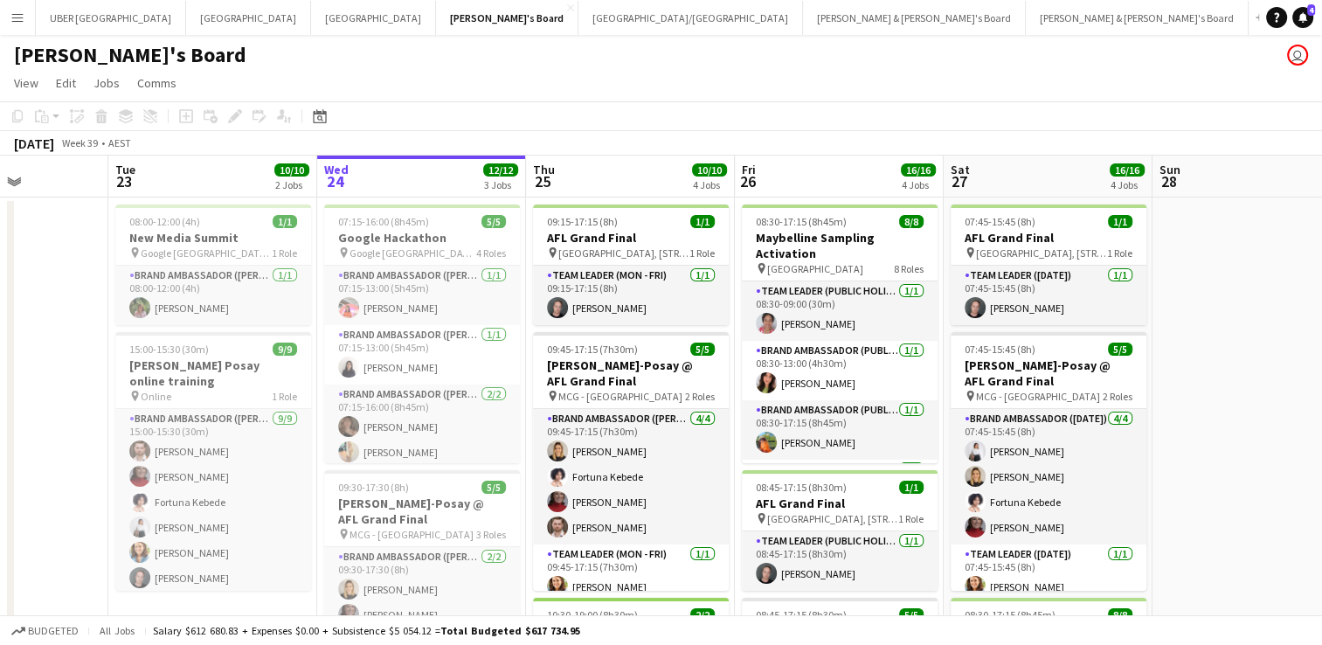
click at [21, 16] on app-icon "Menu" at bounding box center [17, 17] width 14 height 14
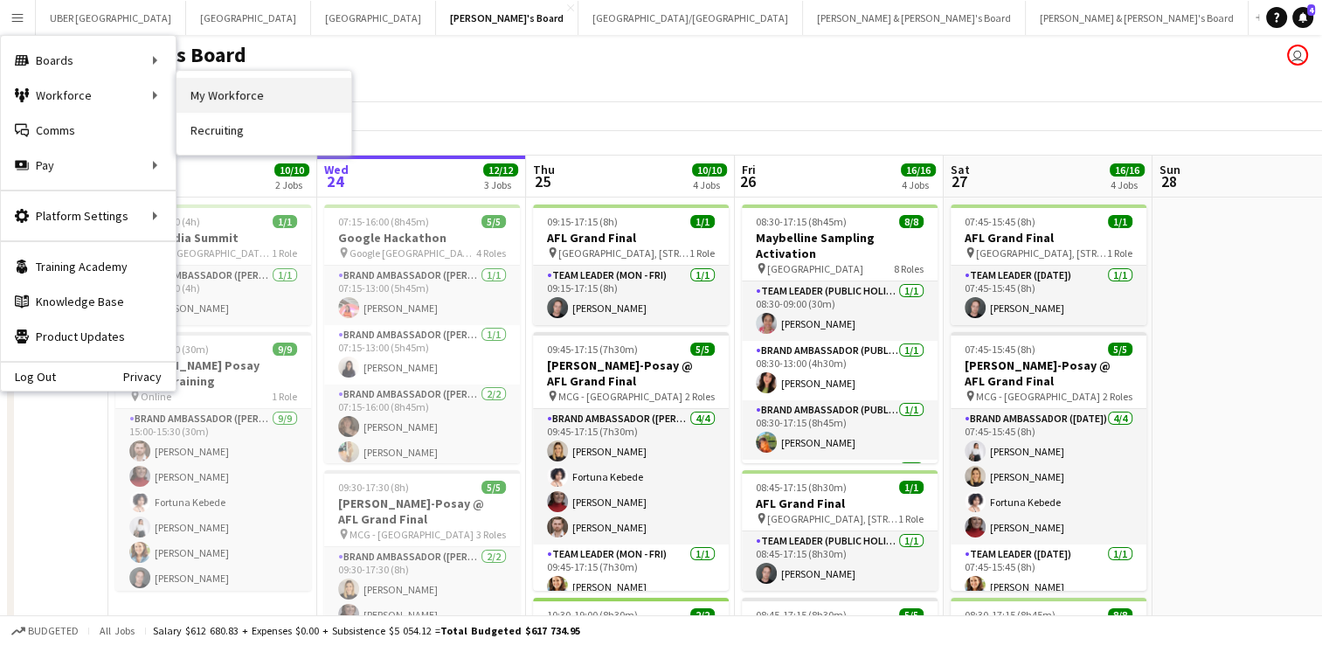
click at [204, 86] on link "My Workforce" at bounding box center [263, 95] width 175 height 35
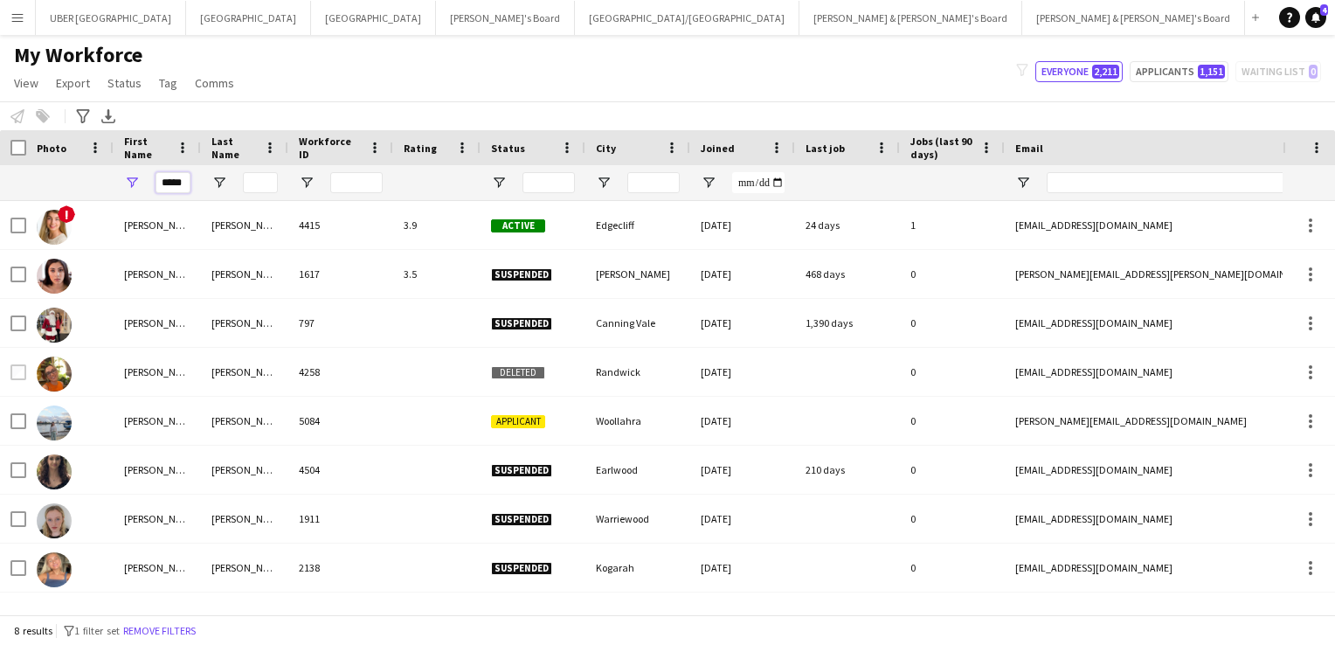
drag, startPoint x: 185, startPoint y: 183, endPoint x: 158, endPoint y: 178, distance: 27.4
click at [158, 178] on input "*****" at bounding box center [173, 182] width 35 height 21
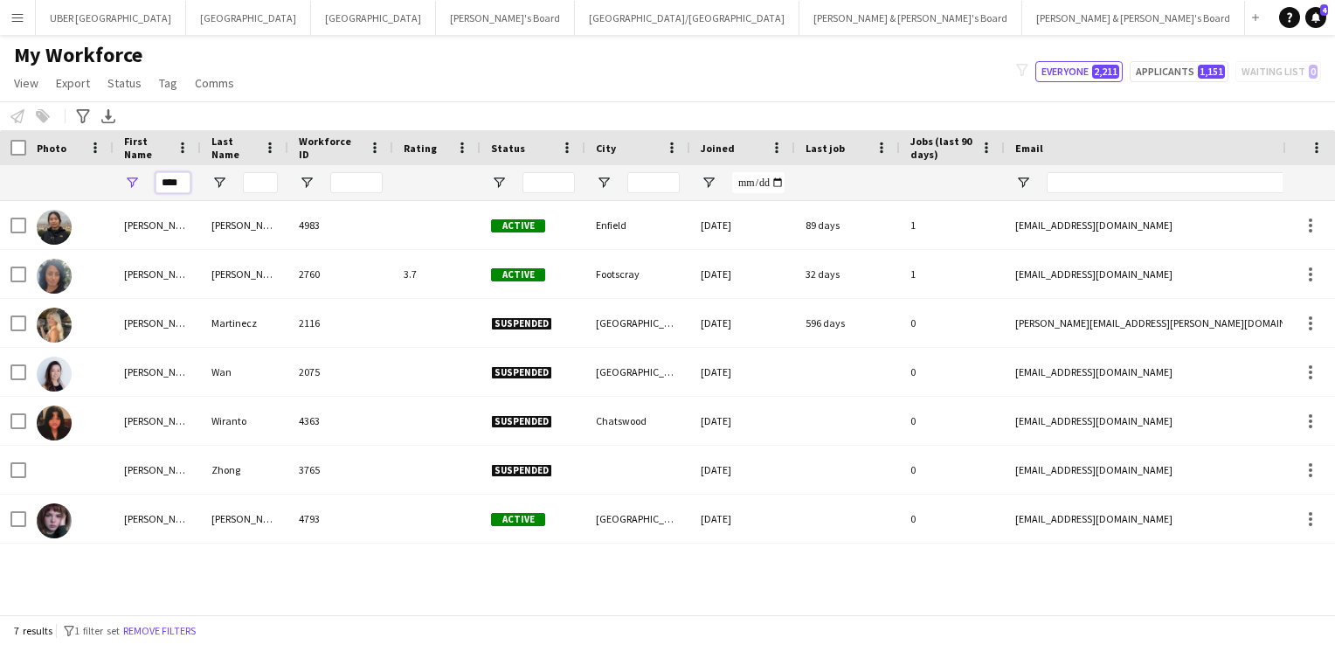
type input "*****"
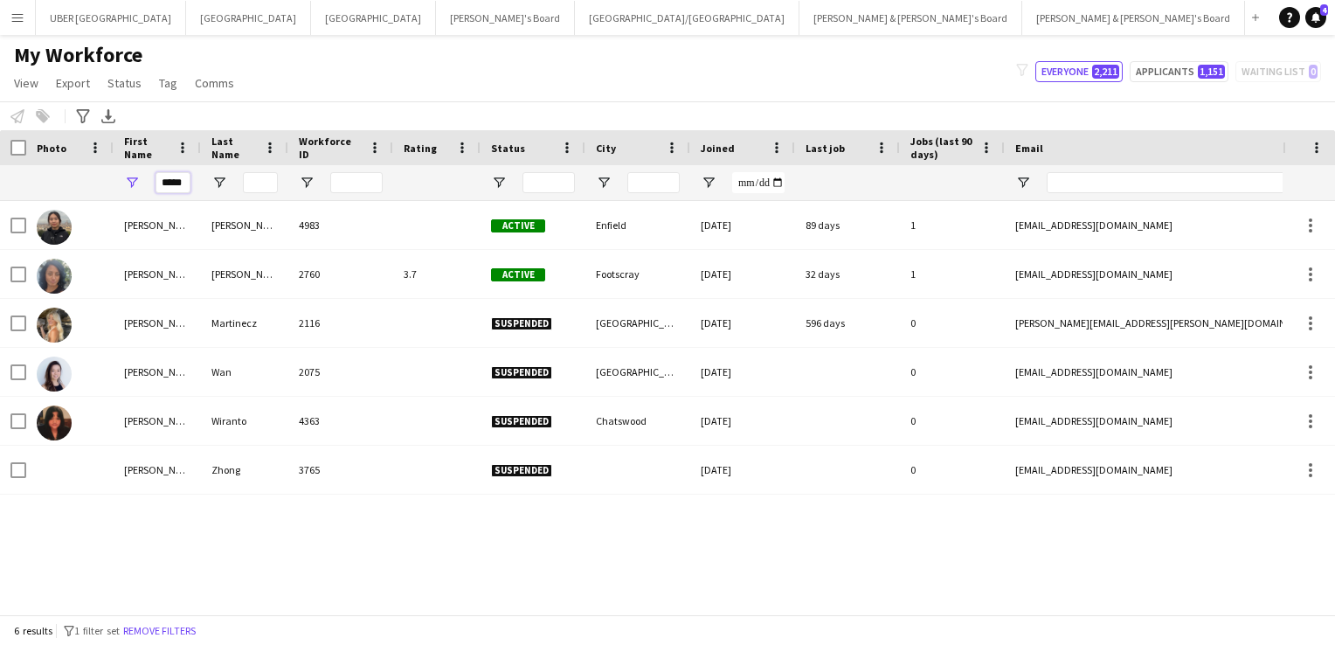
drag, startPoint x: 185, startPoint y: 181, endPoint x: 151, endPoint y: 182, distance: 34.1
click at [151, 182] on div "*****" at bounding box center [157, 182] width 87 height 35
